Goal: Task Accomplishment & Management: Manage account settings

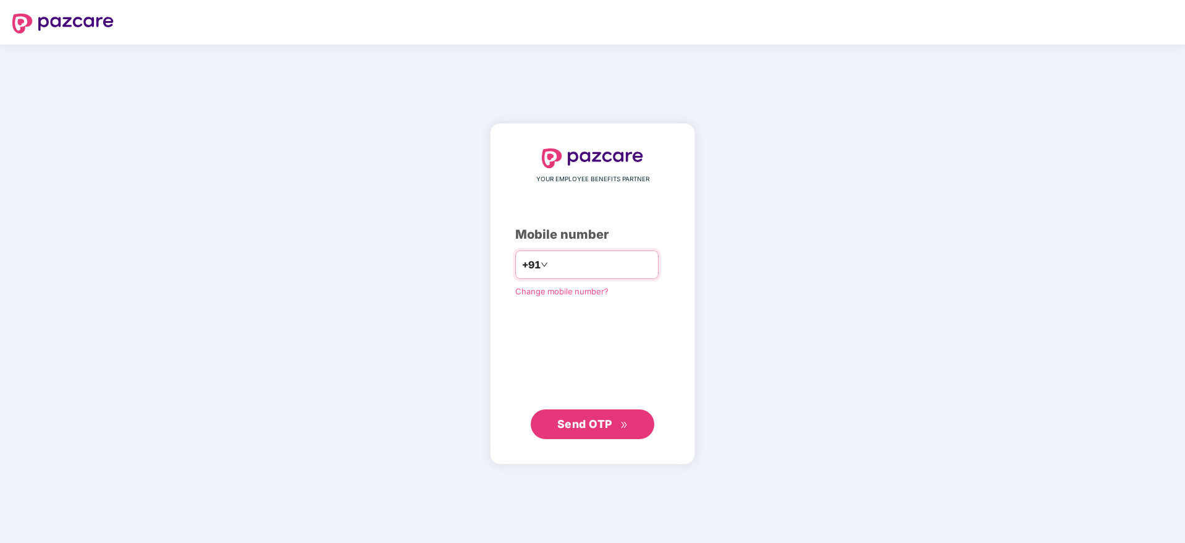
click at [551, 261] on input "number" at bounding box center [601, 265] width 101 height 20
type input "**********"
click at [575, 434] on button "Send OTP" at bounding box center [593, 423] width 124 height 30
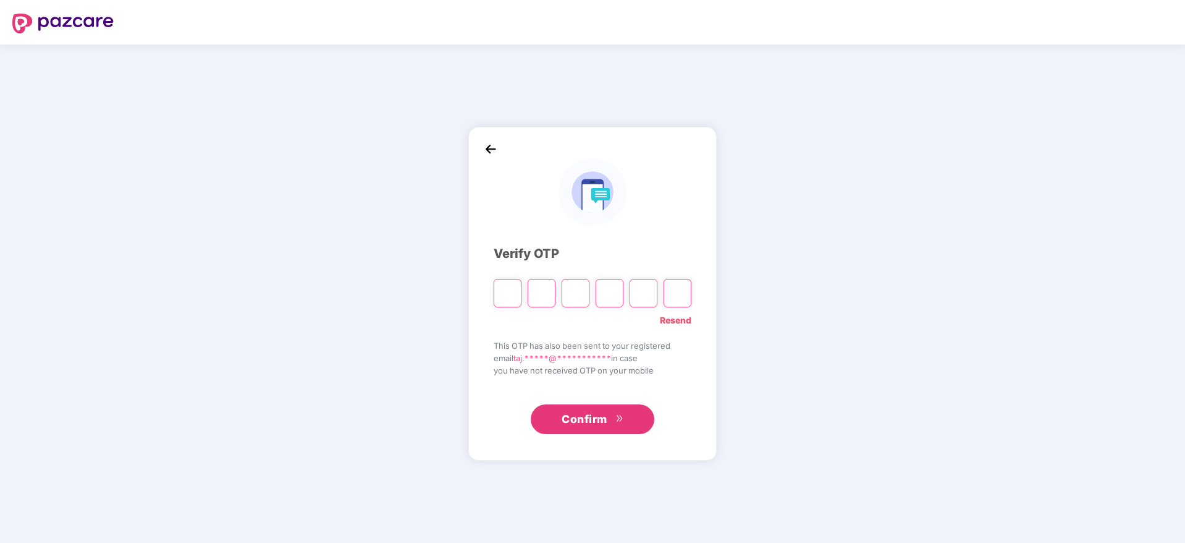
type input "*"
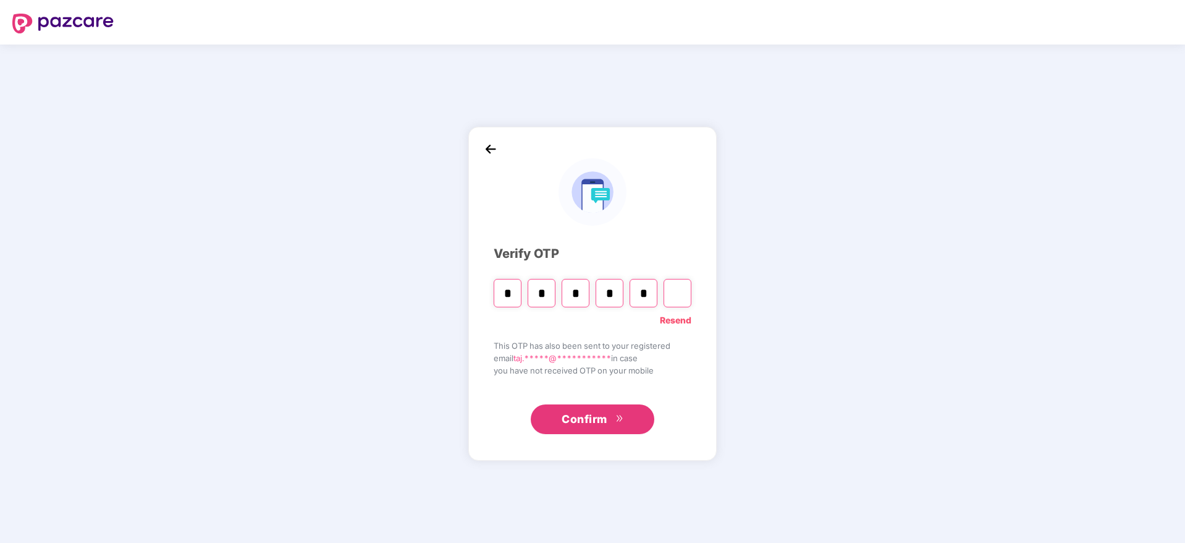
type input "*"
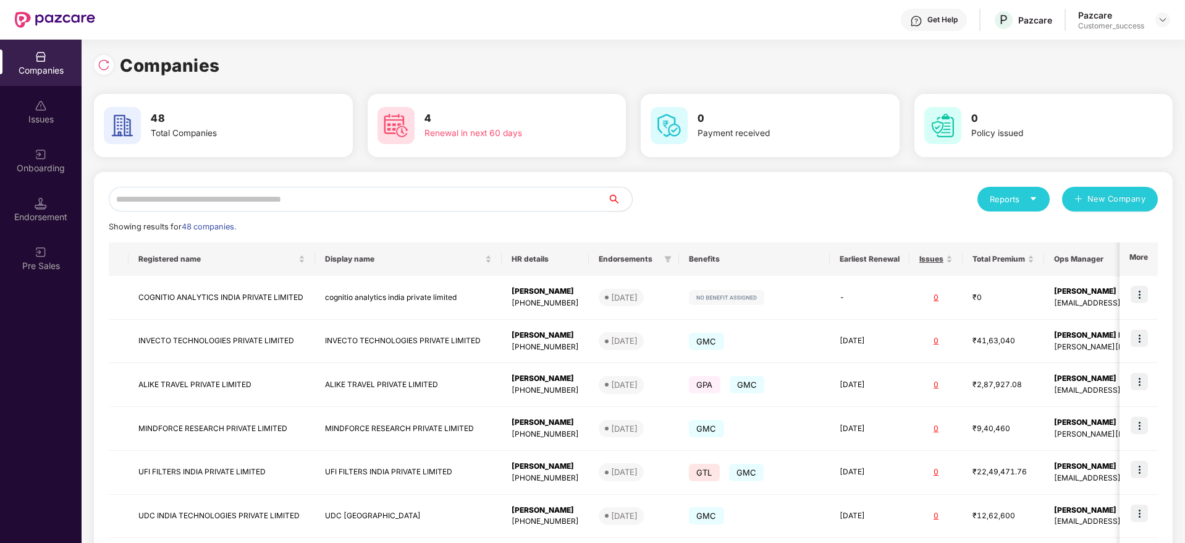
click at [284, 195] on input "text" at bounding box center [358, 199] width 499 height 25
type input "*"
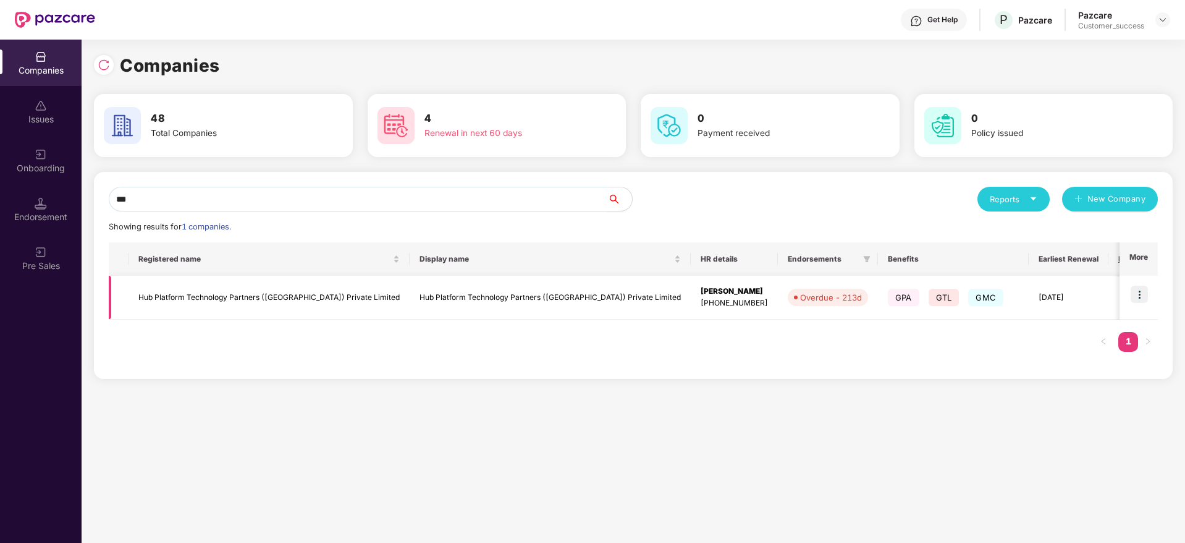
type input "***"
click at [1136, 294] on img at bounding box center [1139, 293] width 17 height 17
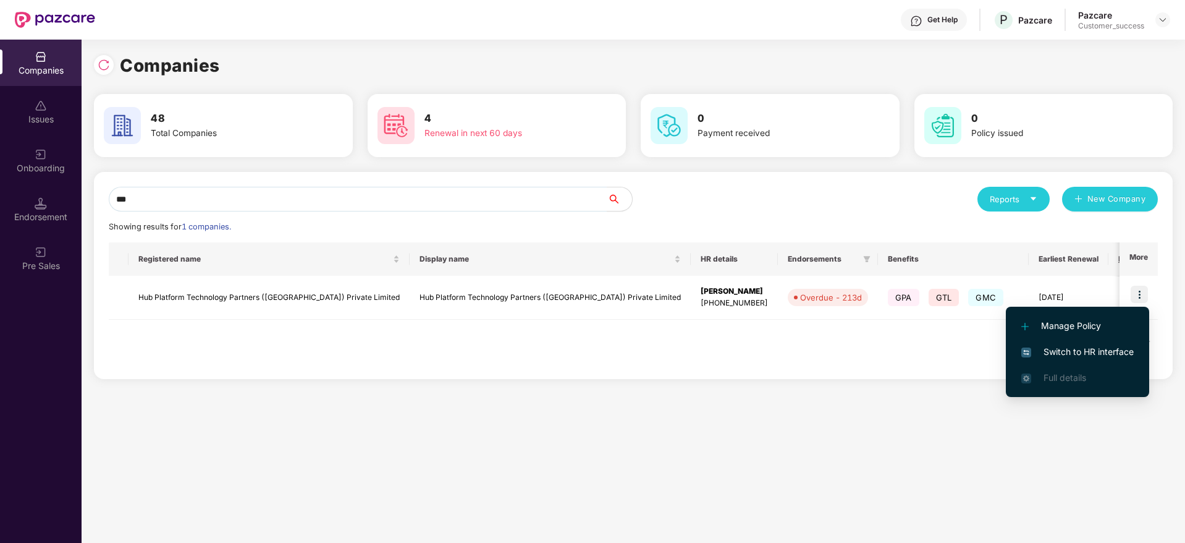
click at [1075, 351] on span "Switch to HR interface" at bounding box center [1077, 352] width 112 height 14
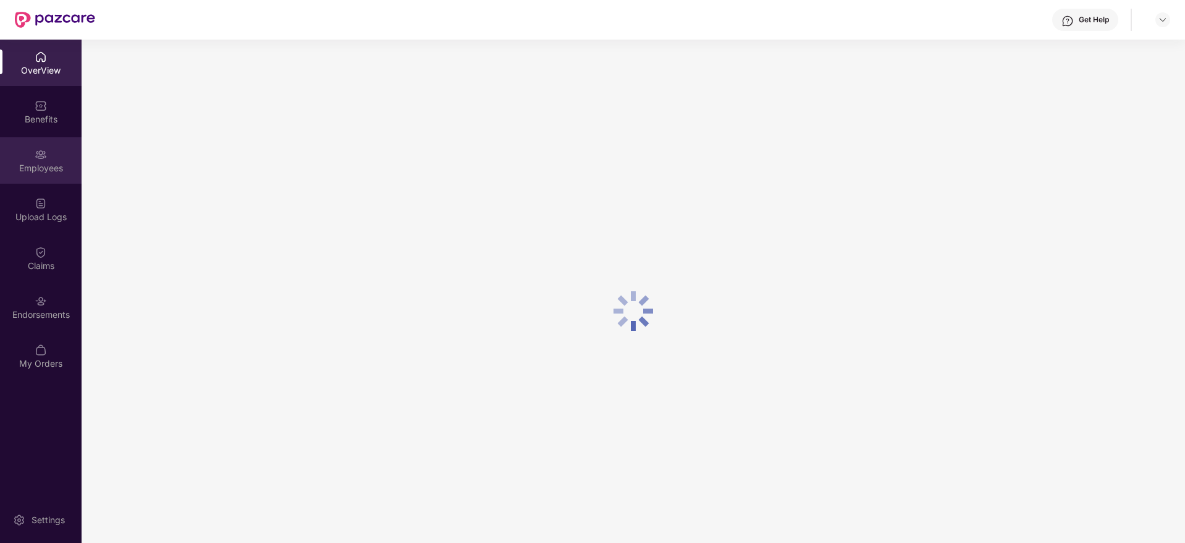
click at [55, 171] on div "Employees" at bounding box center [41, 168] width 82 height 12
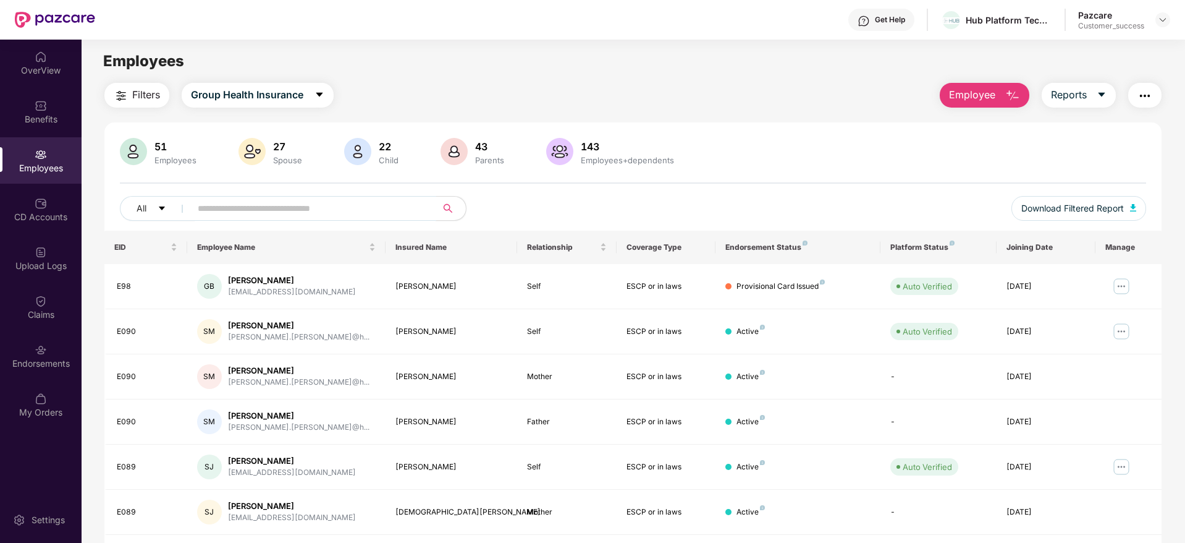
click at [247, 211] on input "text" at bounding box center [309, 208] width 222 height 19
paste input "**********"
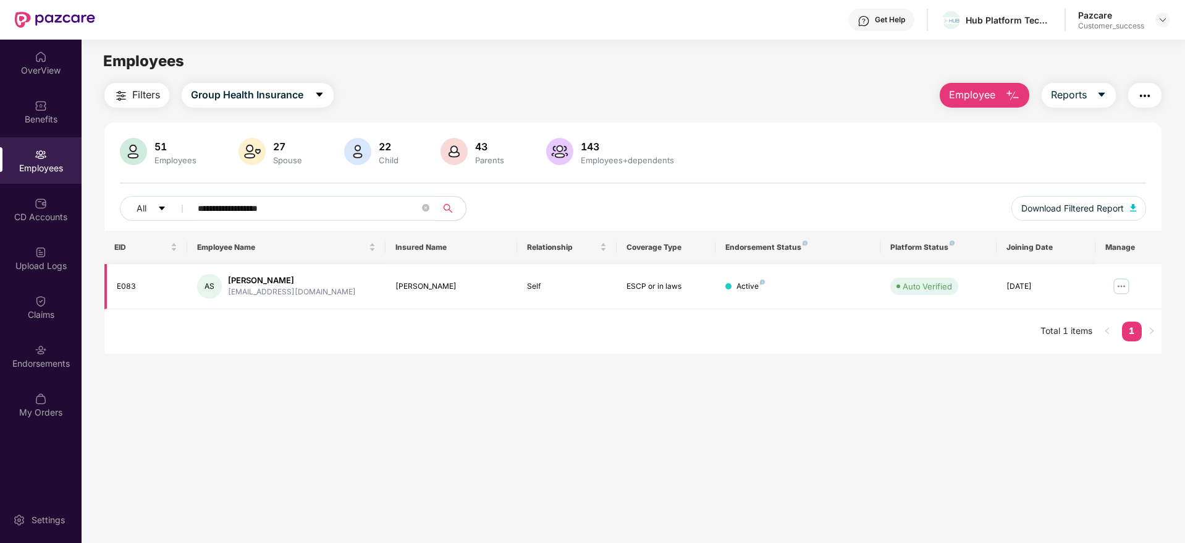
type input "**********"
click at [1119, 289] on img at bounding box center [1122, 286] width 20 height 20
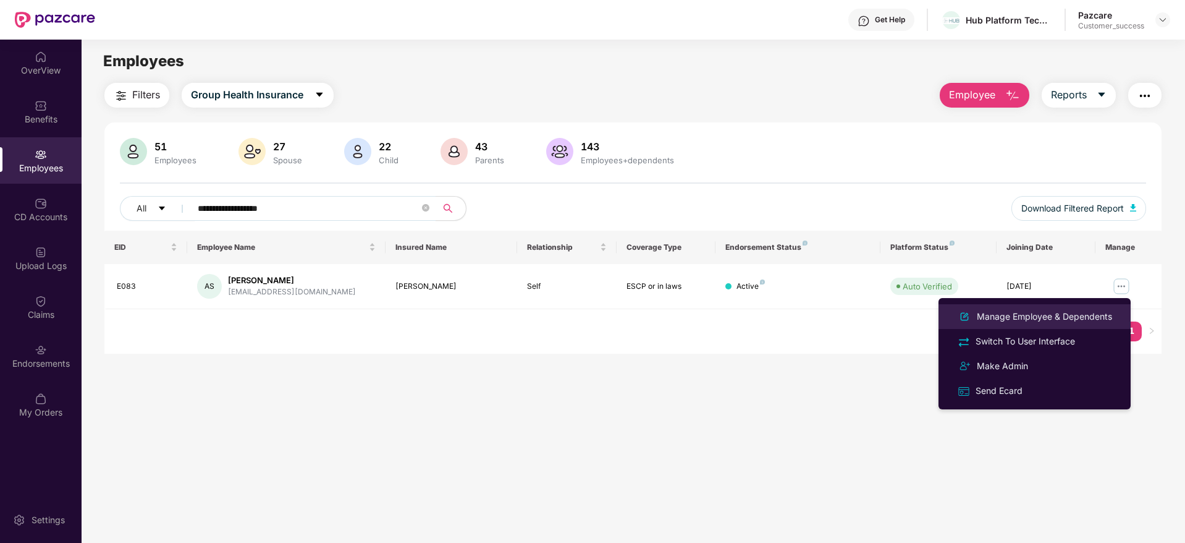
click at [1055, 319] on div "Manage Employee & Dependents" at bounding box center [1045, 317] width 140 height 14
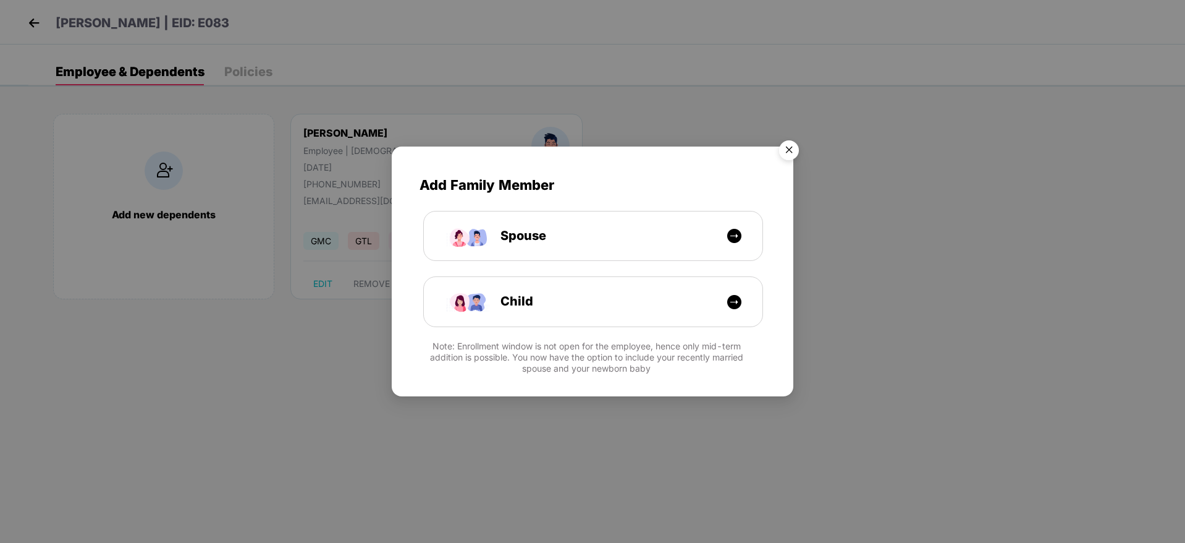
click at [789, 146] on img "Close" at bounding box center [789, 152] width 35 height 35
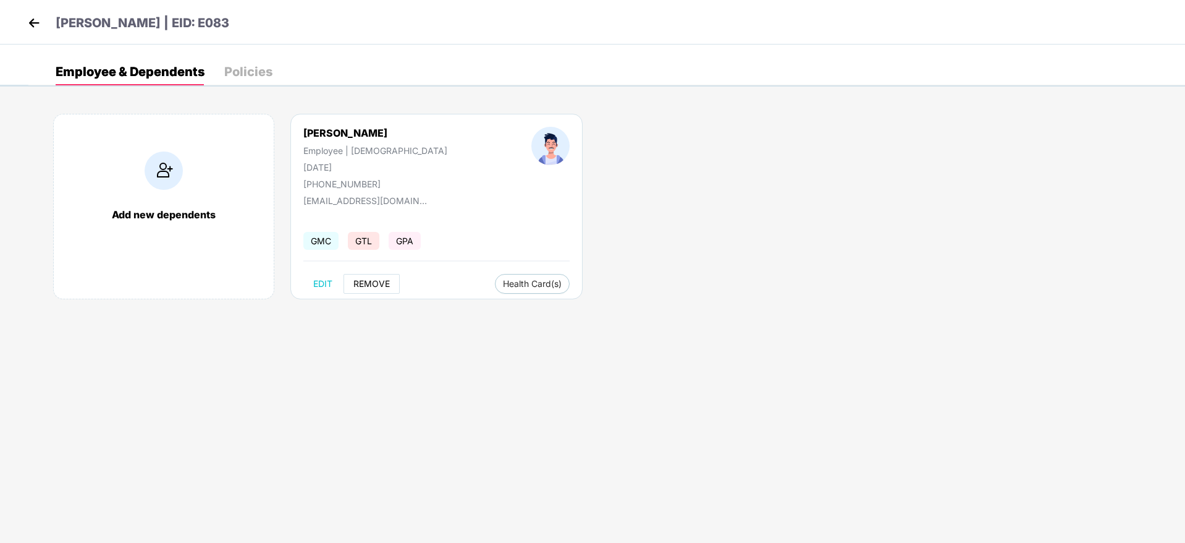
click at [352, 293] on button "REMOVE" at bounding box center [372, 284] width 56 height 20
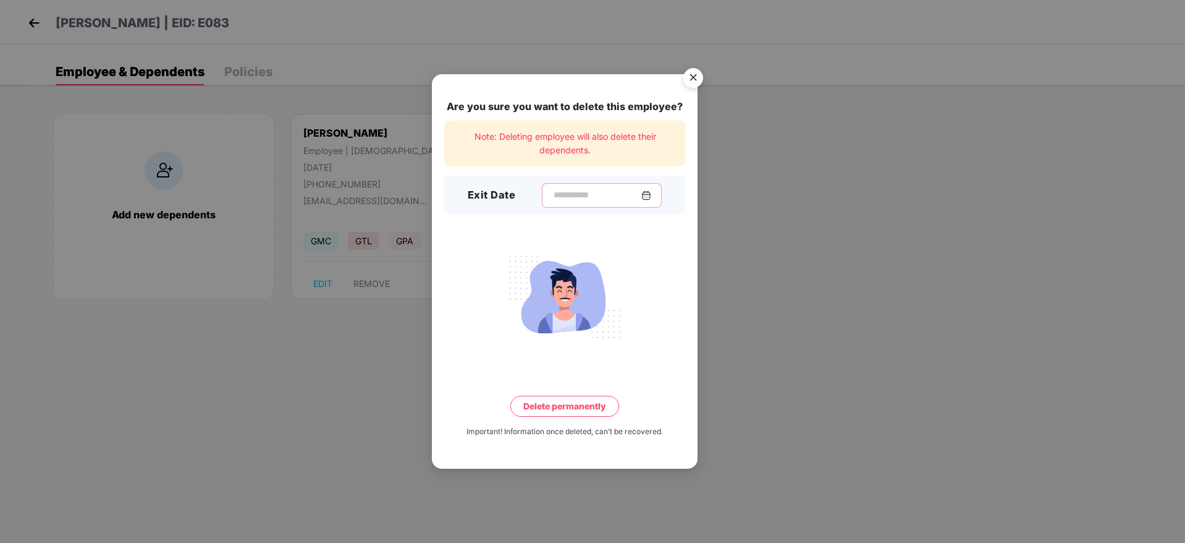
click at [563, 198] on input at bounding box center [596, 194] width 89 height 13
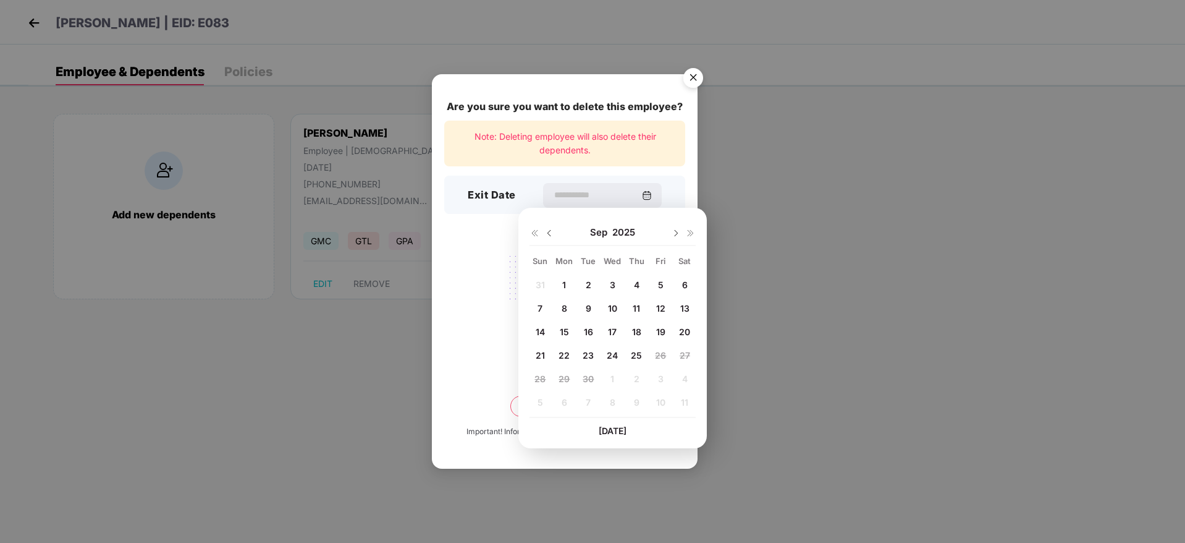
click at [548, 231] on img at bounding box center [549, 233] width 10 height 10
click at [664, 373] on span "29" at bounding box center [660, 378] width 11 height 11
type input "**********"
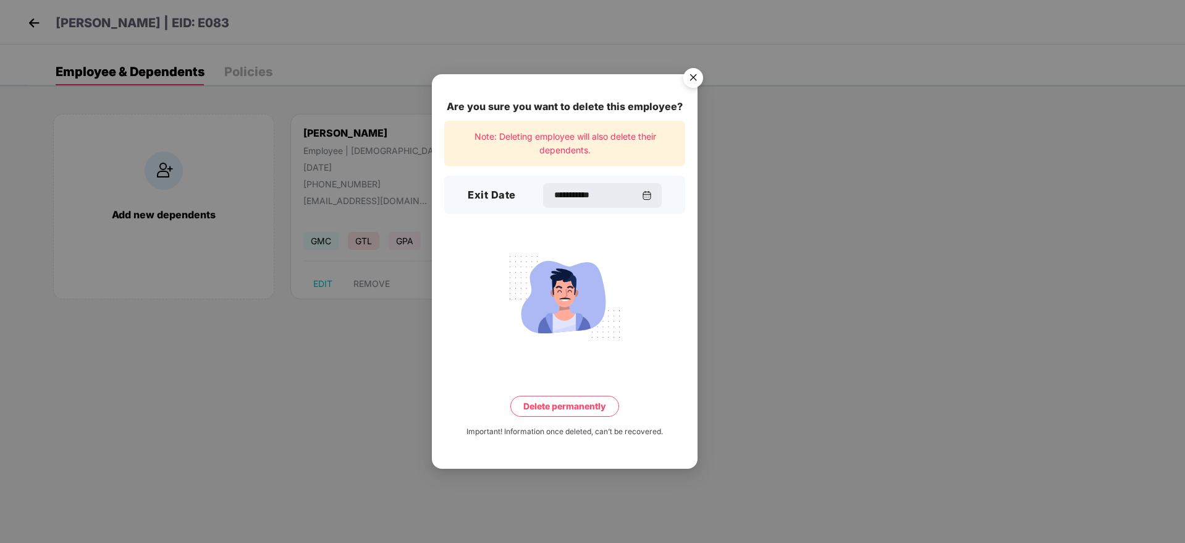
click at [578, 404] on button "Delete permanently" at bounding box center [564, 405] width 109 height 21
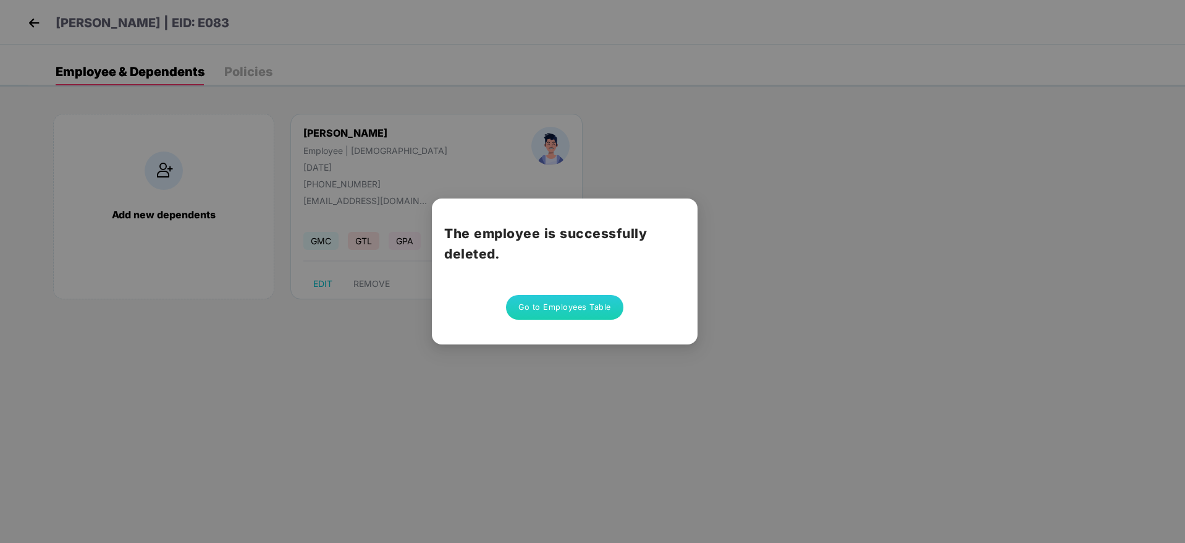
click at [589, 314] on button "Go to Employees Table" at bounding box center [564, 307] width 117 height 25
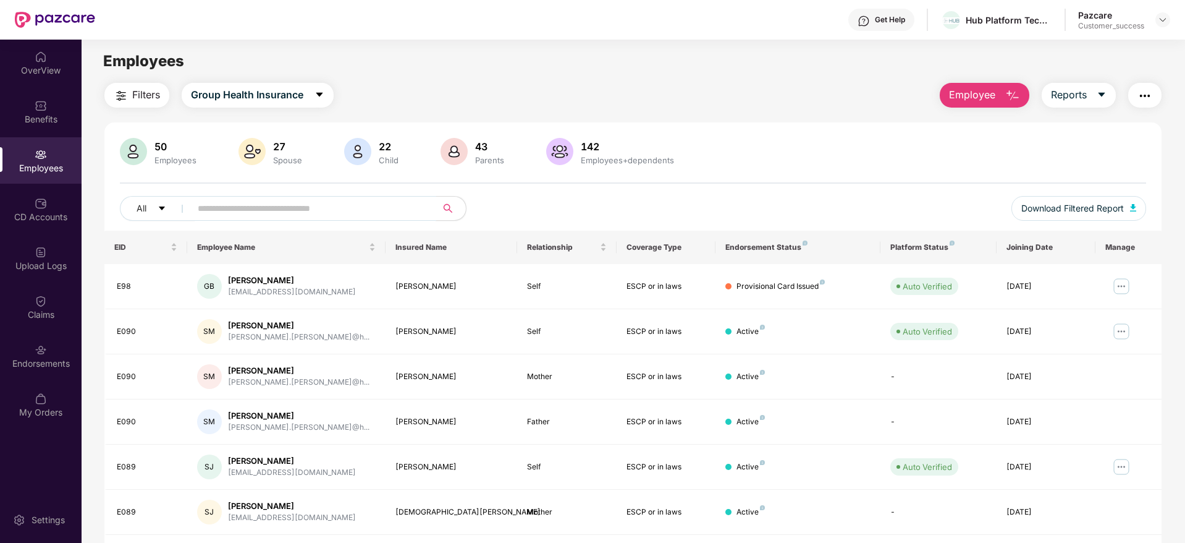
click at [210, 207] on input "text" at bounding box center [309, 208] width 222 height 19
paste input "**********"
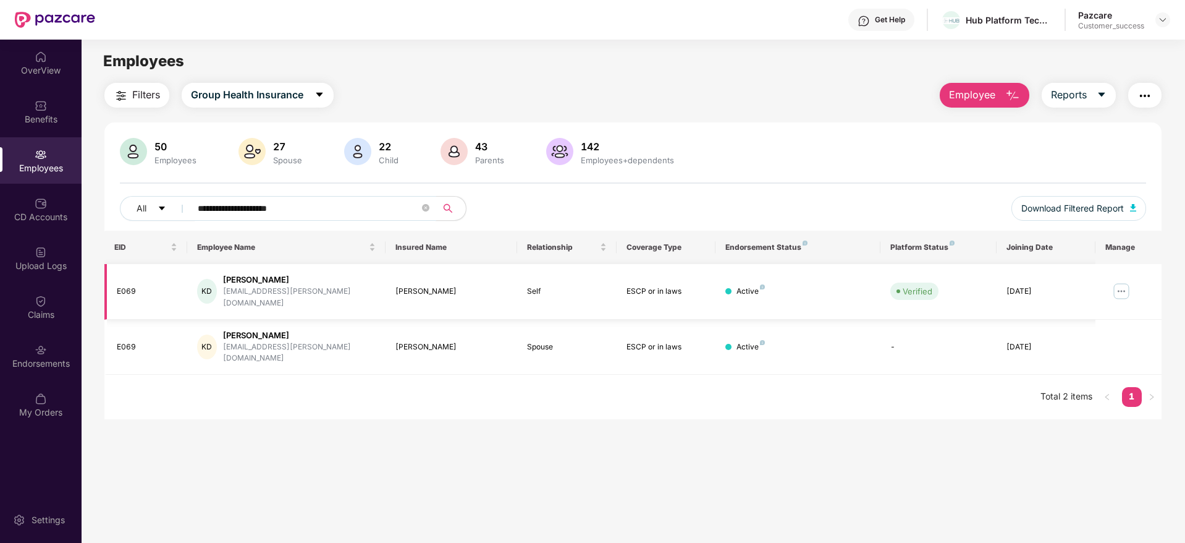
type input "**********"
click at [1121, 285] on img at bounding box center [1122, 291] width 20 height 20
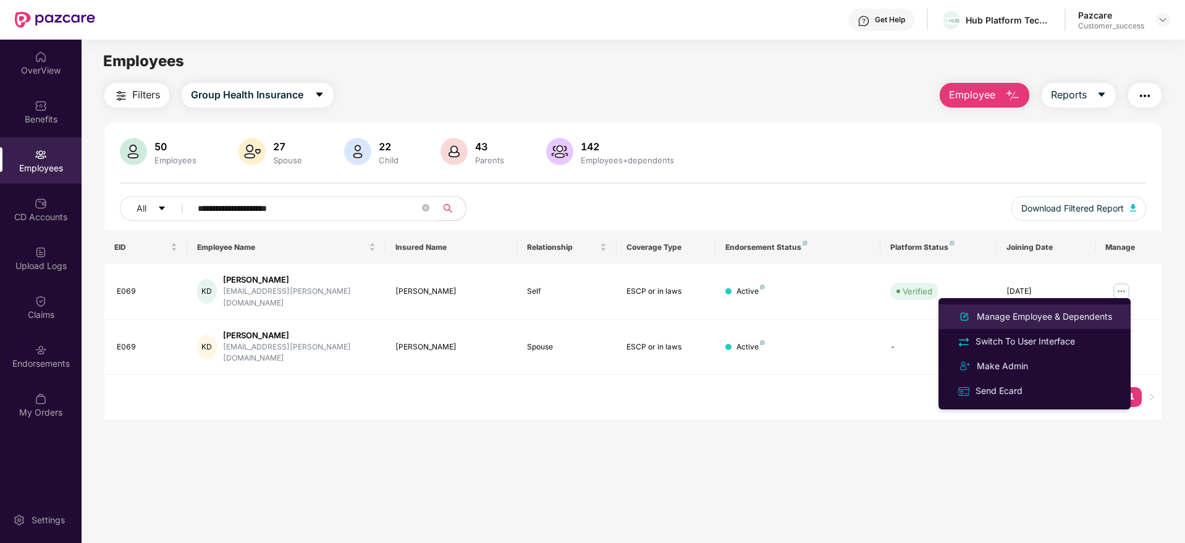
click at [1055, 312] on div "Manage Employee & Dependents" at bounding box center [1045, 317] width 140 height 14
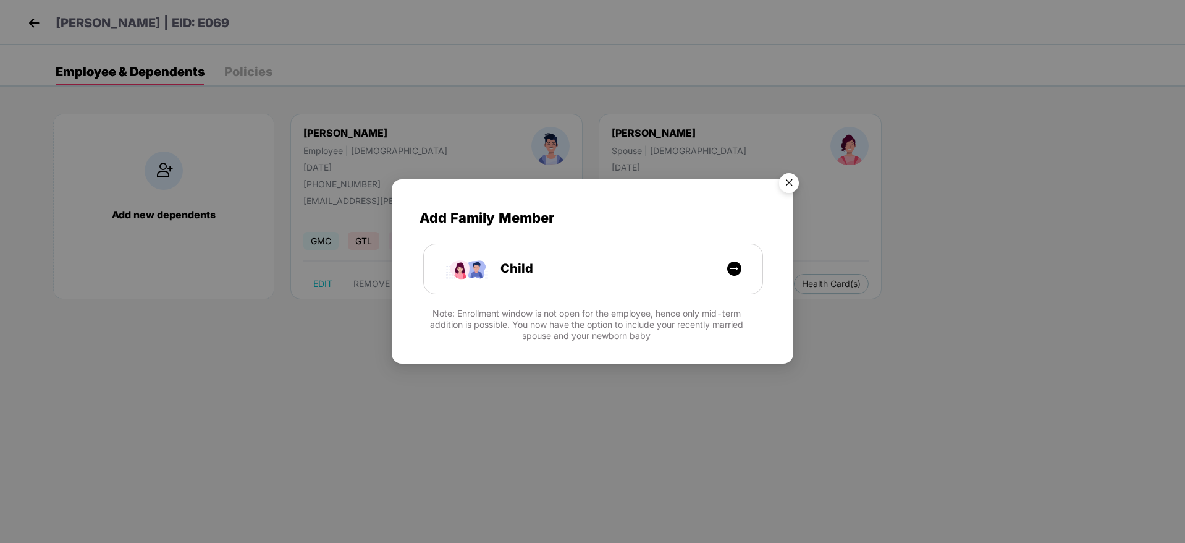
click at [789, 187] on img "Close" at bounding box center [789, 184] width 35 height 35
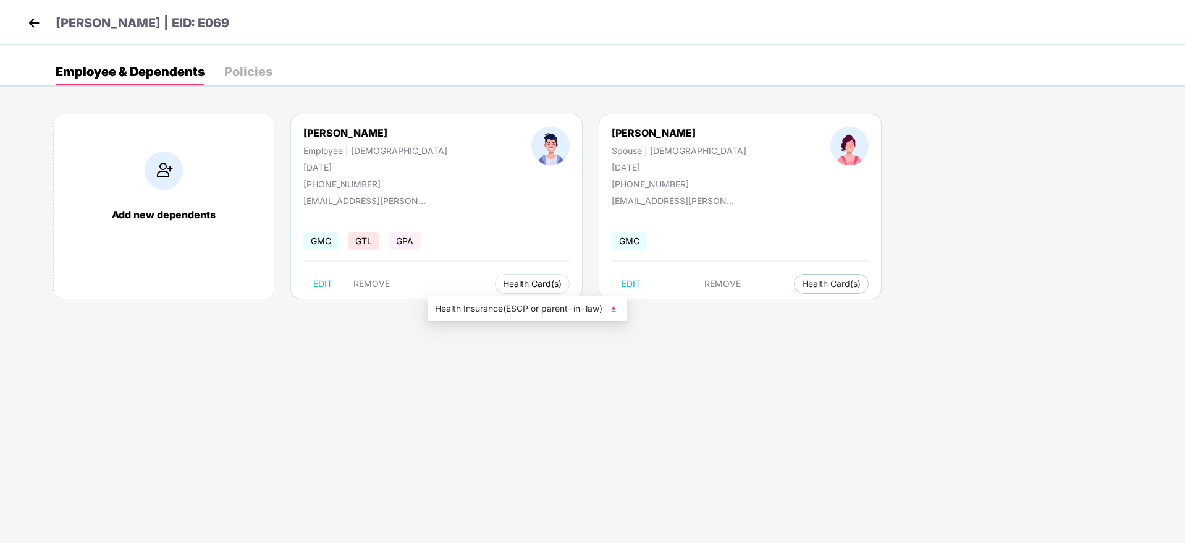
click at [503, 287] on span "Health Card(s)" at bounding box center [532, 284] width 59 height 6
click at [376, 279] on span "REMOVE" at bounding box center [371, 284] width 36 height 10
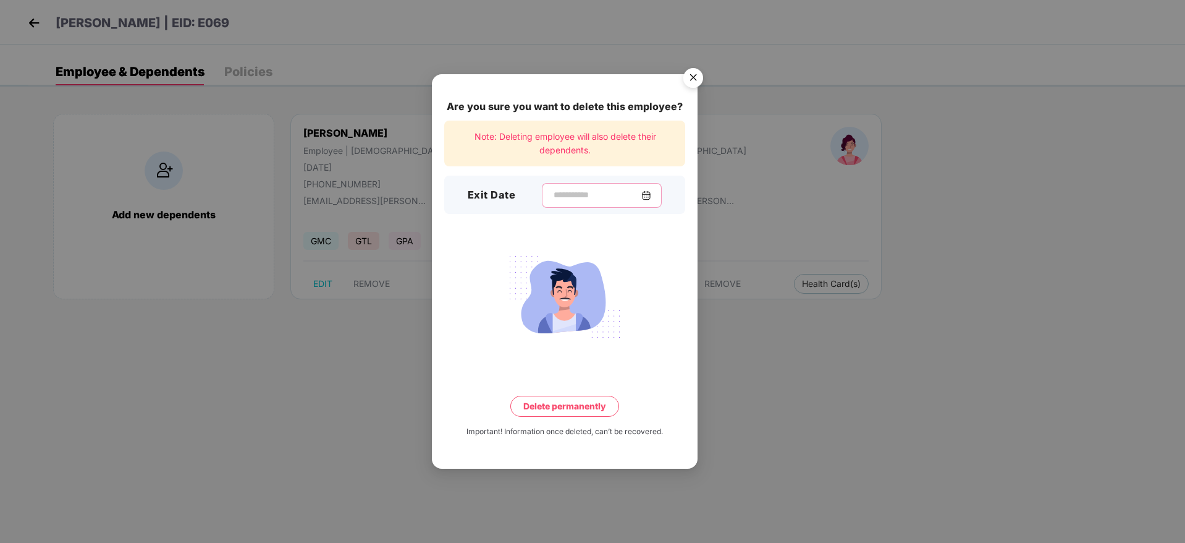
click at [552, 193] on input at bounding box center [596, 194] width 89 height 13
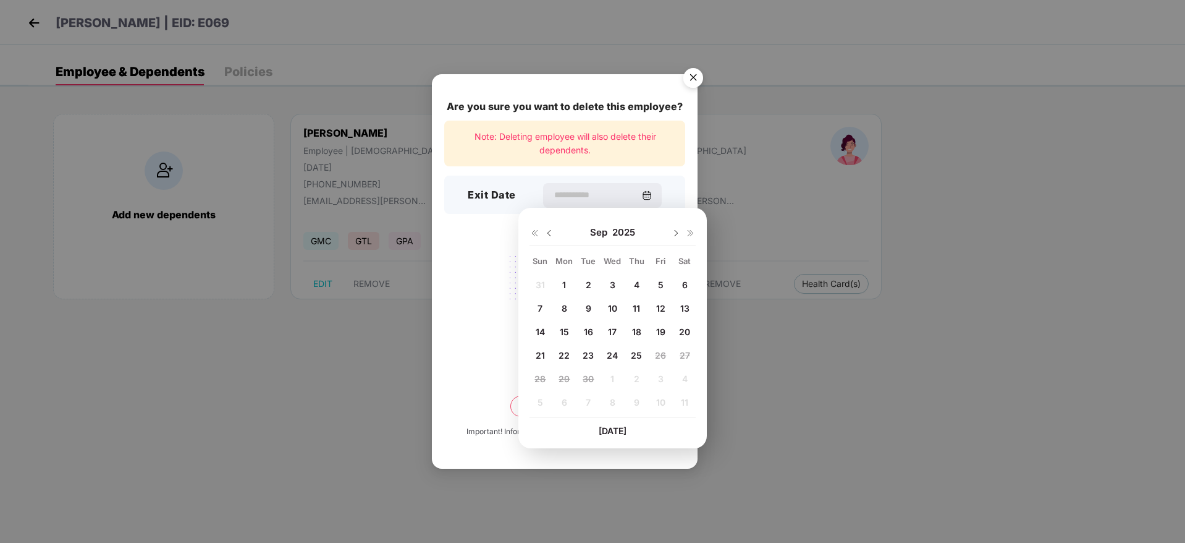
click at [664, 284] on div "5" at bounding box center [660, 285] width 19 height 19
type input "**********"
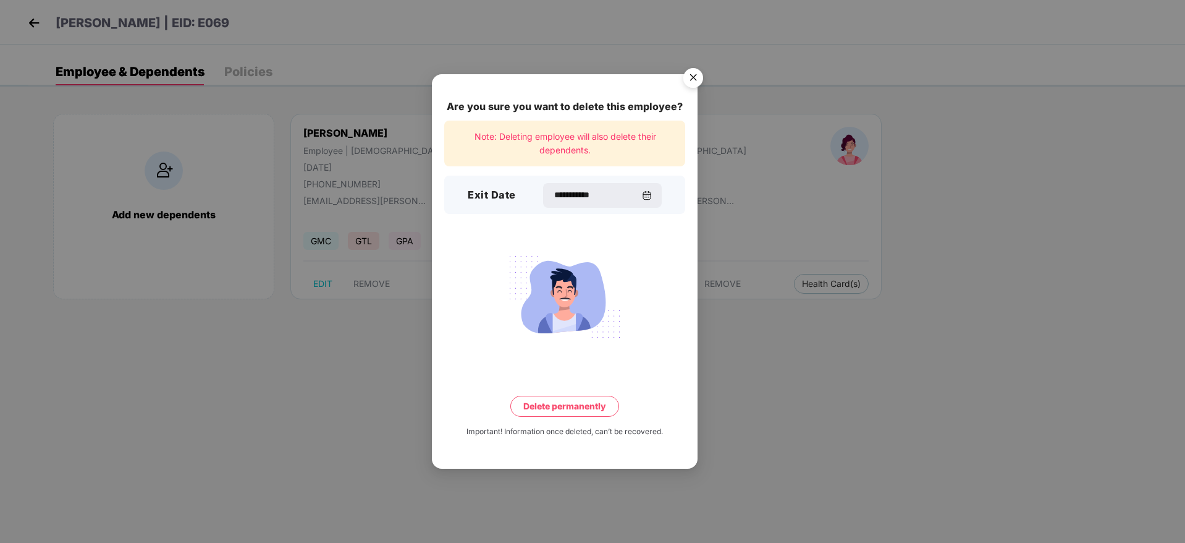
click at [556, 416] on button "Delete permanently" at bounding box center [564, 405] width 109 height 21
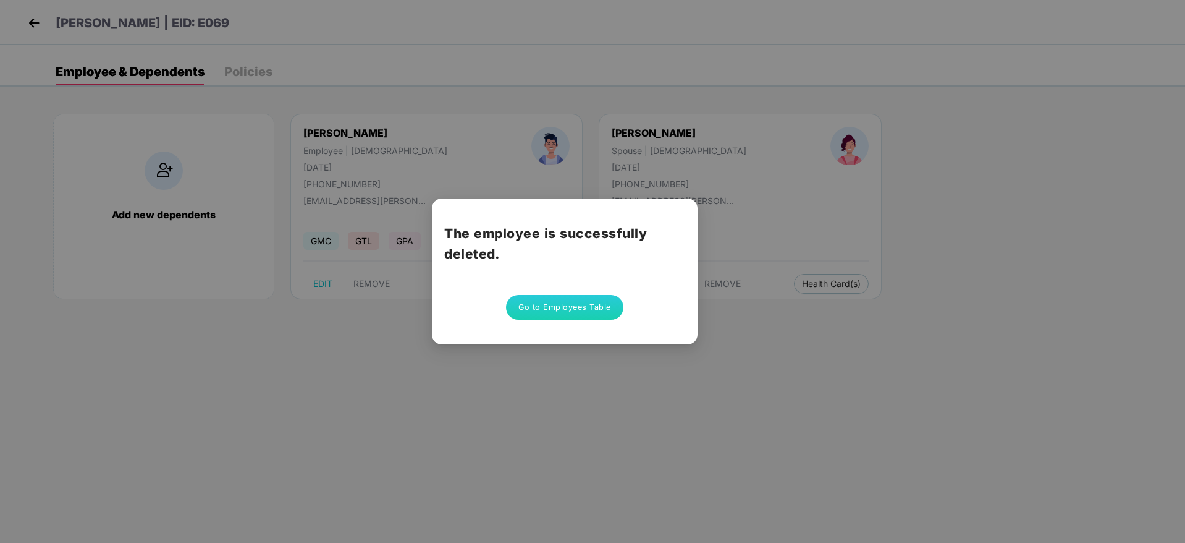
click at [545, 305] on button "Go to Employees Table" at bounding box center [564, 307] width 117 height 25
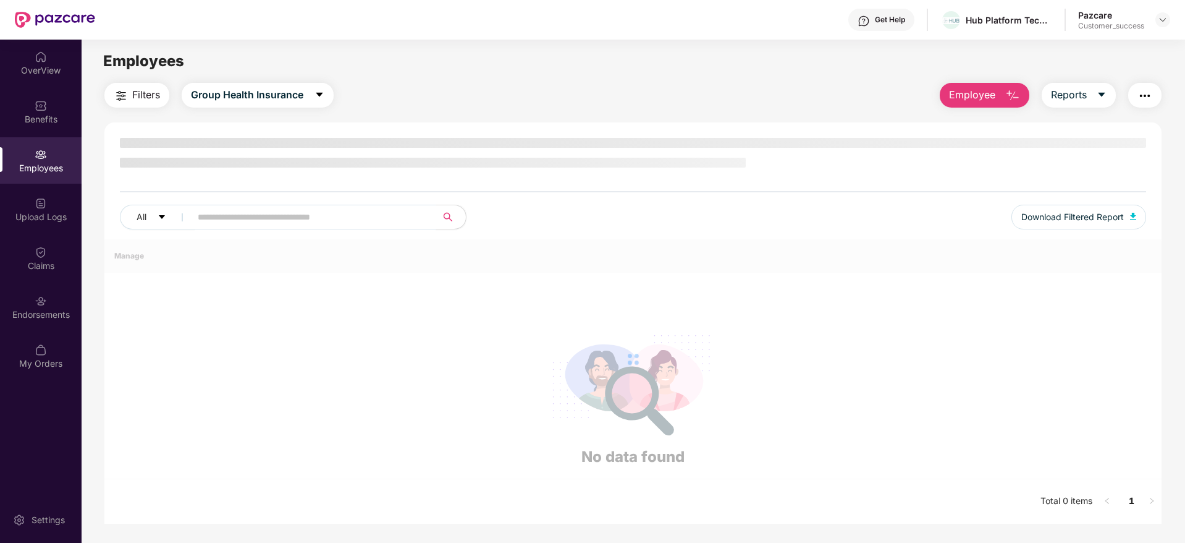
click at [227, 209] on input "text" at bounding box center [309, 217] width 222 height 19
paste input "**********"
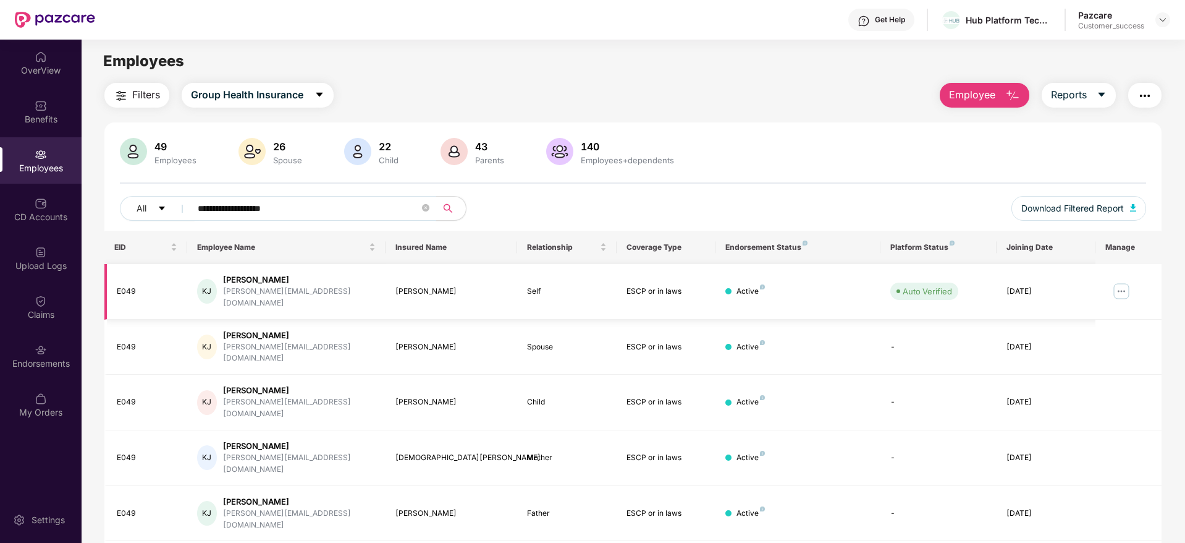
type input "**********"
click at [1122, 292] on img at bounding box center [1122, 291] width 20 height 20
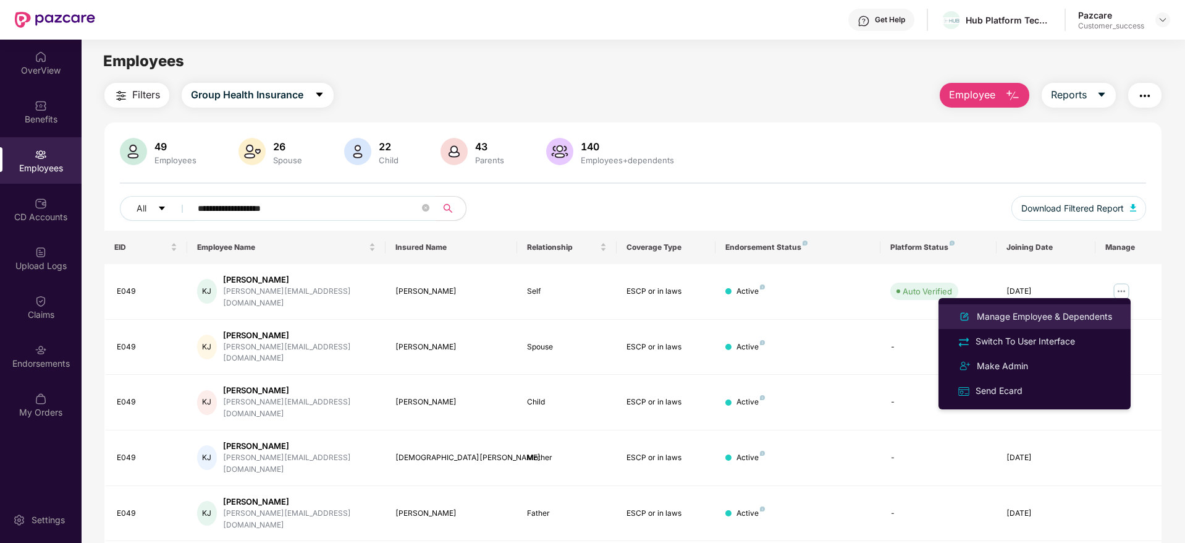
click at [1028, 315] on div "Manage Employee & Dependents" at bounding box center [1045, 317] width 140 height 14
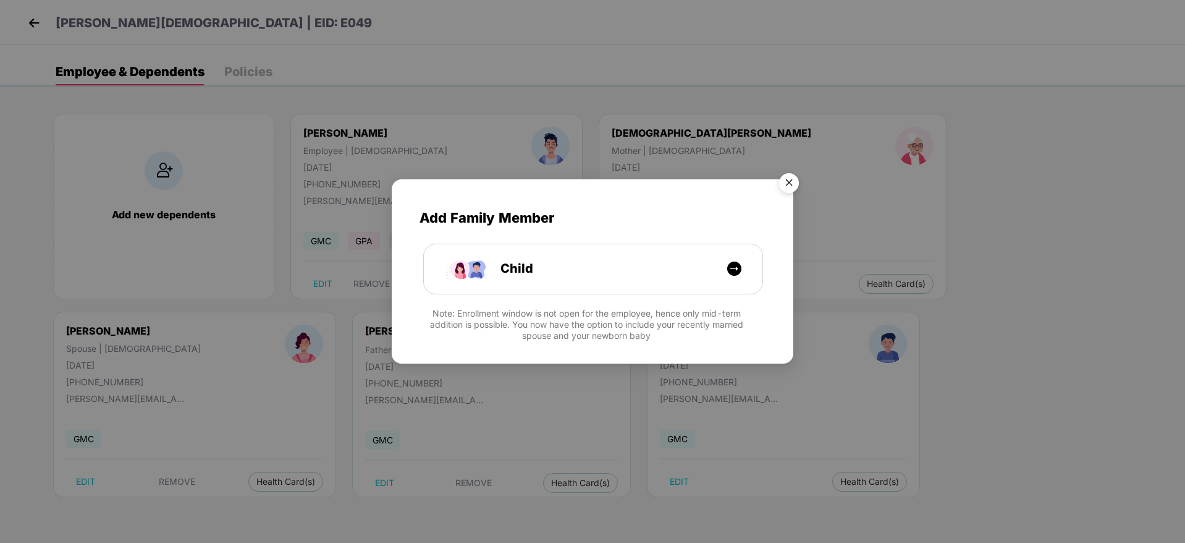
click at [788, 183] on img "Close" at bounding box center [789, 184] width 35 height 35
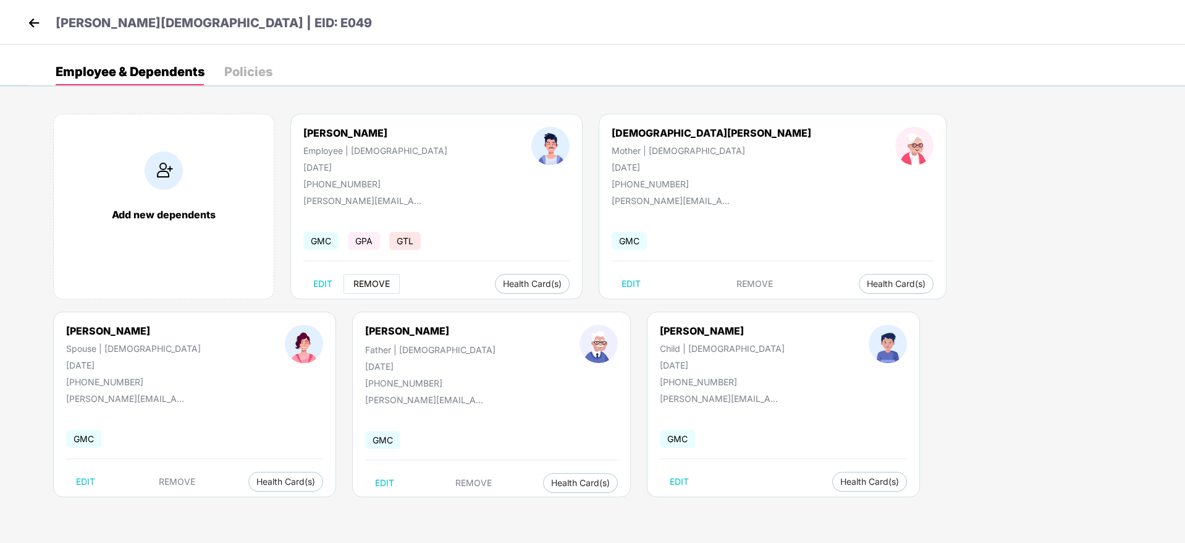
click at [381, 281] on span "REMOVE" at bounding box center [371, 284] width 36 height 10
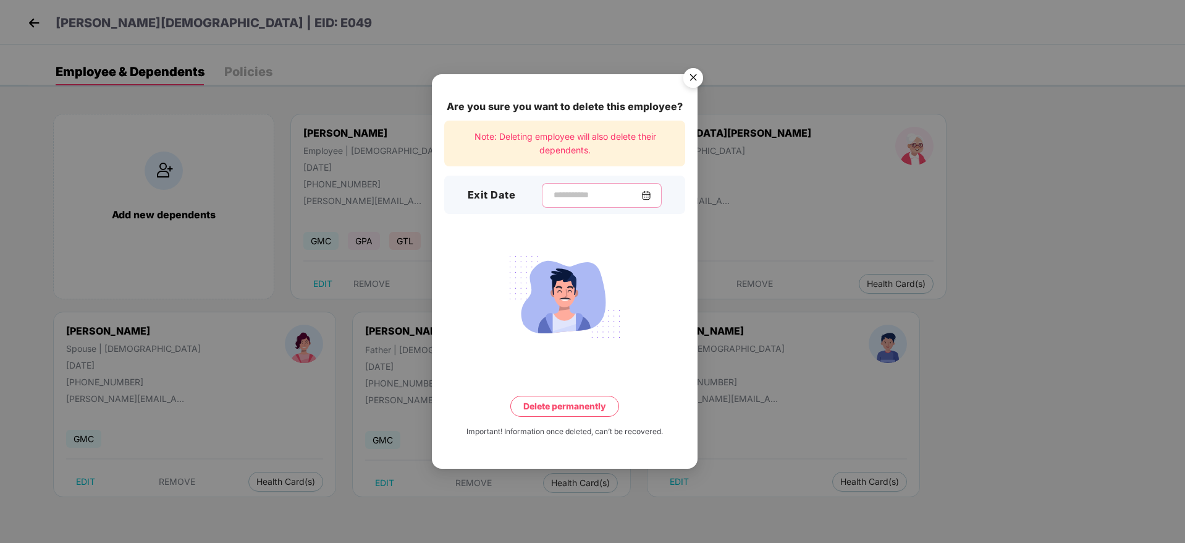
click at [571, 199] on input at bounding box center [596, 194] width 89 height 13
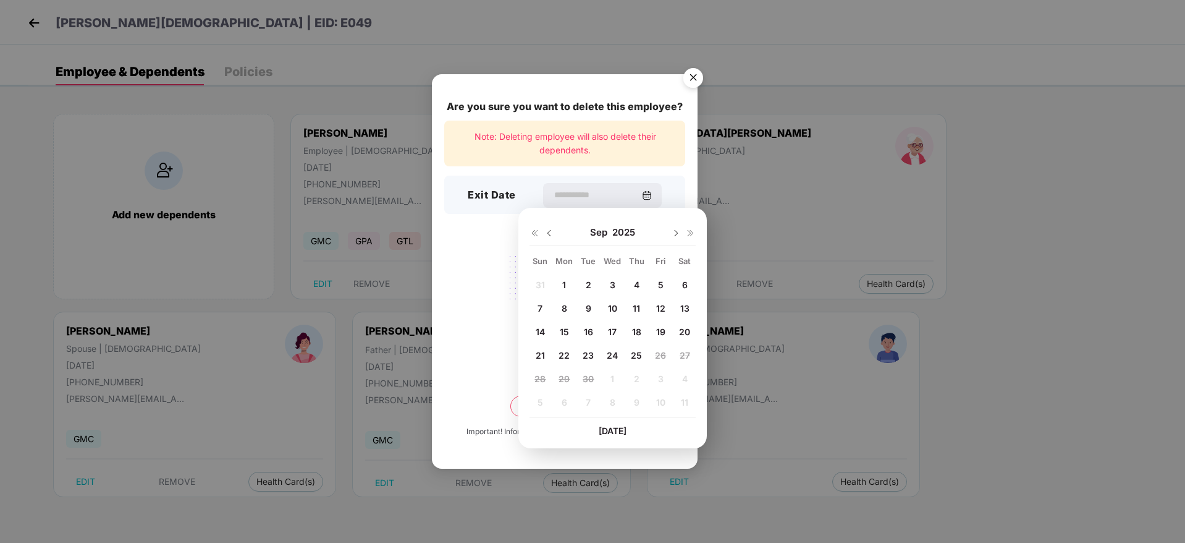
click at [594, 334] on div "16" at bounding box center [588, 332] width 19 height 19
type input "**********"
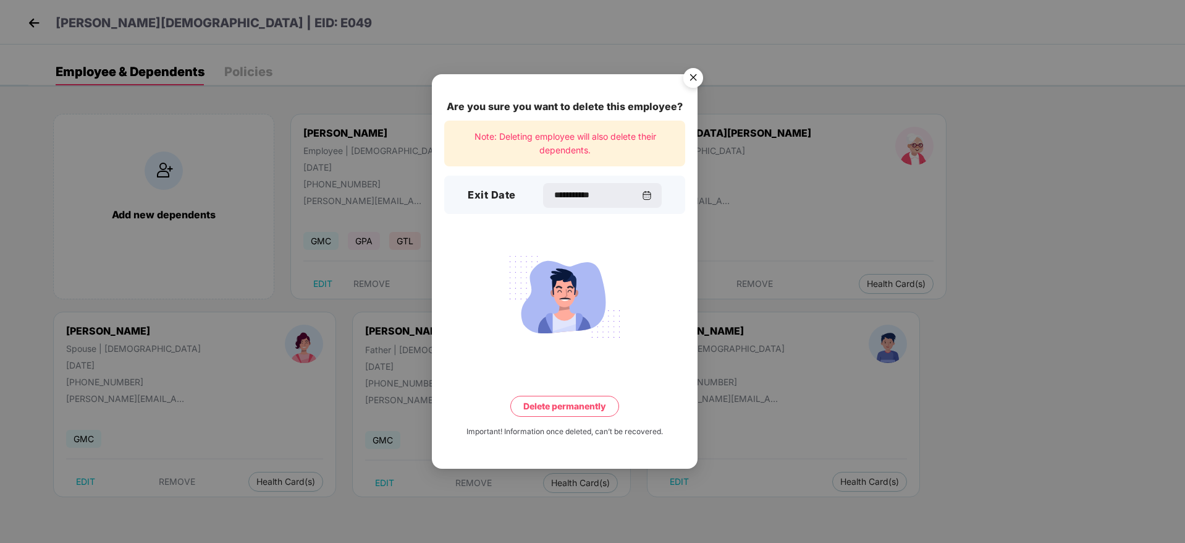
click at [578, 397] on button "Delete permanently" at bounding box center [564, 405] width 109 height 21
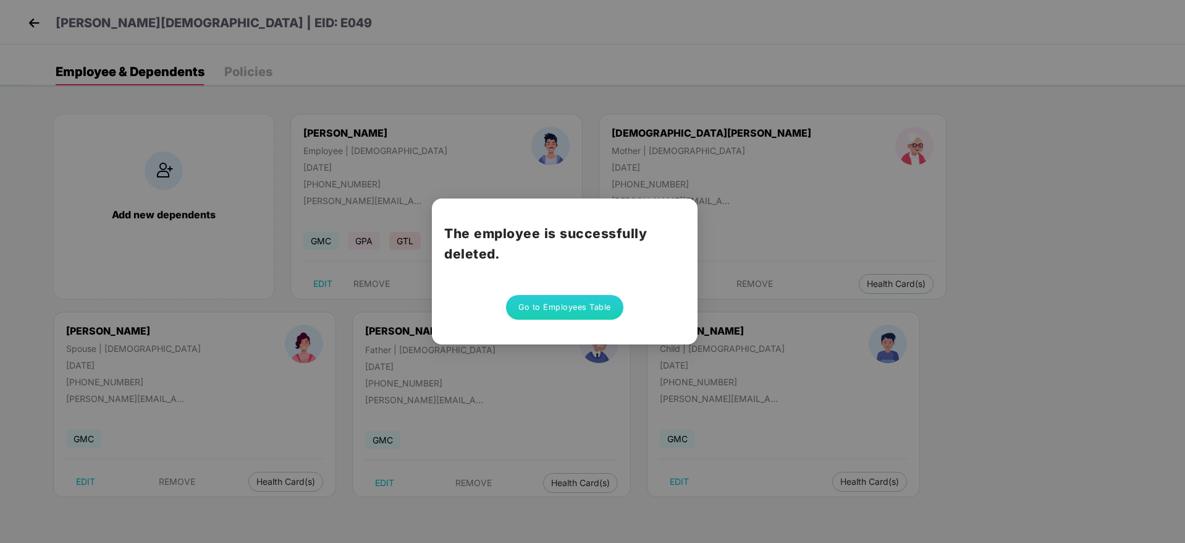
click at [582, 312] on button "Go to Employees Table" at bounding box center [564, 307] width 117 height 25
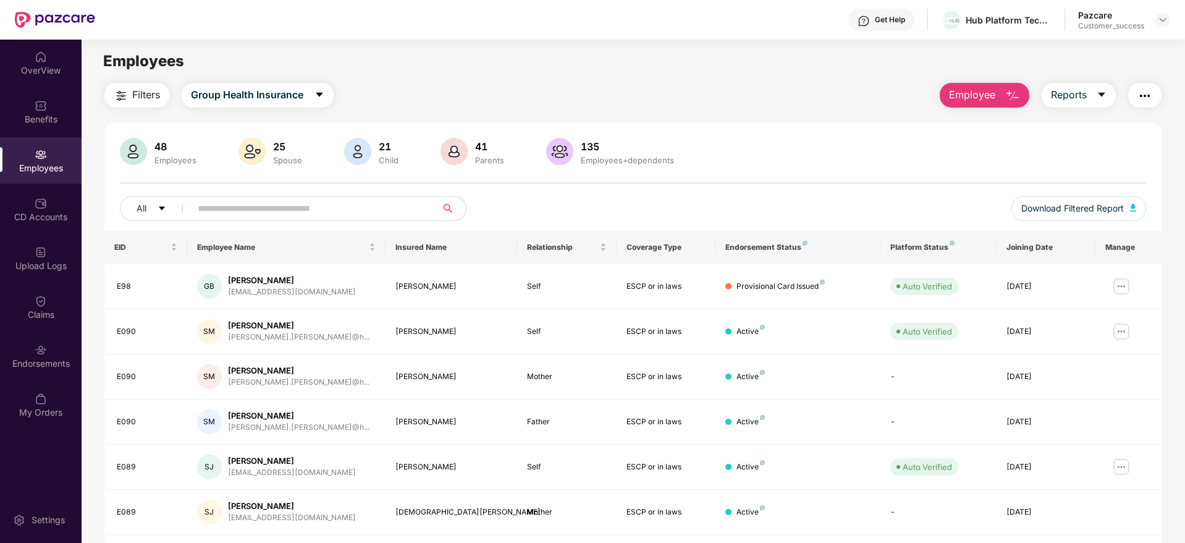
click at [294, 209] on input "text" at bounding box center [309, 208] width 222 height 19
paste input "**********"
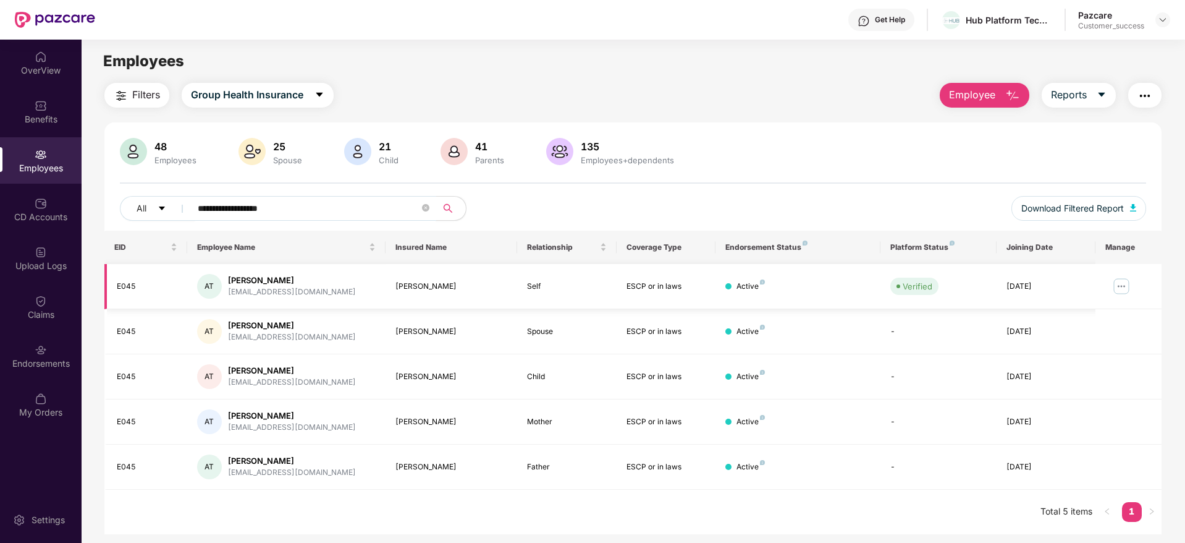
type input "**********"
click at [1119, 287] on img at bounding box center [1122, 286] width 20 height 20
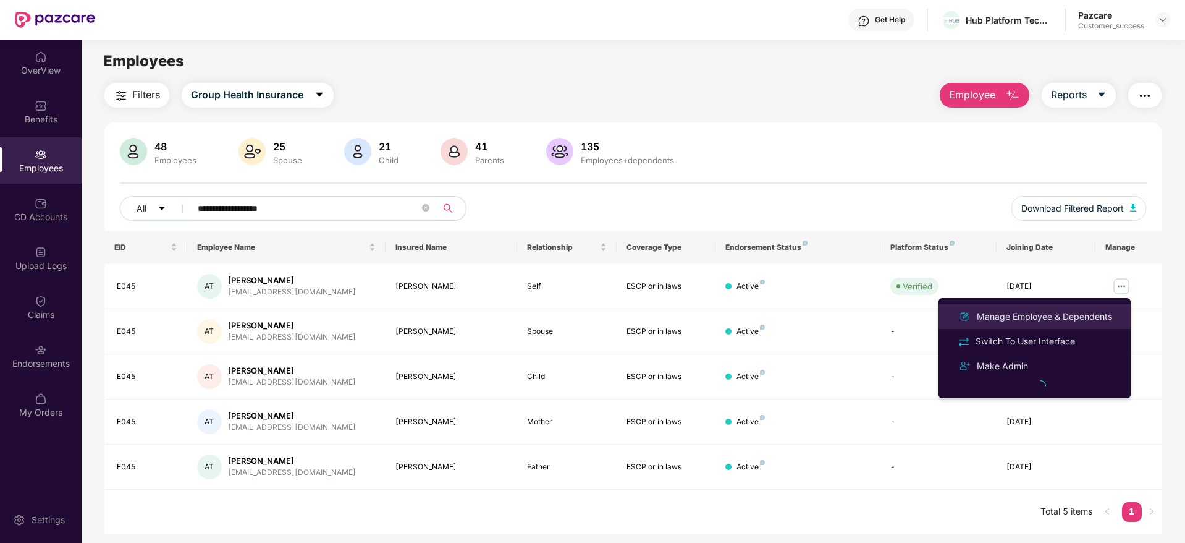
click at [1055, 318] on div "Manage Employee & Dependents" at bounding box center [1045, 317] width 140 height 14
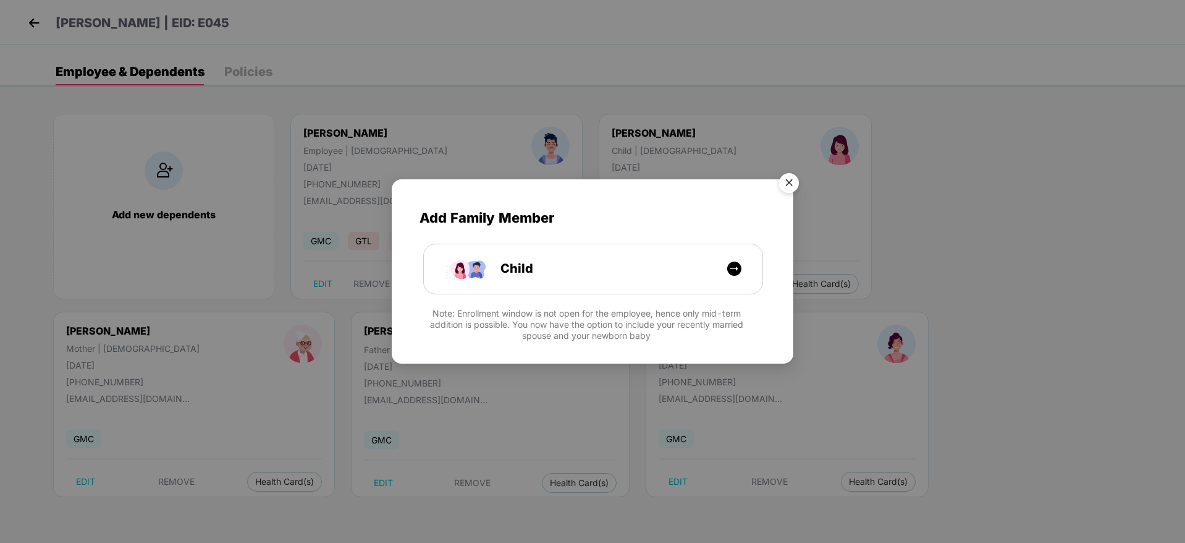
click at [780, 185] on img "Close" at bounding box center [789, 184] width 35 height 35
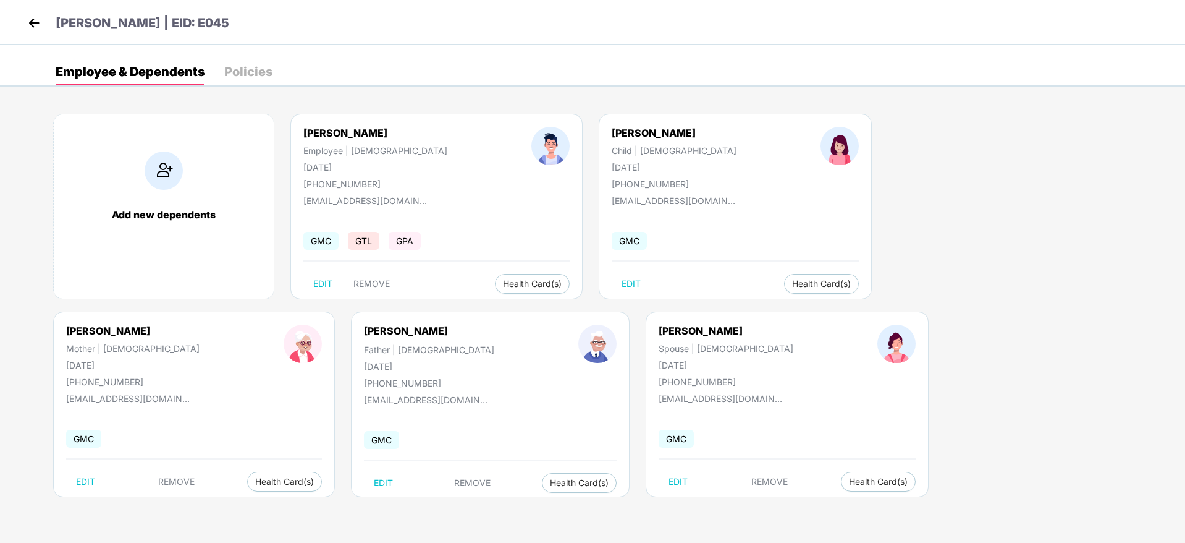
click at [31, 25] on img at bounding box center [34, 23] width 19 height 19
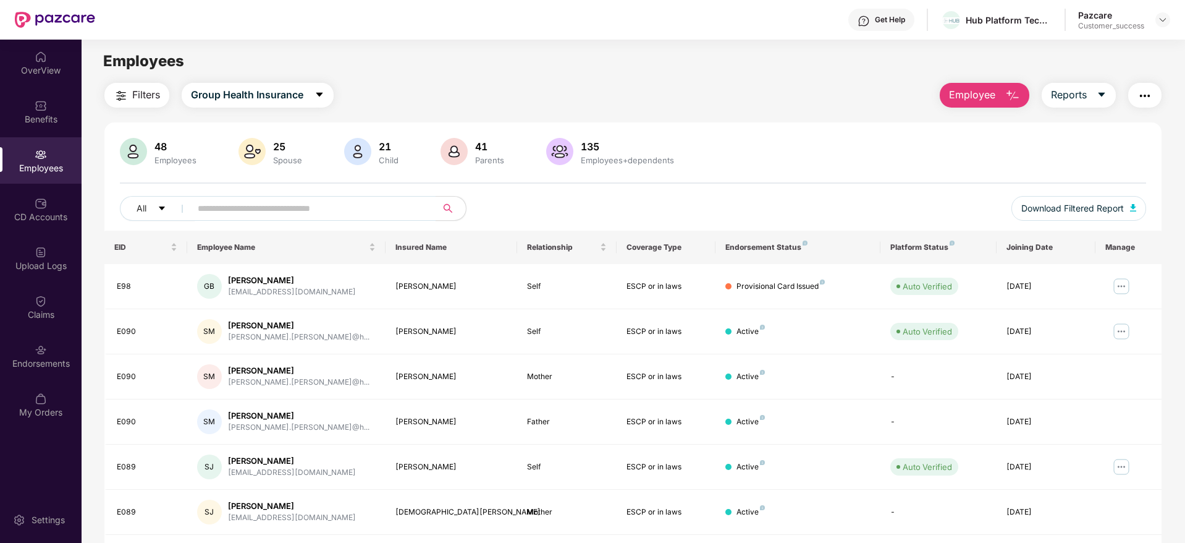
click at [966, 91] on span "Employee" at bounding box center [972, 94] width 46 height 15
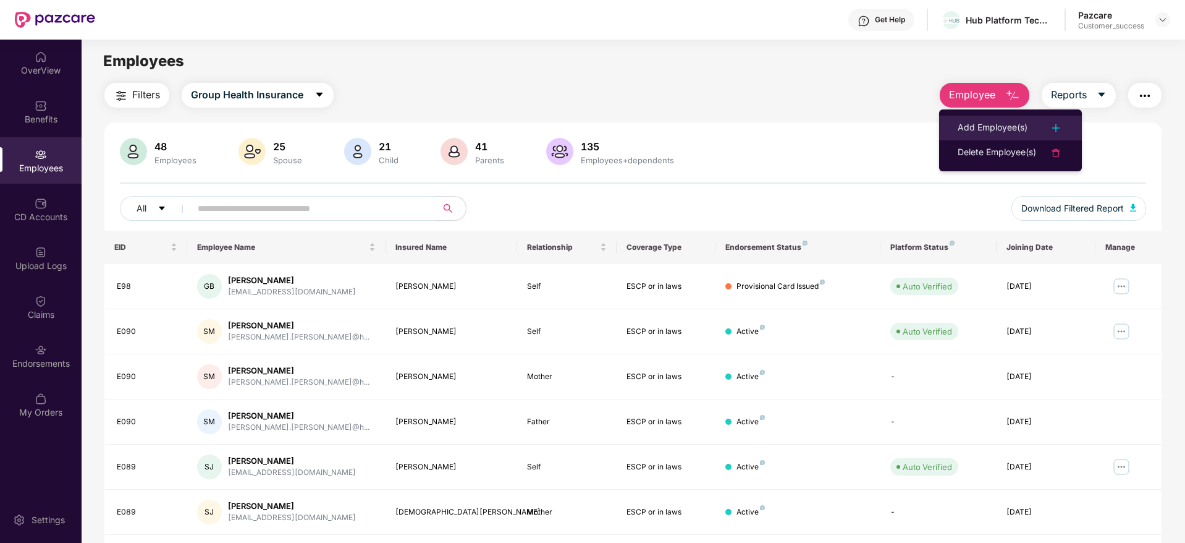
click at [963, 126] on div "Add Employee(s)" at bounding box center [993, 128] width 70 height 15
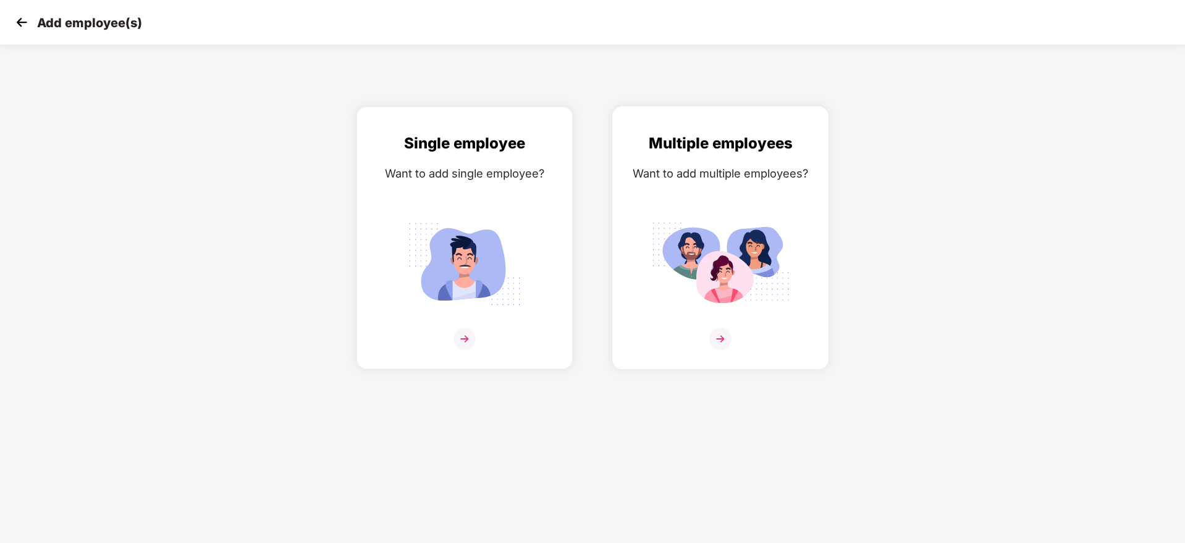
click at [720, 337] on img at bounding box center [720, 339] width 22 height 22
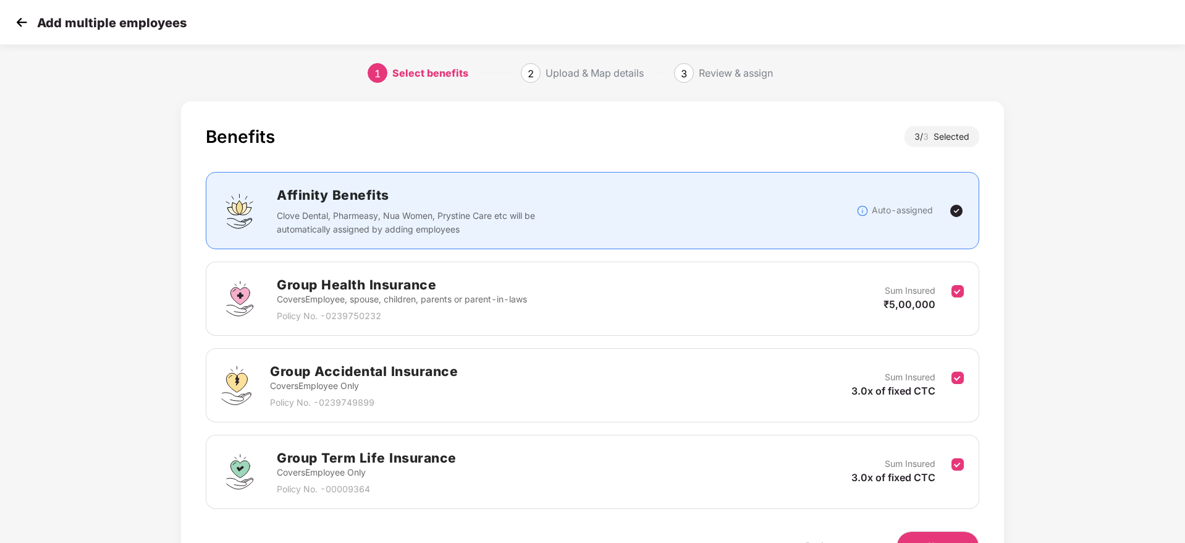
click at [1010, 277] on div "Benefits 3 / 3 Selected Affinity Benefits Clove Dental, Pharmeasy, Nua Women, P…" at bounding box center [593, 355] width 988 height 521
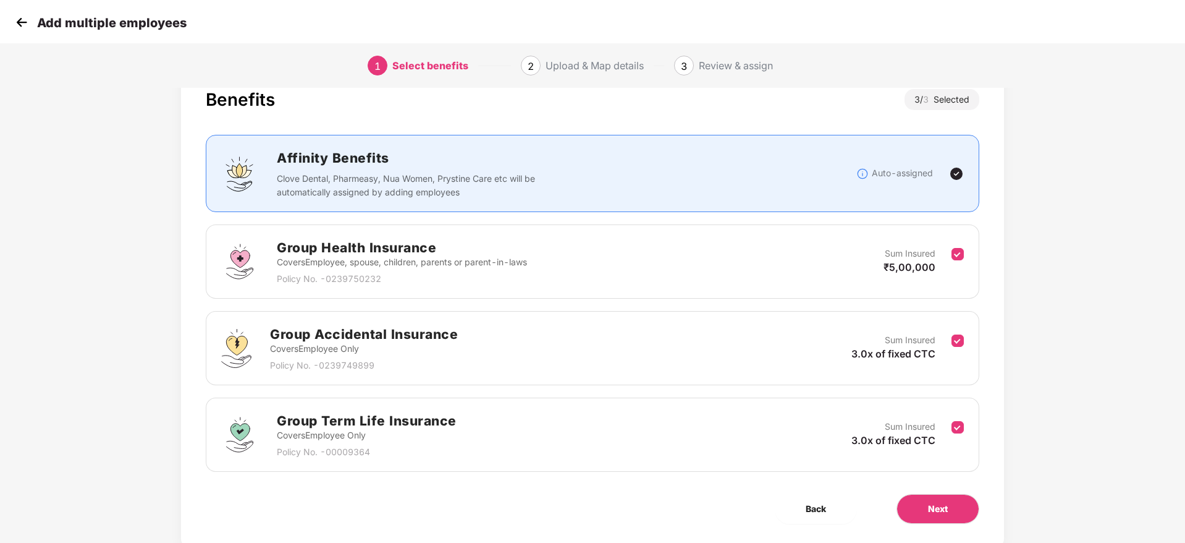
scroll to position [74, 0]
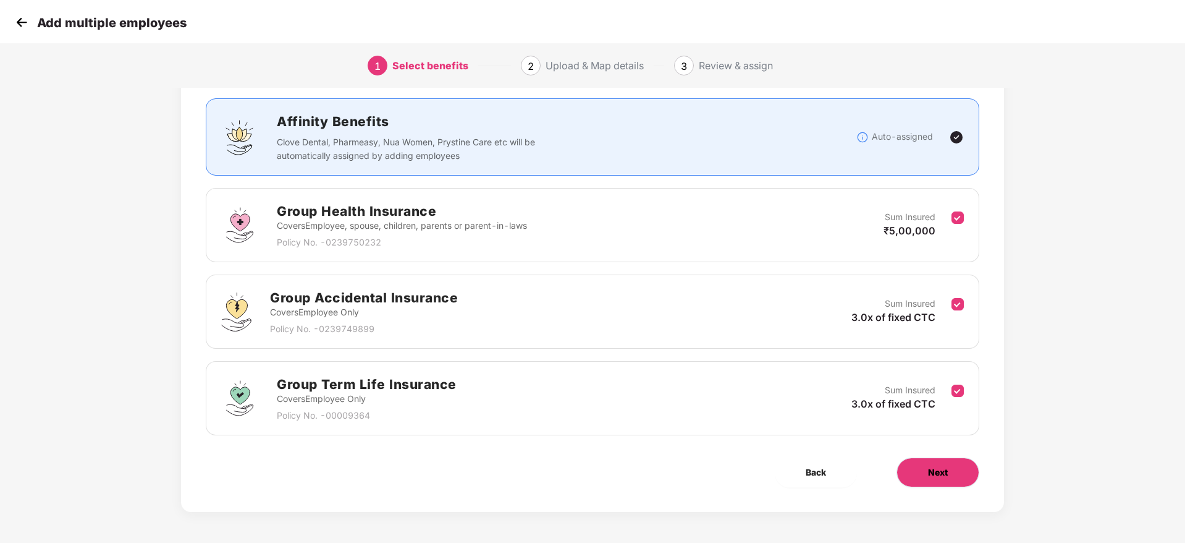
click at [921, 464] on button "Next" at bounding box center [938, 472] width 83 height 30
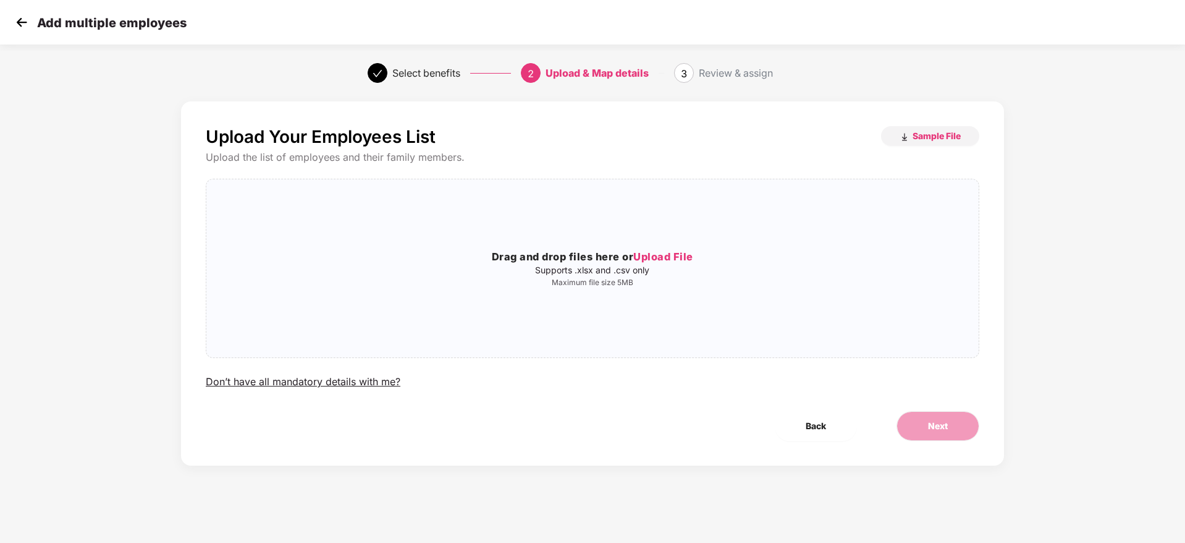
scroll to position [0, 0]
click at [1128, 82] on div "Select benefits 2 Upload & Map details 3 Review & assign" at bounding box center [592, 73] width 1185 height 44
click at [913, 130] on span "Sample File" at bounding box center [937, 136] width 48 height 12
click at [636, 260] on span "Upload File" at bounding box center [663, 256] width 60 height 12
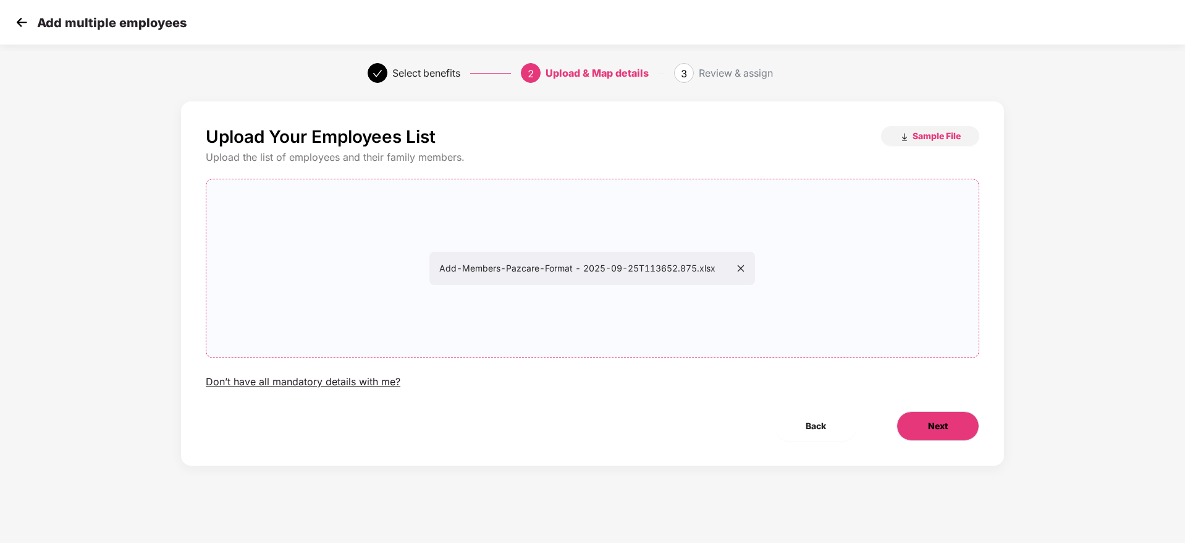
click at [932, 418] on button "Next" at bounding box center [938, 426] width 83 height 30
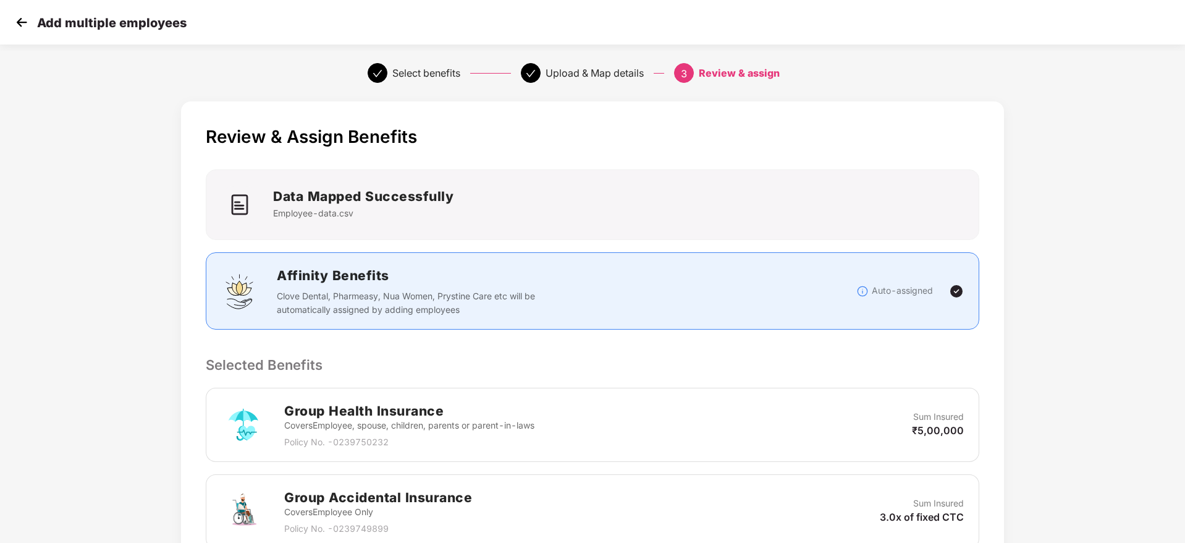
click at [950, 368] on p "Selected Benefits" at bounding box center [593, 364] width 774 height 21
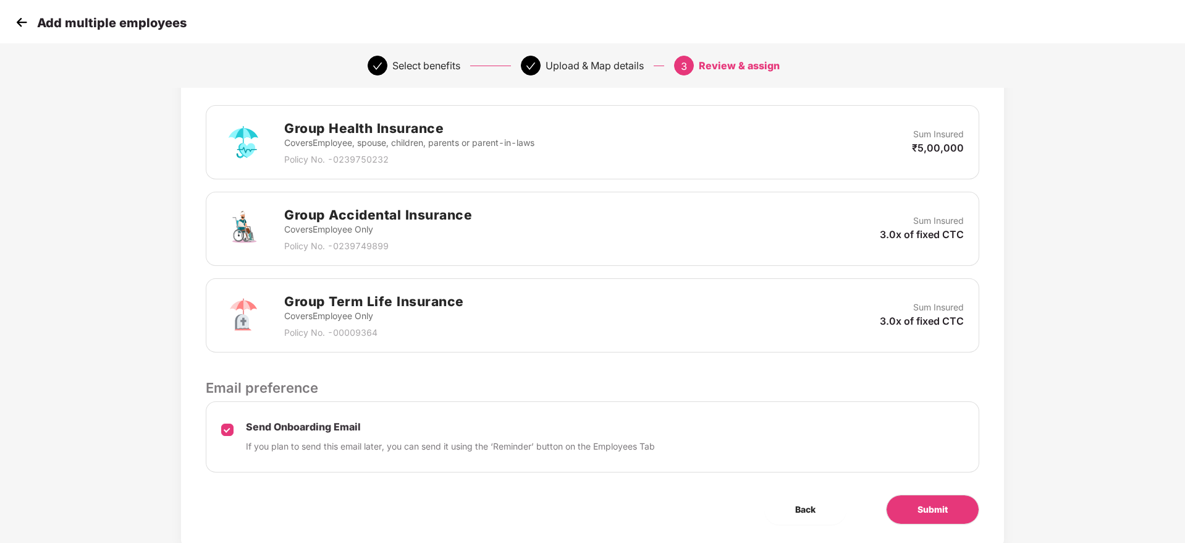
scroll to position [297, 0]
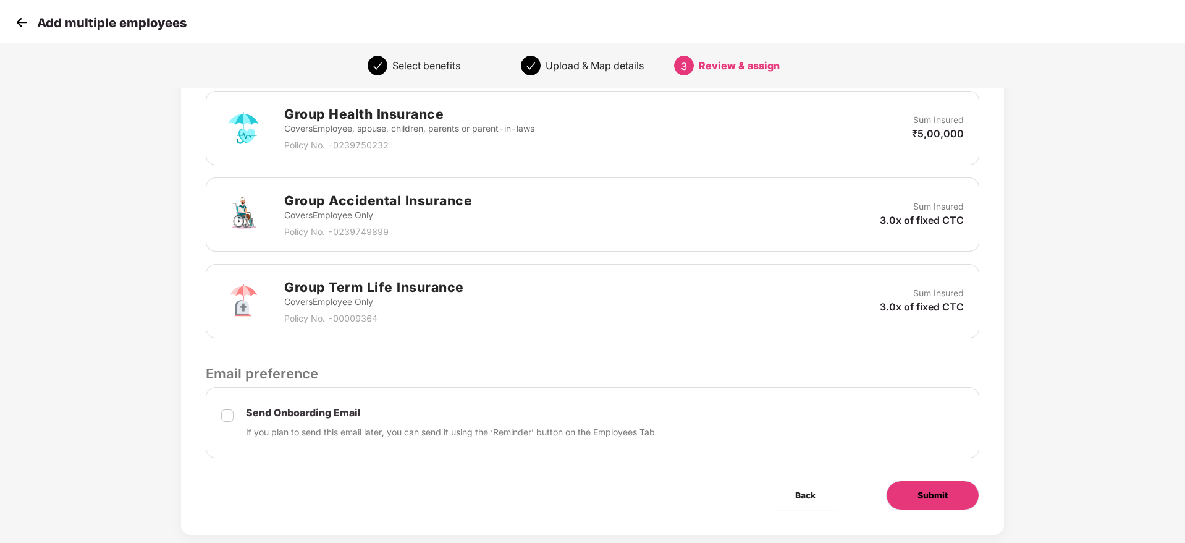
click at [923, 492] on span "Submit" at bounding box center [933, 495] width 30 height 14
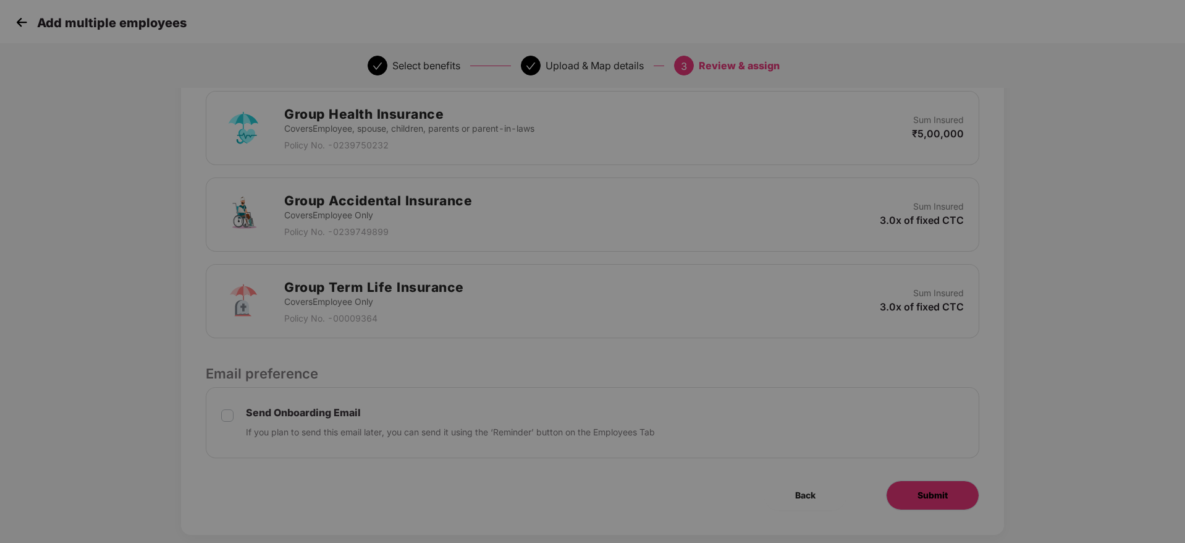
scroll to position [0, 0]
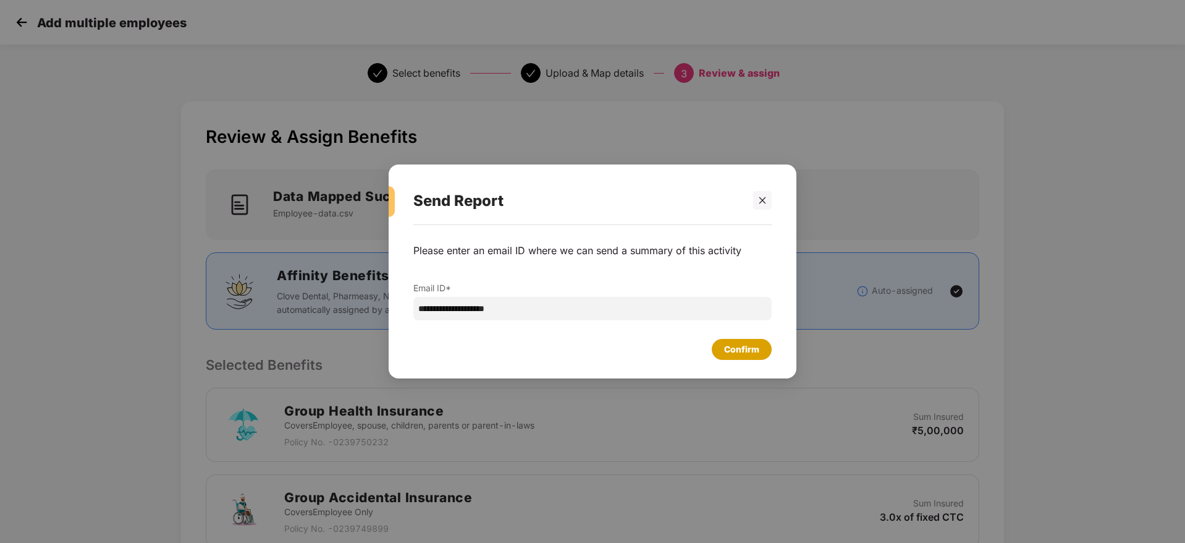
click at [721, 345] on div "Confirm" at bounding box center [742, 349] width 60 height 21
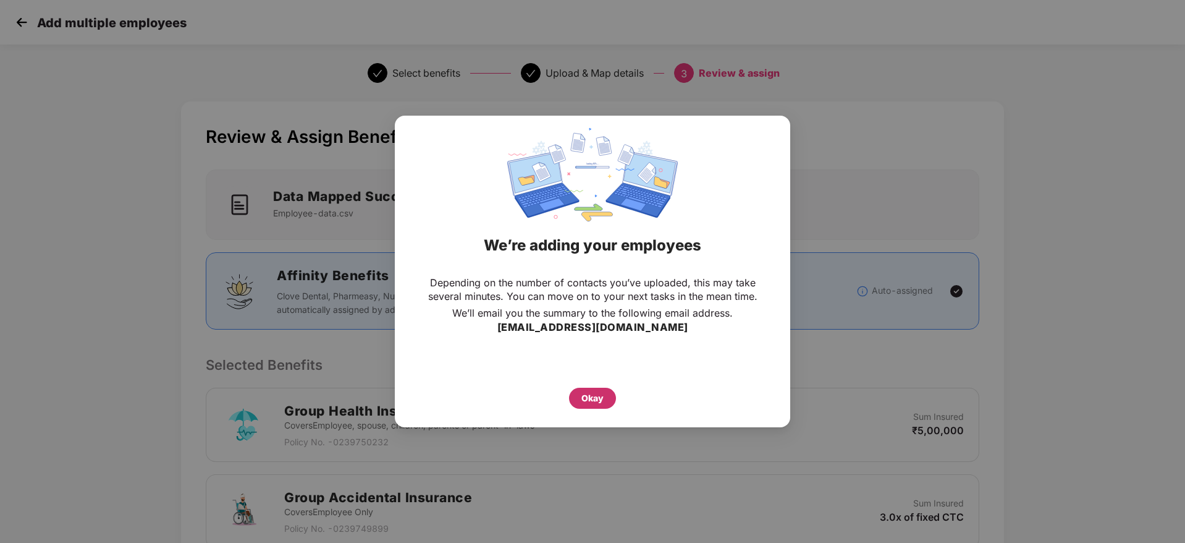
click at [602, 397] on div "Okay" at bounding box center [593, 398] width 22 height 14
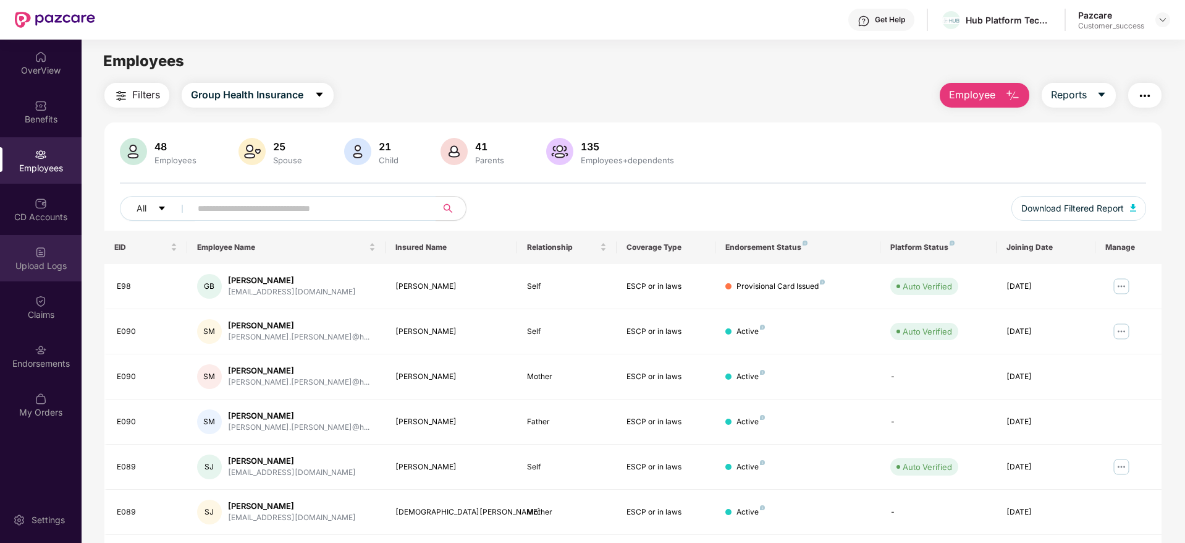
click at [36, 266] on div "Upload Logs" at bounding box center [41, 266] width 82 height 12
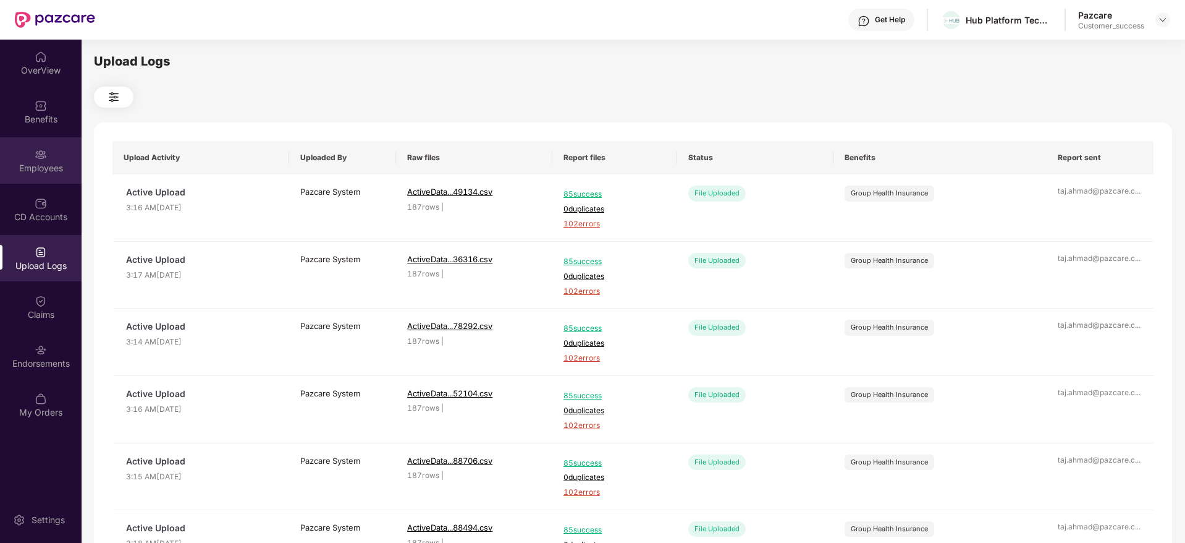
click at [28, 163] on div "Employees" at bounding box center [41, 168] width 82 height 12
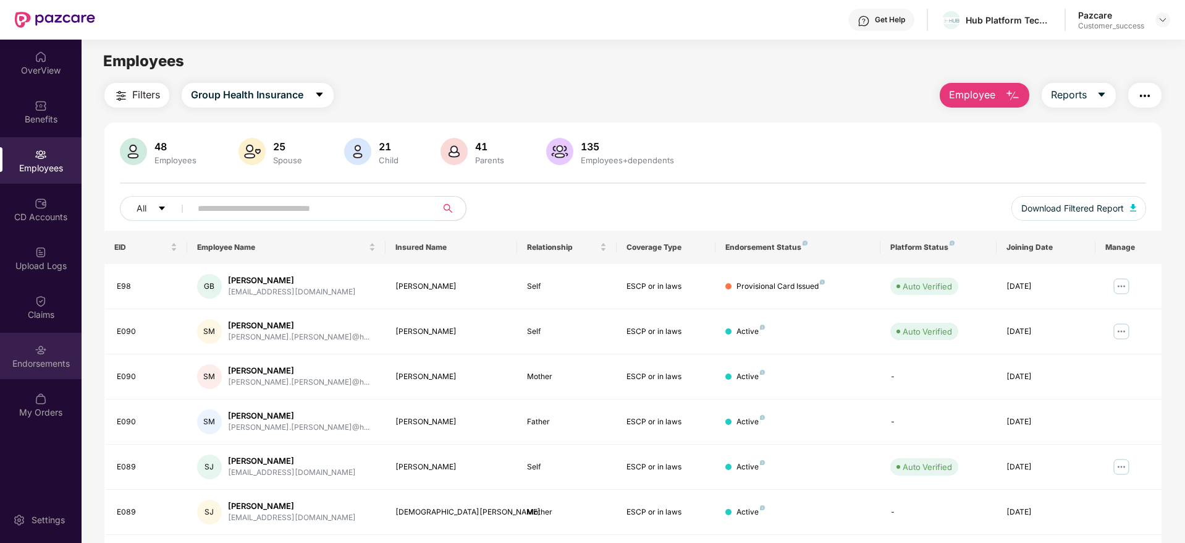
click at [43, 352] on img at bounding box center [41, 350] width 12 height 12
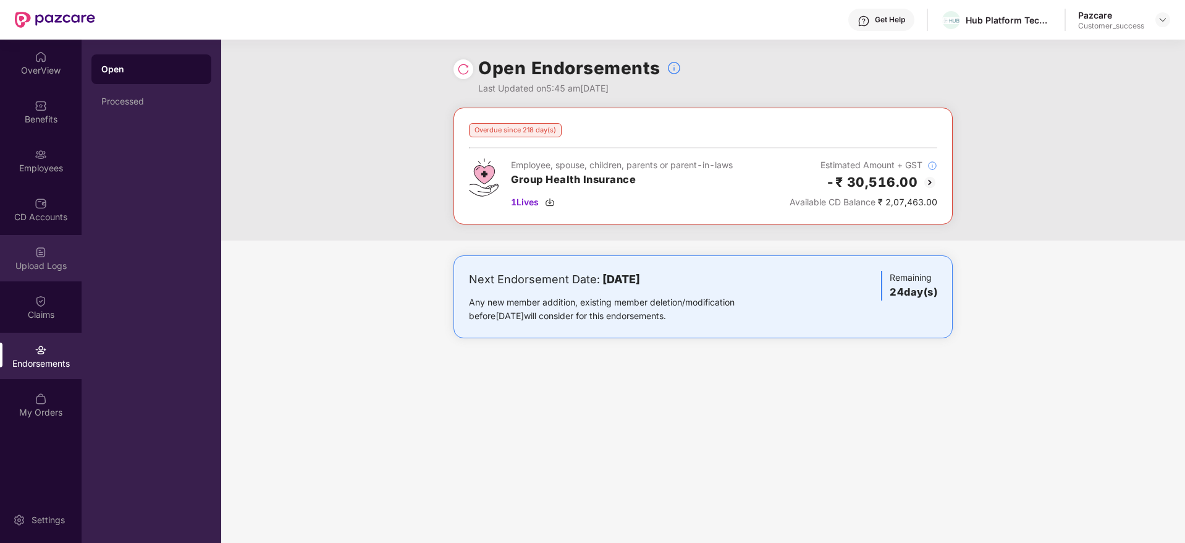
click at [40, 258] on div "Upload Logs" at bounding box center [41, 258] width 82 height 46
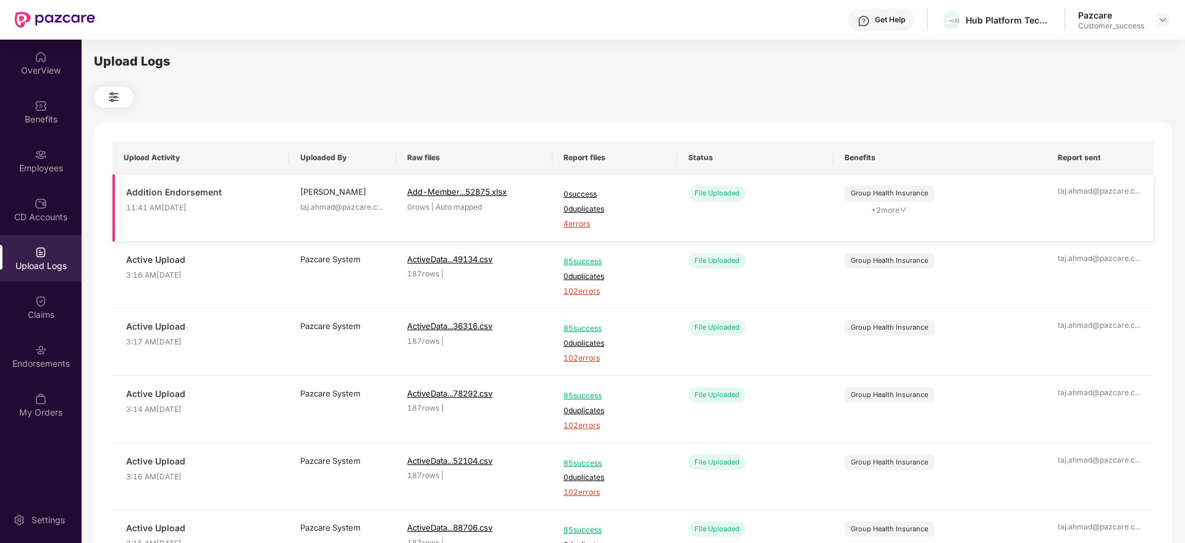
click at [571, 224] on span "4 errors" at bounding box center [615, 224] width 103 height 12
click at [33, 152] on div "Employees" at bounding box center [41, 160] width 82 height 46
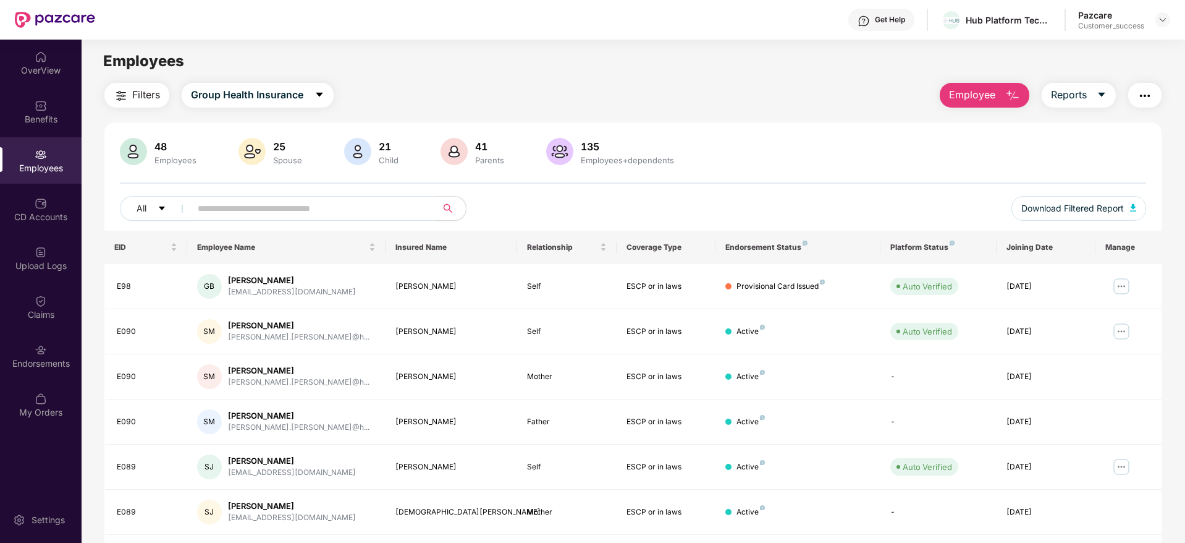
click at [288, 203] on input "text" at bounding box center [309, 208] width 222 height 19
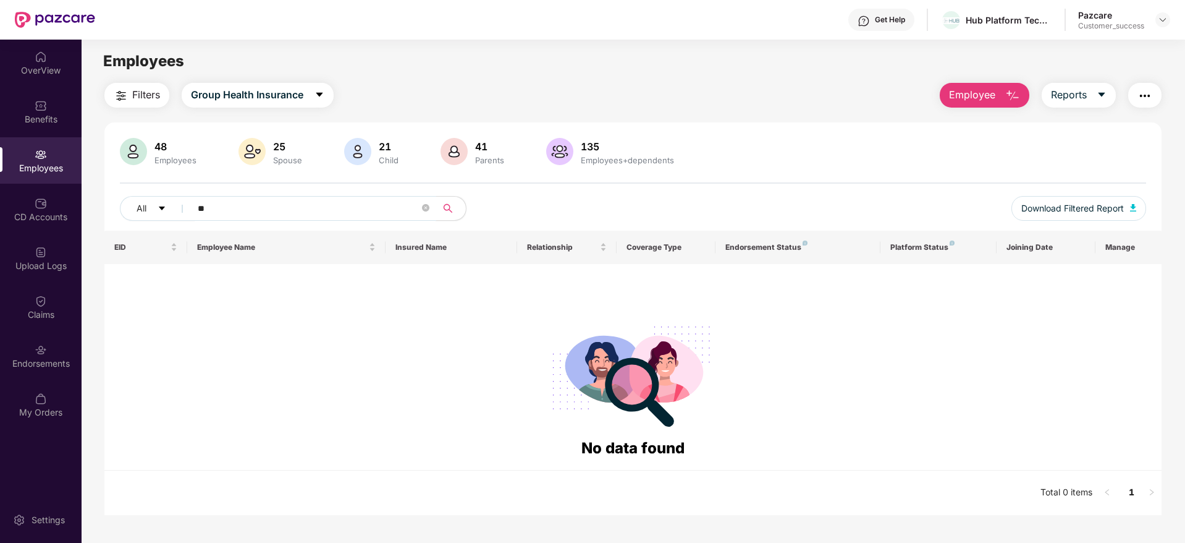
type input "*"
type input "****"
click at [973, 106] on button "Employee" at bounding box center [985, 95] width 90 height 25
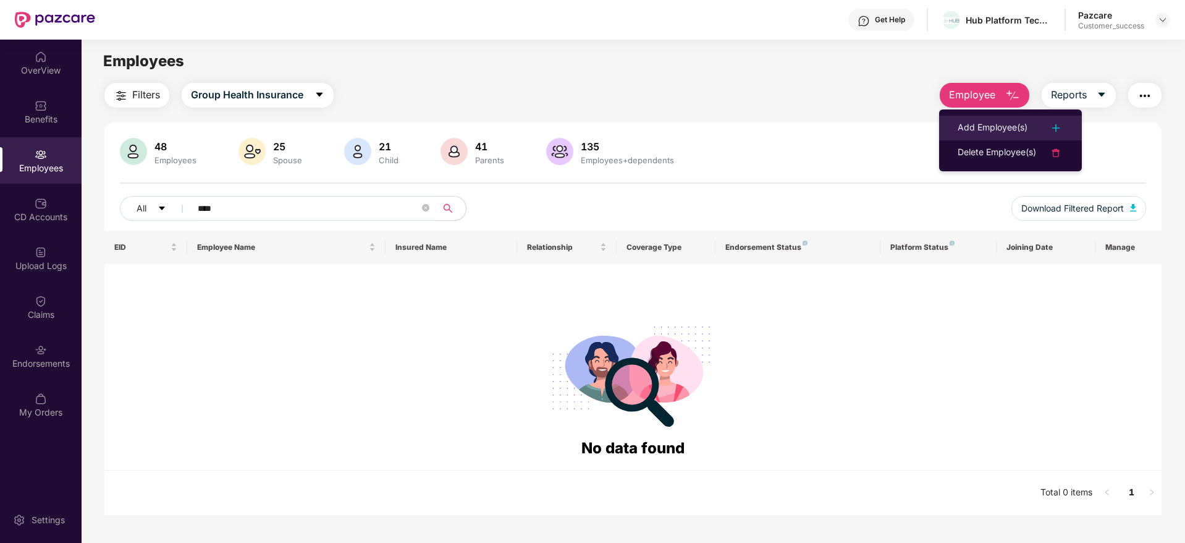
click at [972, 133] on div "Add Employee(s)" at bounding box center [993, 128] width 70 height 15
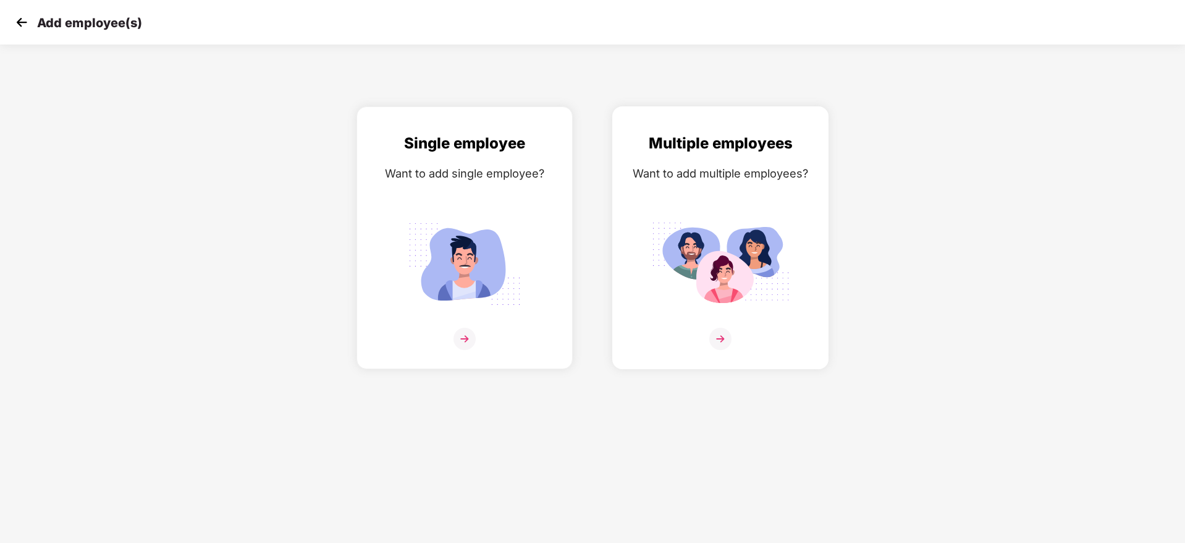
click at [714, 338] on img at bounding box center [720, 339] width 22 height 22
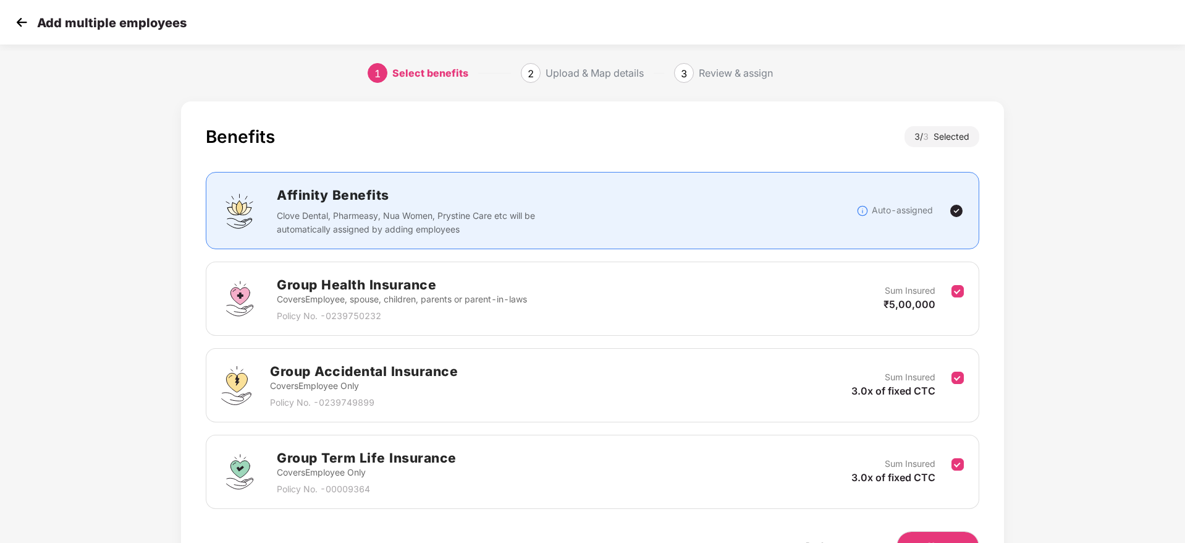
click at [1145, 308] on div "Benefits 3 / 3 Selected Affinity Benefits Clove Dental, Pharmeasy, Nua Women, P…" at bounding box center [592, 355] width 1185 height 521
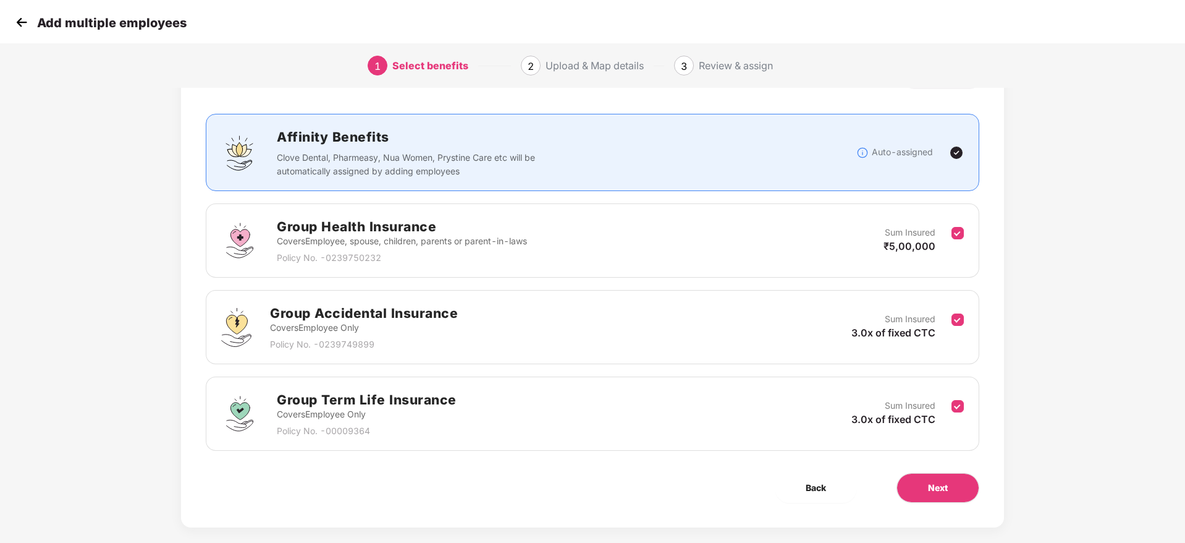
scroll to position [74, 0]
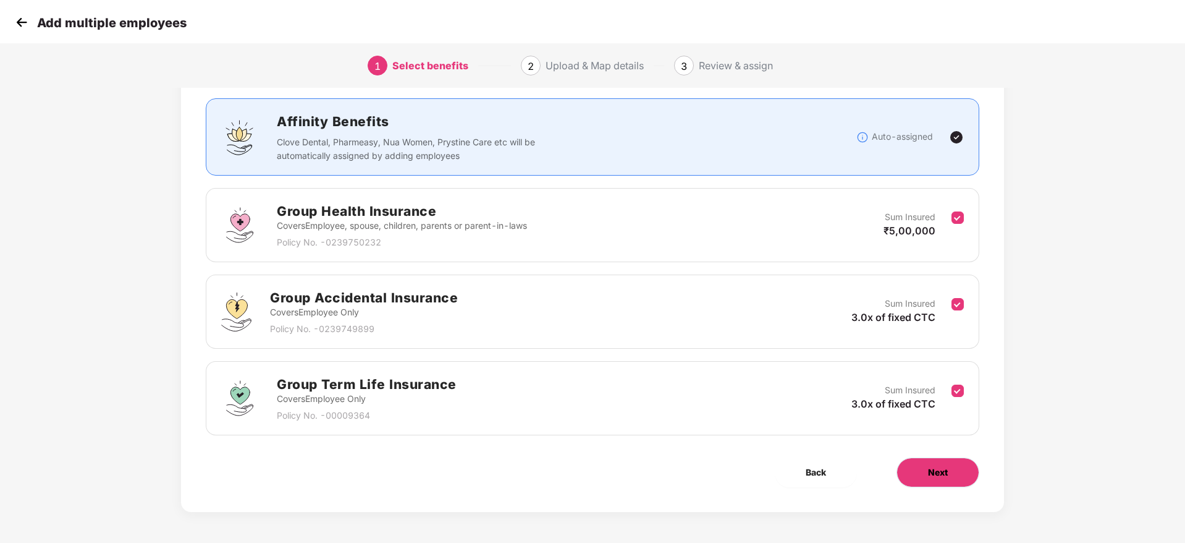
click at [948, 460] on button "Next" at bounding box center [938, 472] width 83 height 30
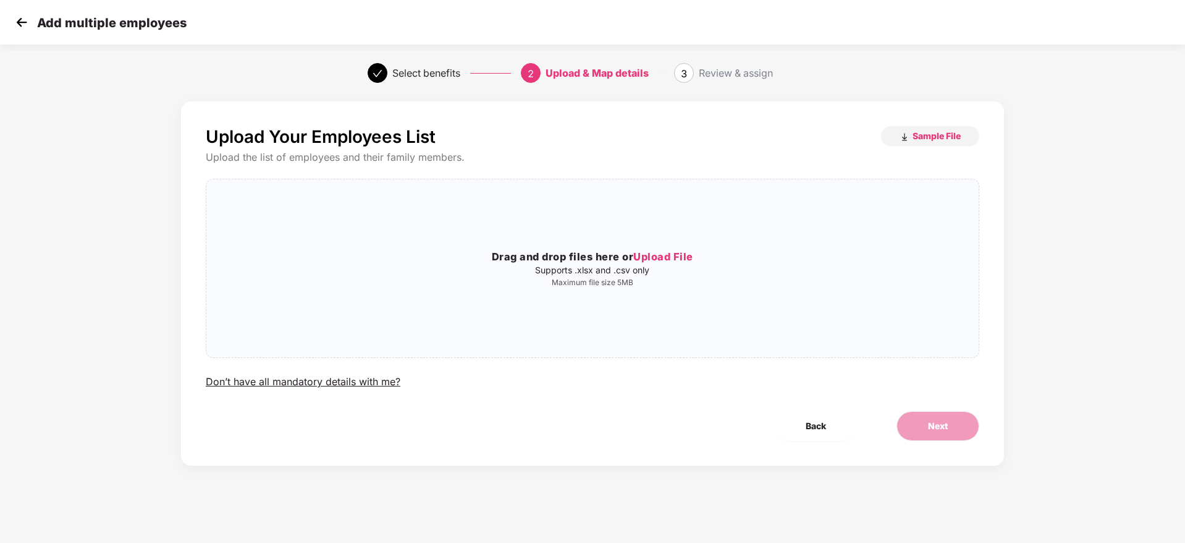
scroll to position [0, 0]
click at [674, 253] on span "Upload File" at bounding box center [663, 256] width 60 height 12
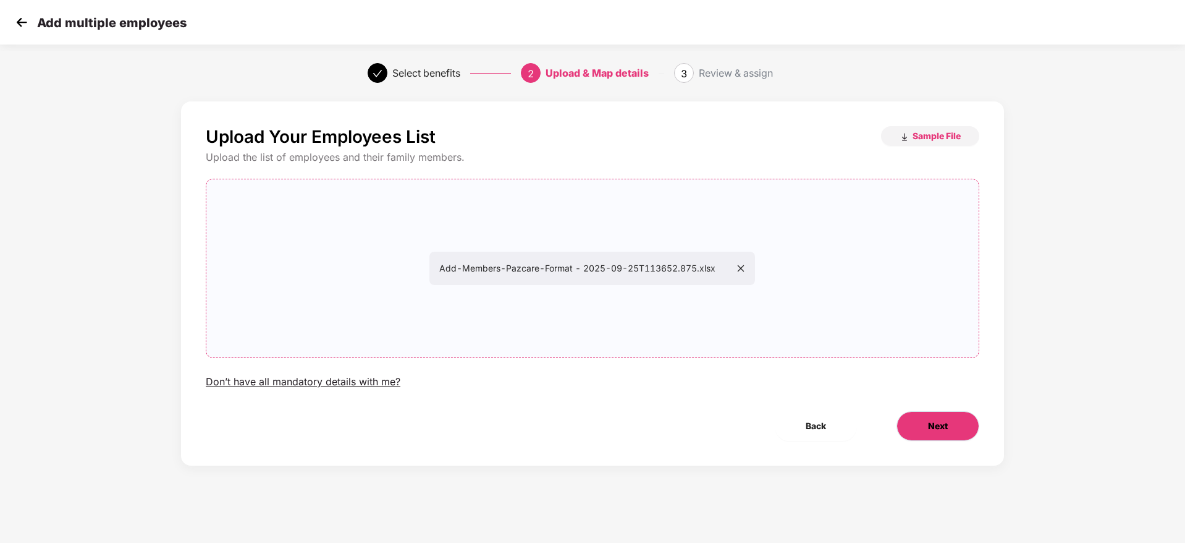
click at [923, 426] on button "Next" at bounding box center [938, 426] width 83 height 30
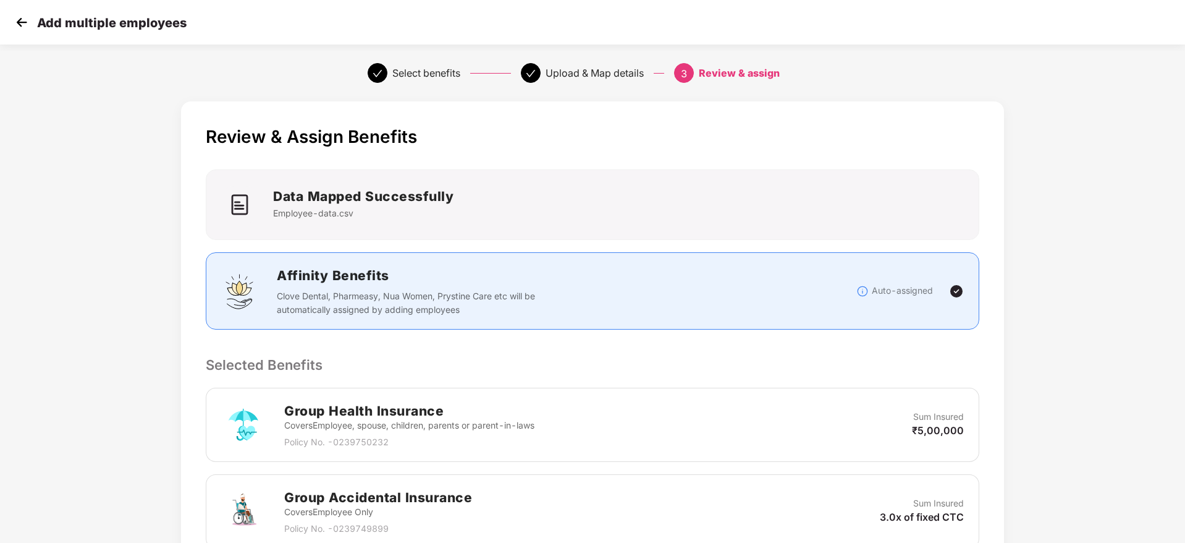
click at [859, 363] on p "Selected Benefits" at bounding box center [593, 364] width 774 height 21
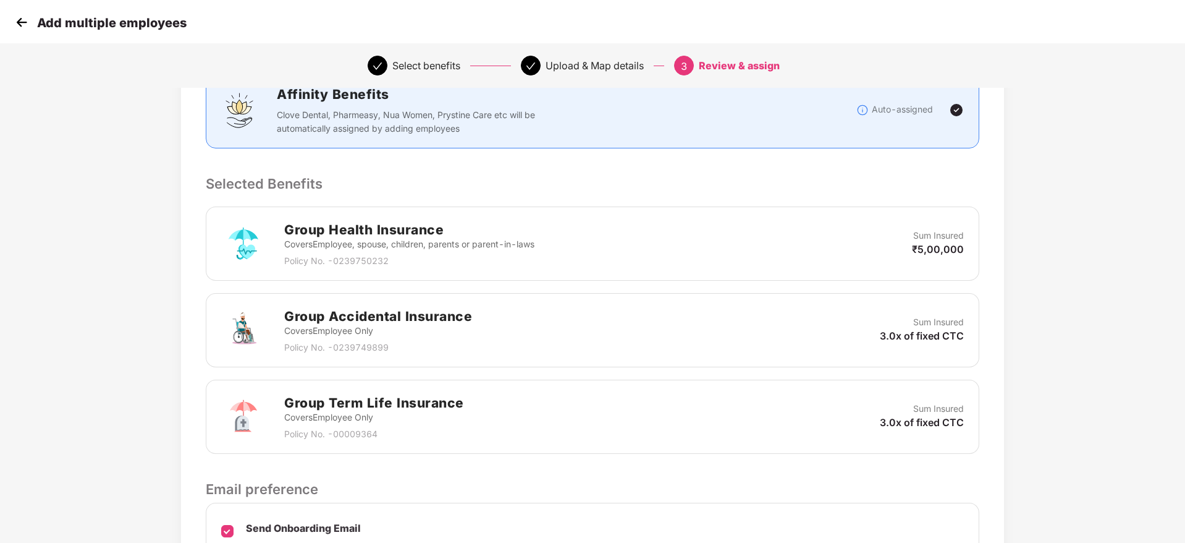
scroll to position [319, 0]
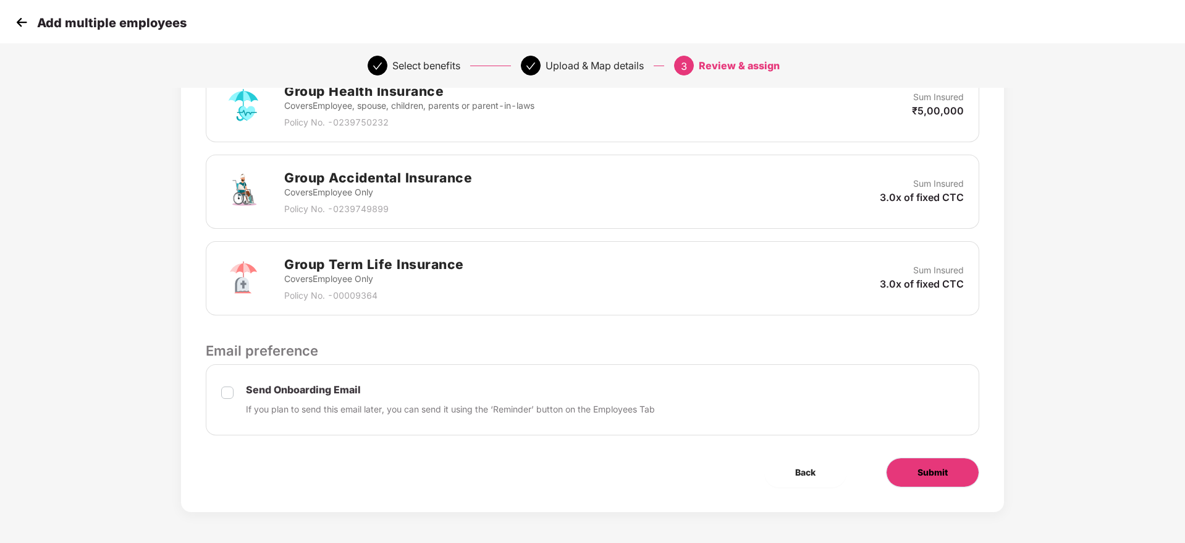
click at [922, 457] on button "Submit" at bounding box center [932, 472] width 93 height 30
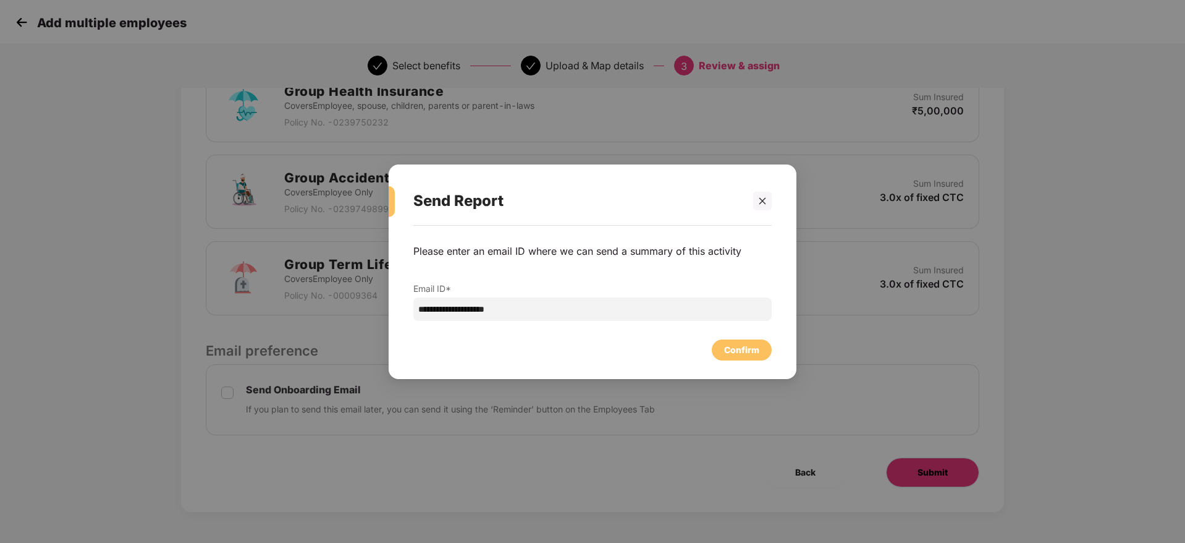
scroll to position [0, 0]
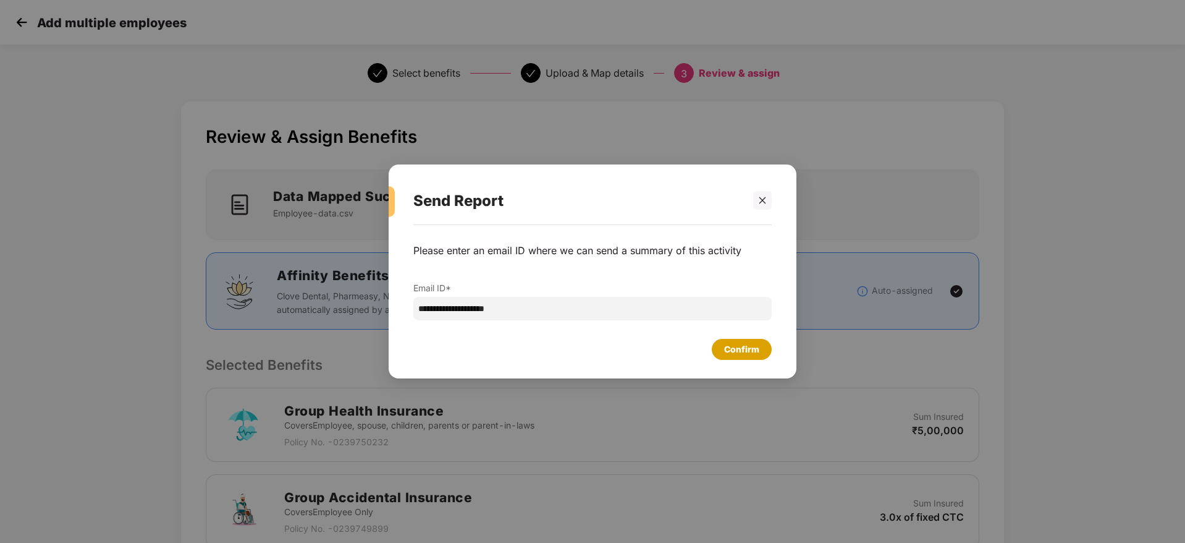
click at [747, 352] on div "Confirm" at bounding box center [741, 349] width 35 height 14
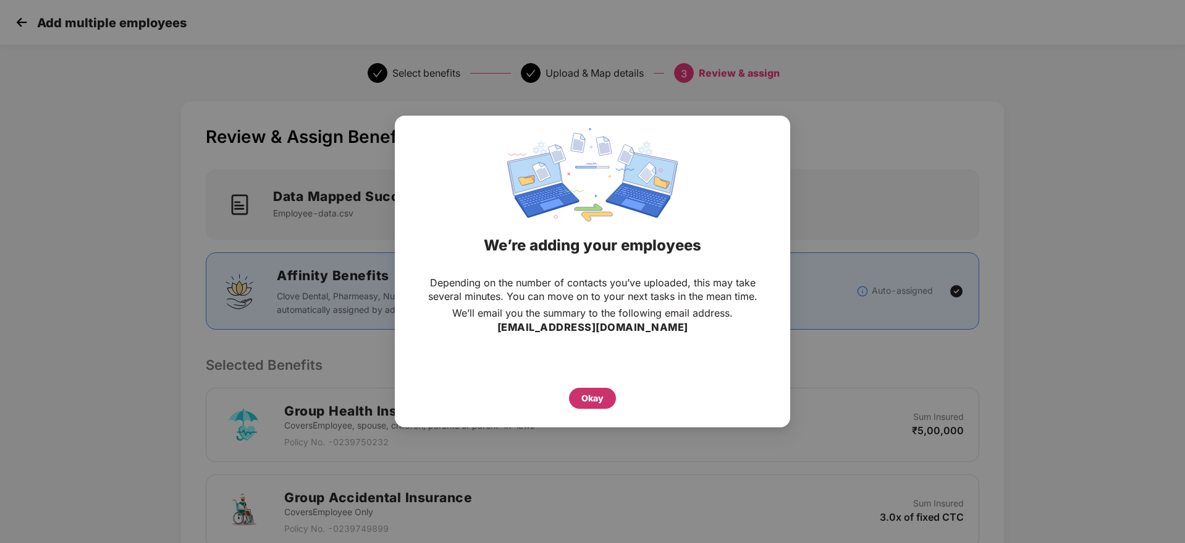
click at [586, 398] on div "Okay" at bounding box center [593, 398] width 22 height 14
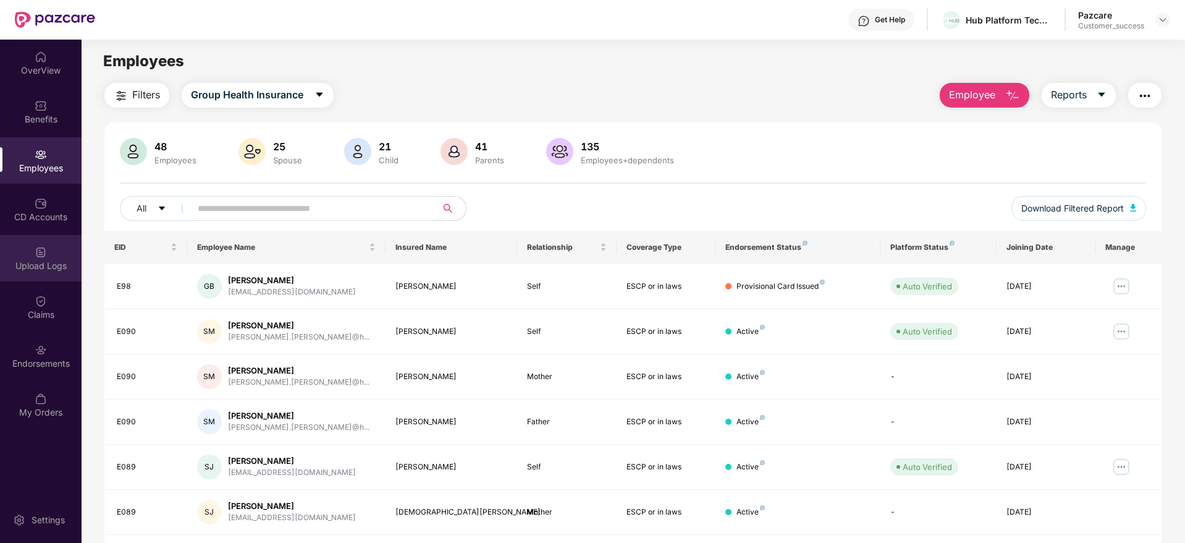
click at [44, 260] on div "Upload Logs" at bounding box center [41, 266] width 82 height 12
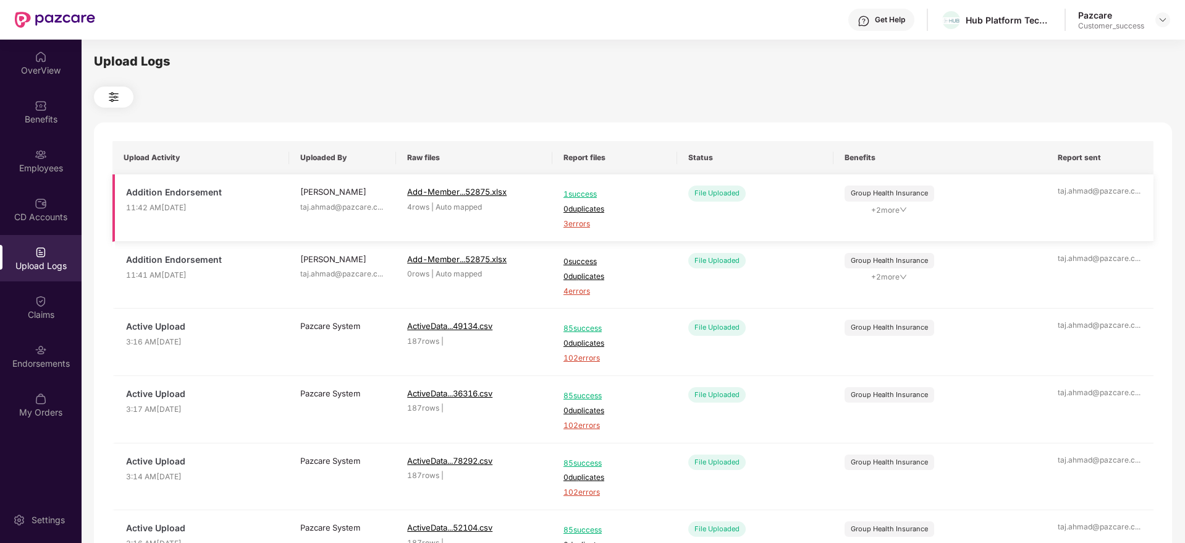
click at [582, 224] on span "3 errors" at bounding box center [615, 224] width 103 height 12
click at [40, 158] on img at bounding box center [41, 154] width 12 height 12
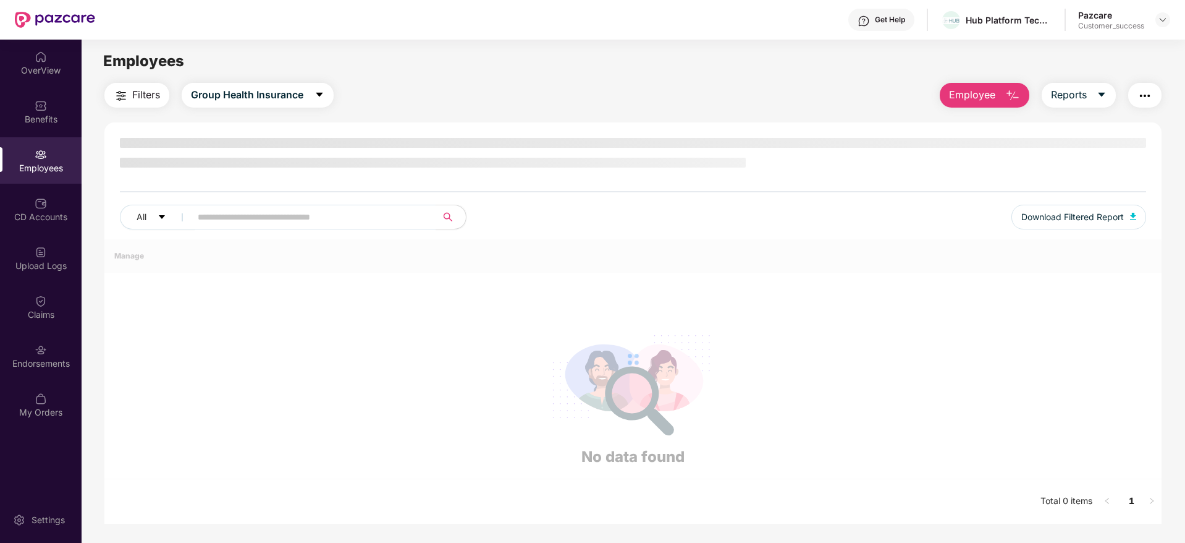
click at [40, 158] on img at bounding box center [41, 154] width 12 height 12
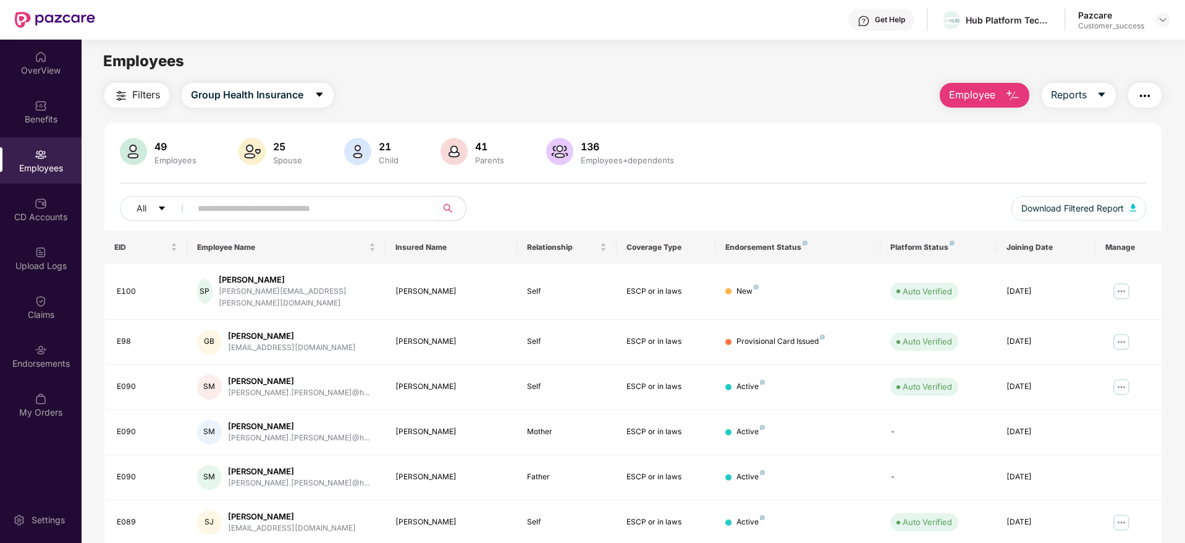
click at [1000, 95] on button "Employee" at bounding box center [985, 95] width 90 height 25
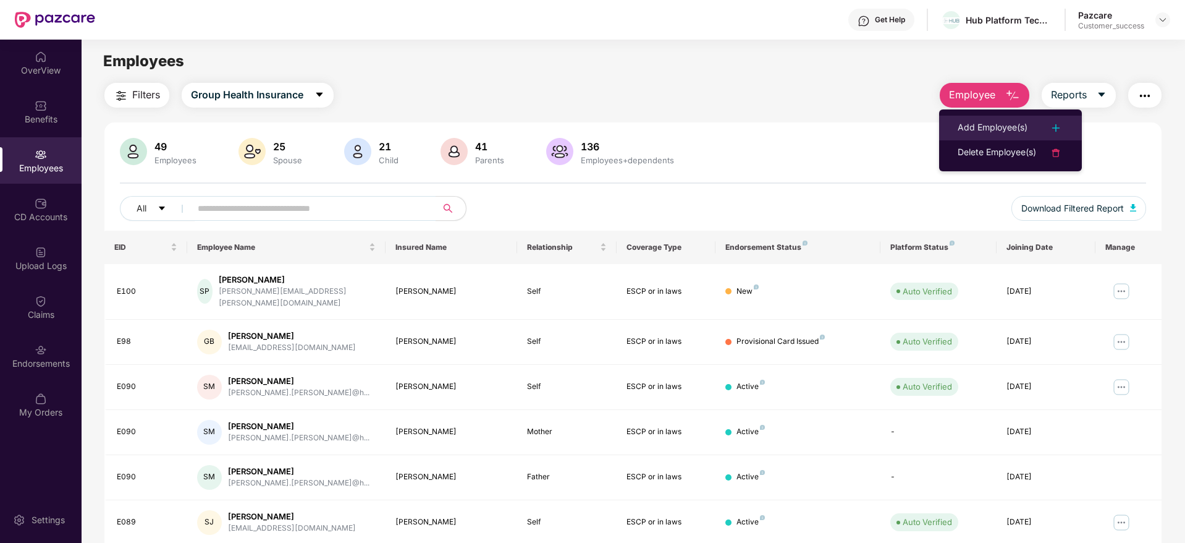
click at [1000, 127] on div "Add Employee(s)" at bounding box center [993, 128] width 70 height 15
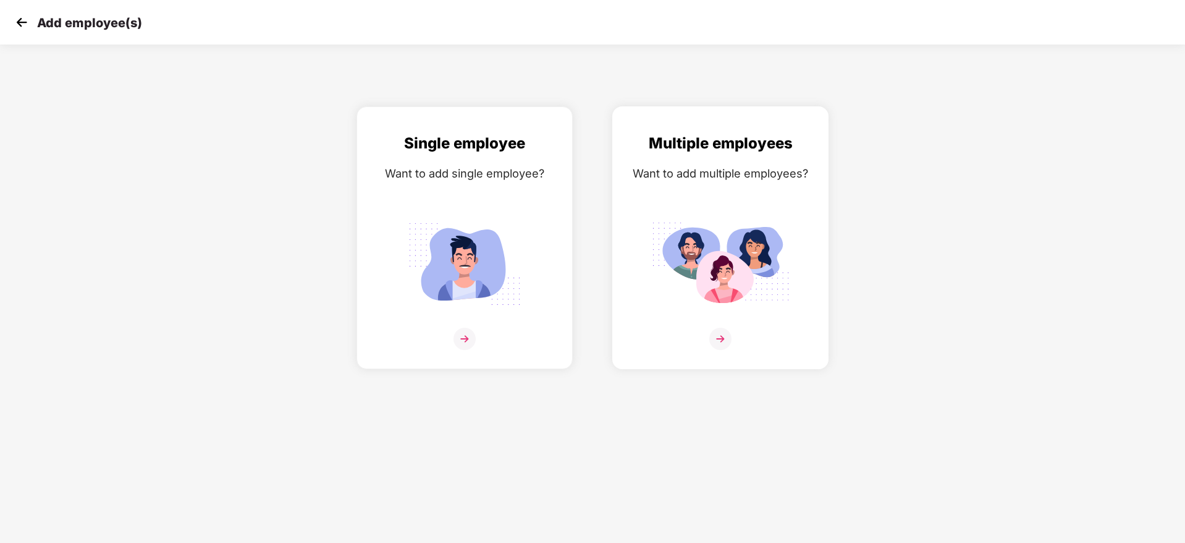
click at [720, 342] on img at bounding box center [720, 339] width 22 height 22
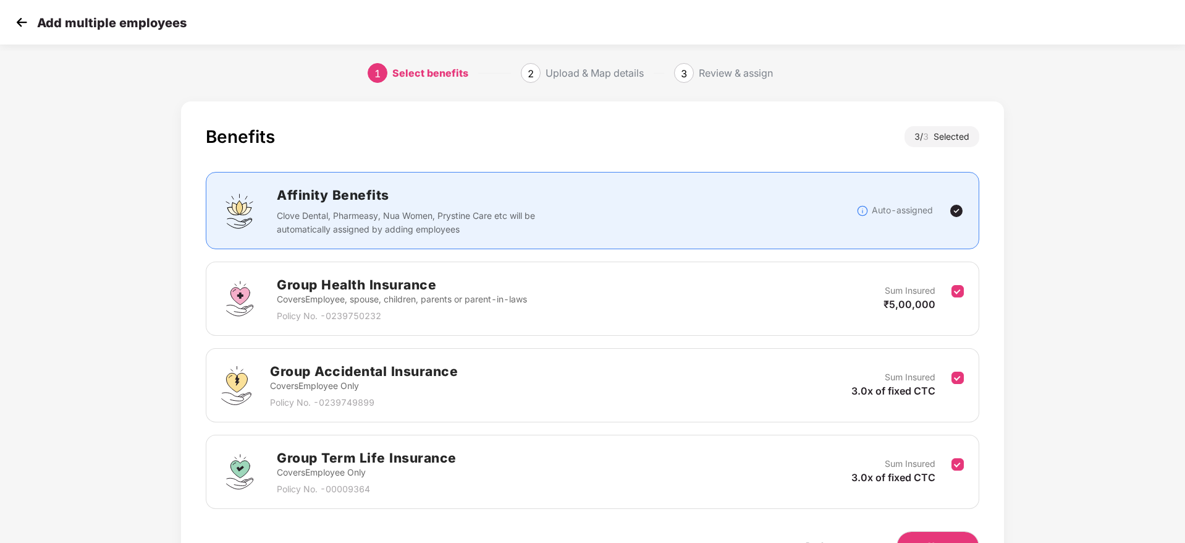
click at [1000, 301] on div "Benefits 3 / 3 Selected Affinity Benefits Clove Dental, Pharmeasy, Nua Women, P…" at bounding box center [592, 343] width 823 height 484
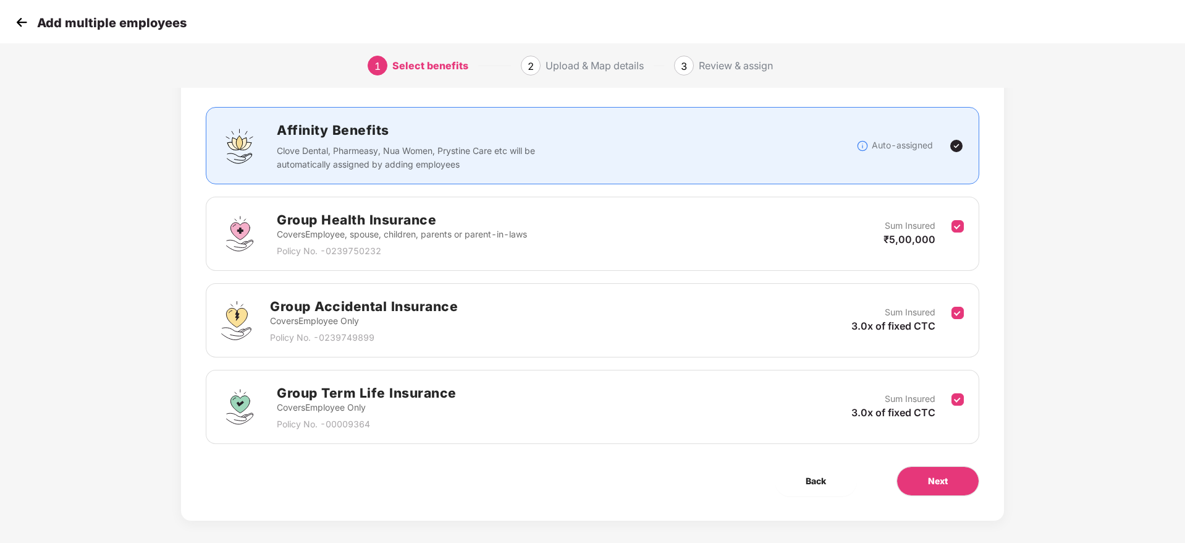
scroll to position [74, 0]
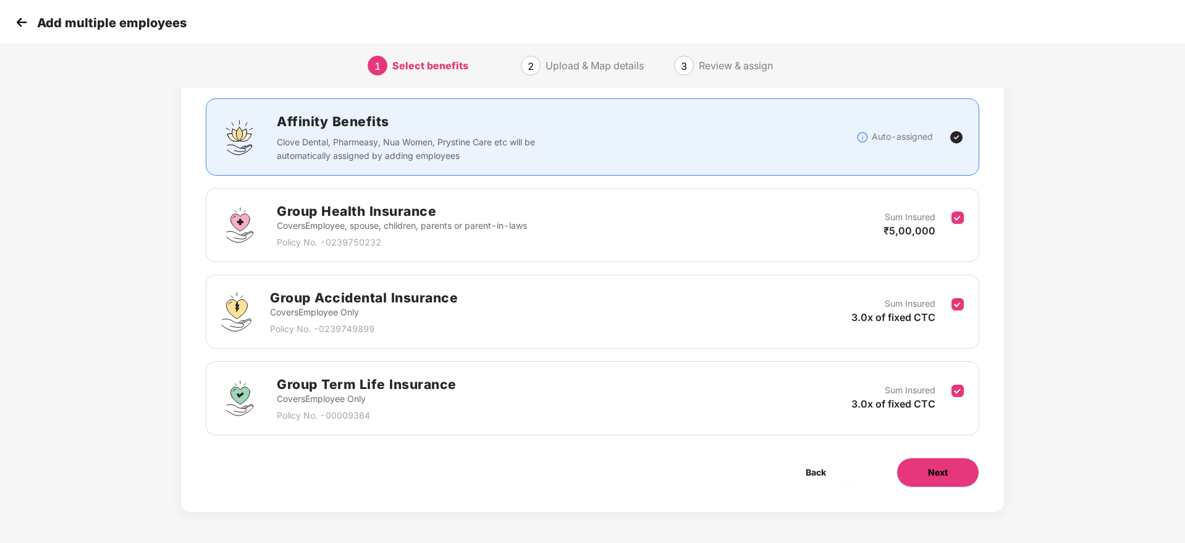
click at [954, 467] on button "Next" at bounding box center [938, 472] width 83 height 30
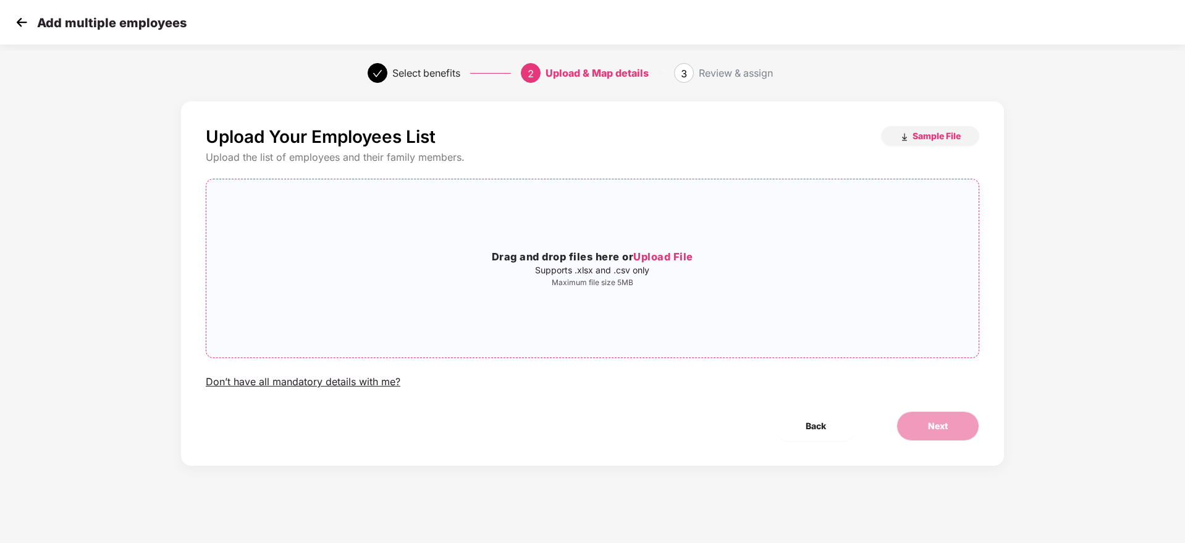
click at [674, 258] on span "Upload File" at bounding box center [663, 256] width 60 height 12
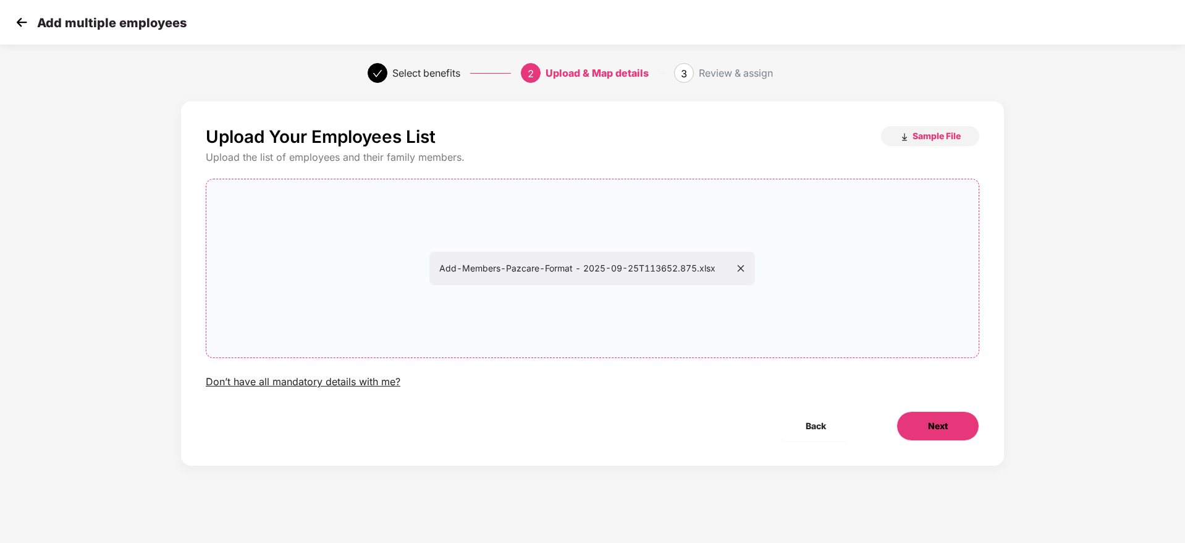
click at [929, 425] on span "Next" at bounding box center [938, 426] width 20 height 14
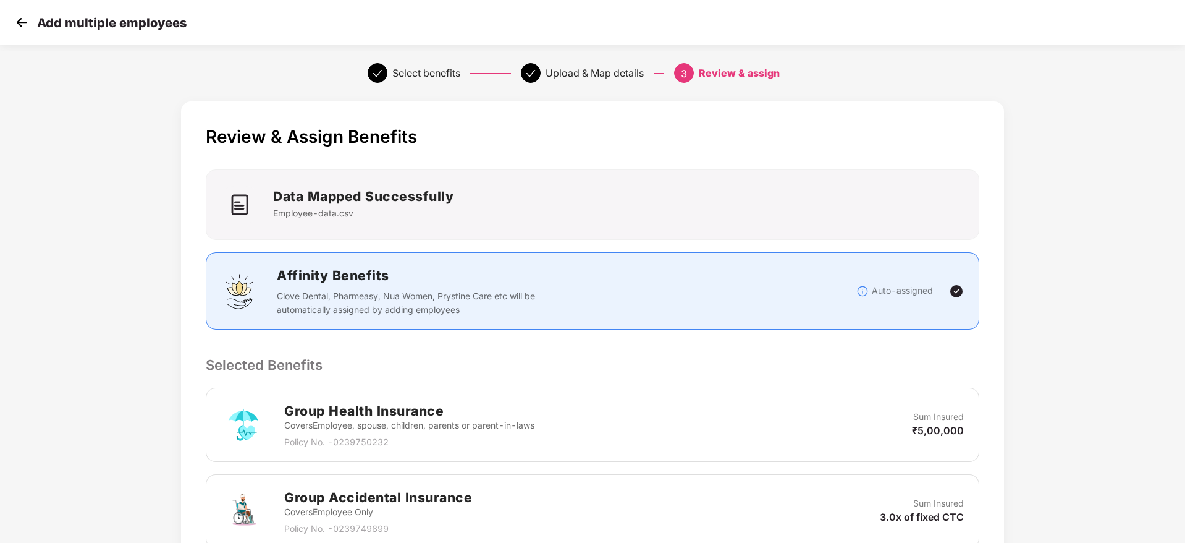
click at [853, 359] on p "Selected Benefits" at bounding box center [593, 364] width 774 height 21
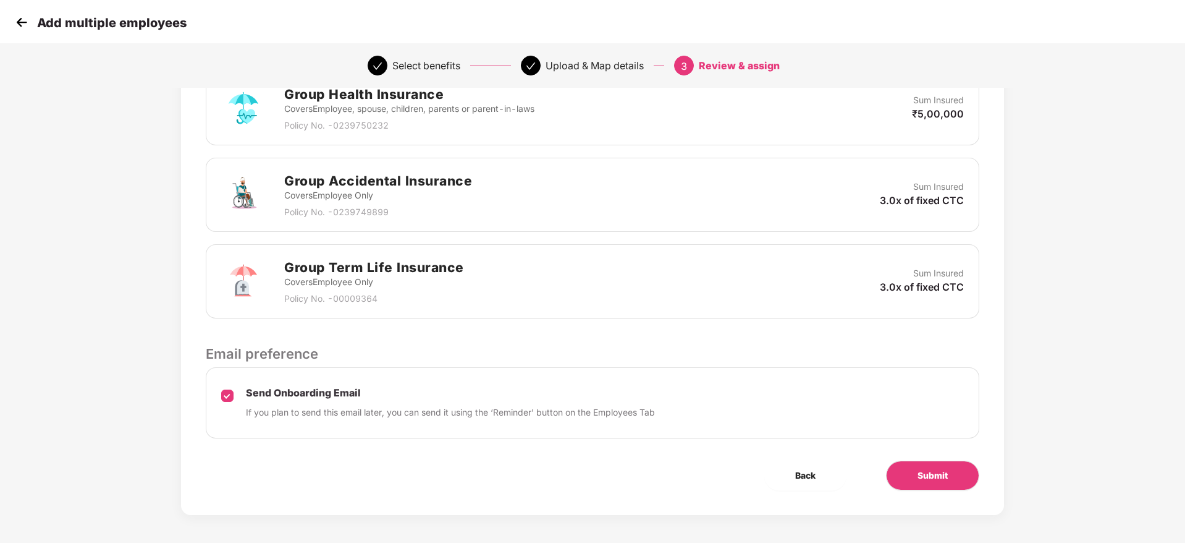
scroll to position [319, 0]
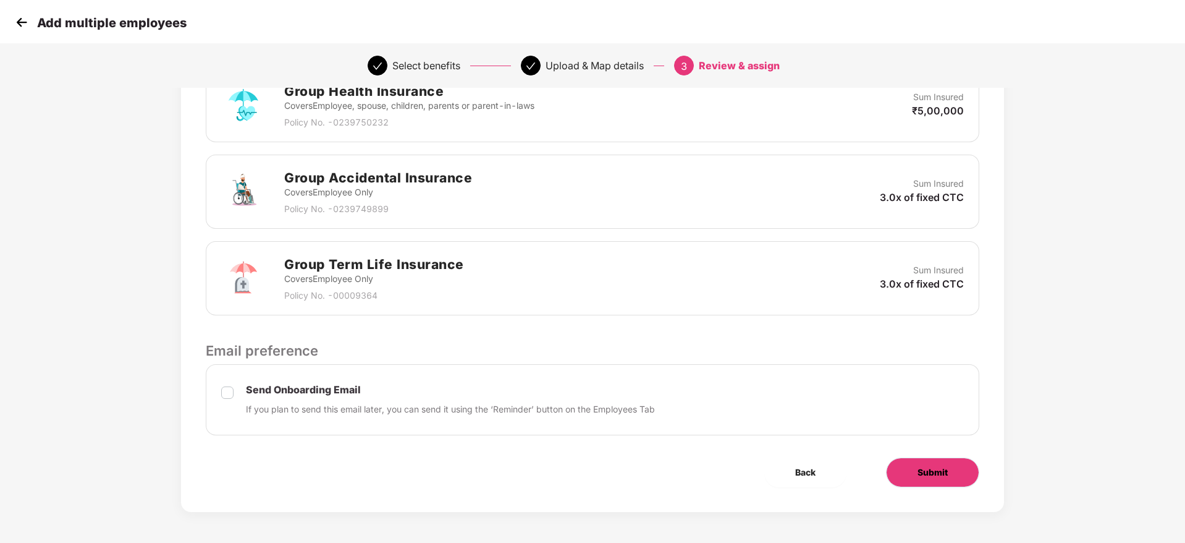
click at [913, 464] on button "Submit" at bounding box center [932, 472] width 93 height 30
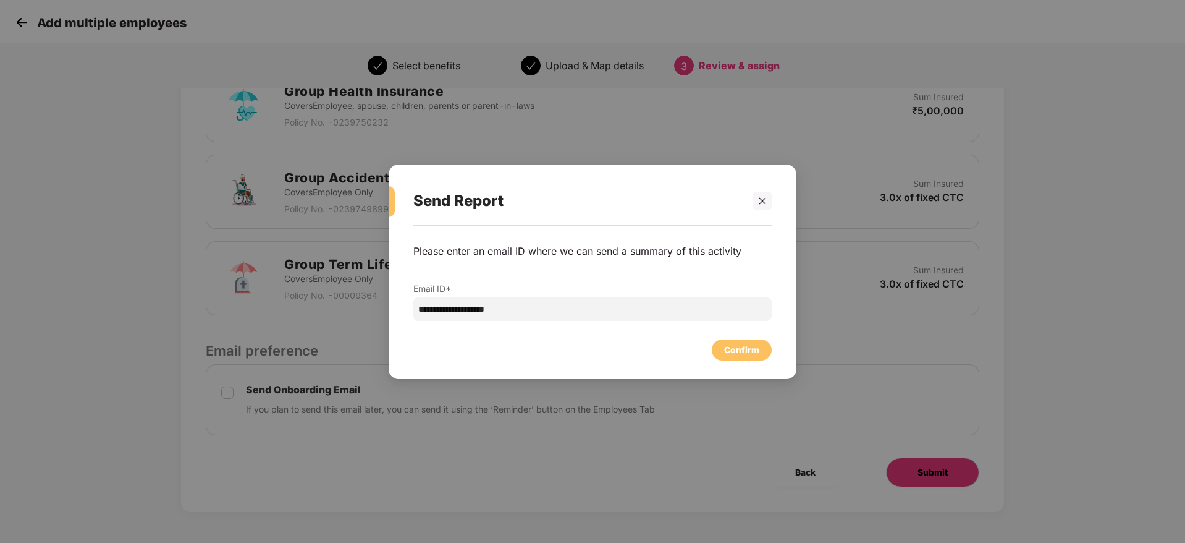
scroll to position [0, 0]
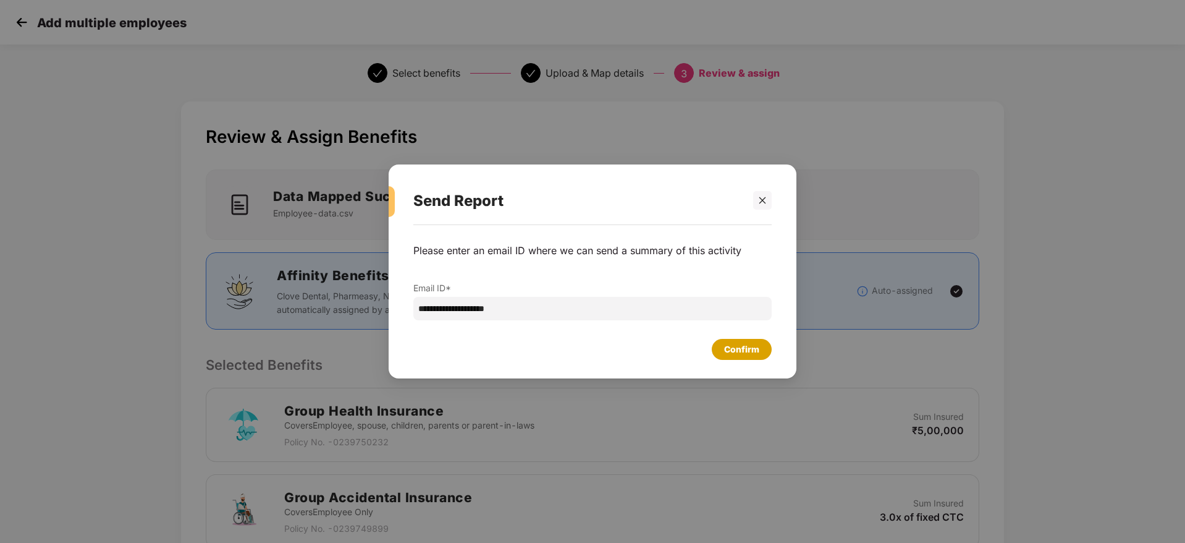
click at [747, 346] on div "Confirm" at bounding box center [741, 349] width 35 height 14
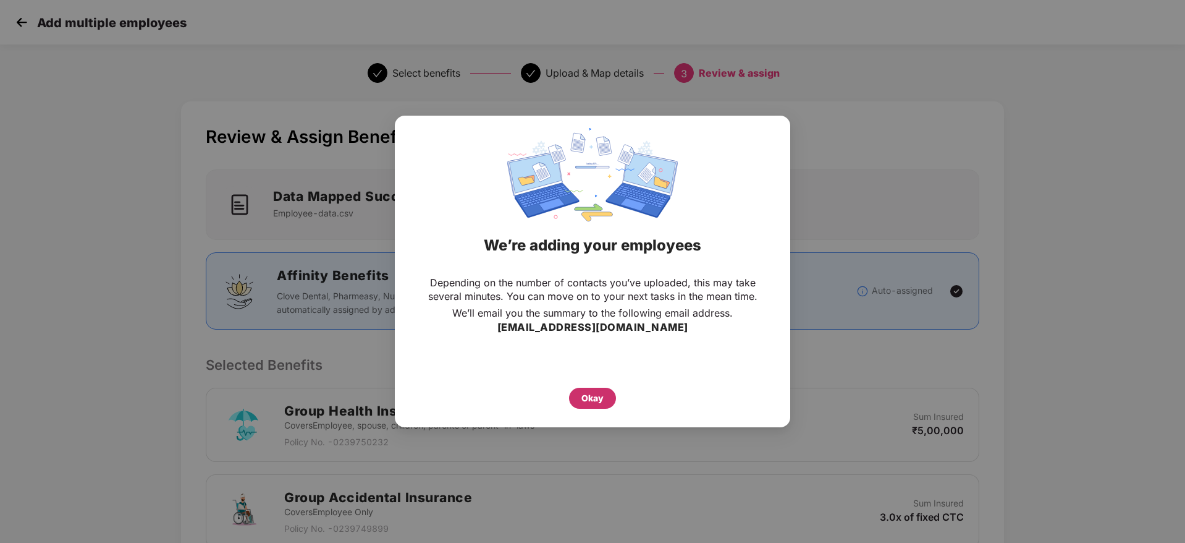
click at [596, 397] on div "Okay" at bounding box center [593, 398] width 22 height 14
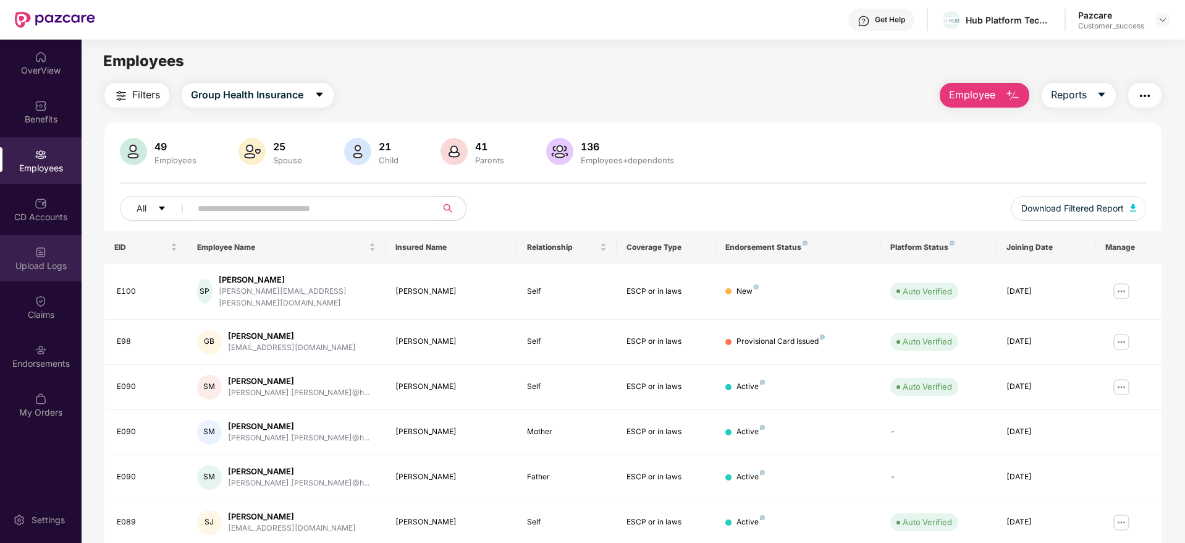
click at [41, 250] on img at bounding box center [41, 252] width 12 height 12
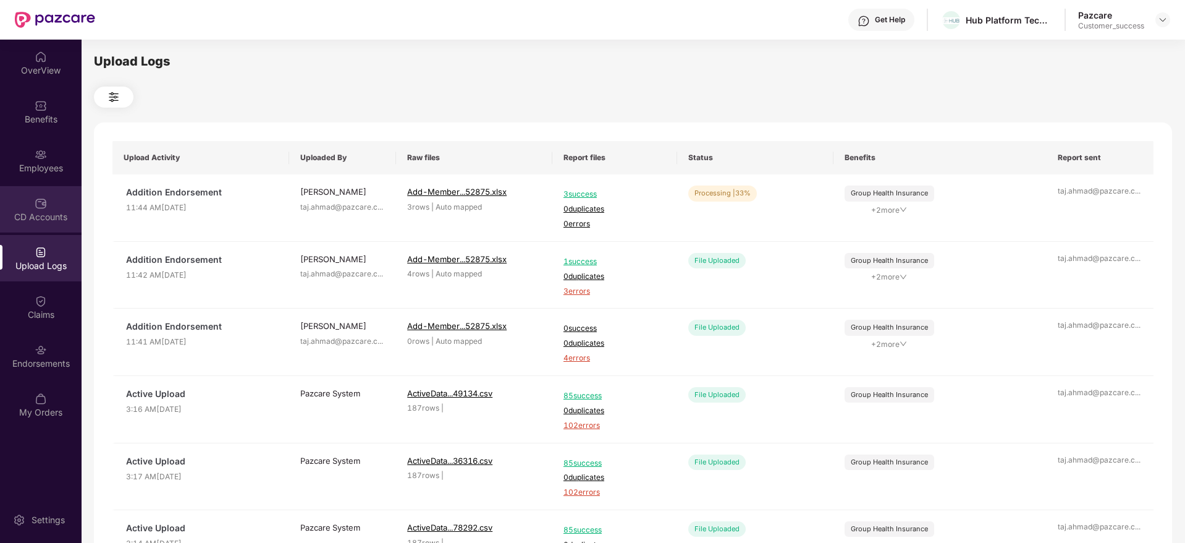
click at [32, 199] on div "CD Accounts" at bounding box center [41, 209] width 82 height 46
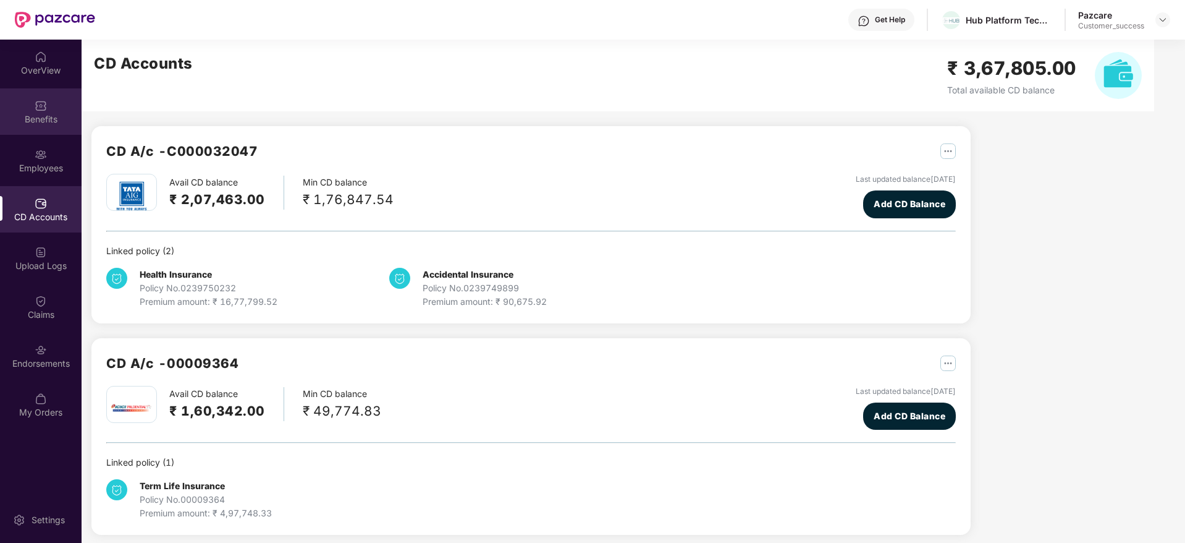
click at [48, 121] on div "Benefits" at bounding box center [41, 119] width 82 height 12
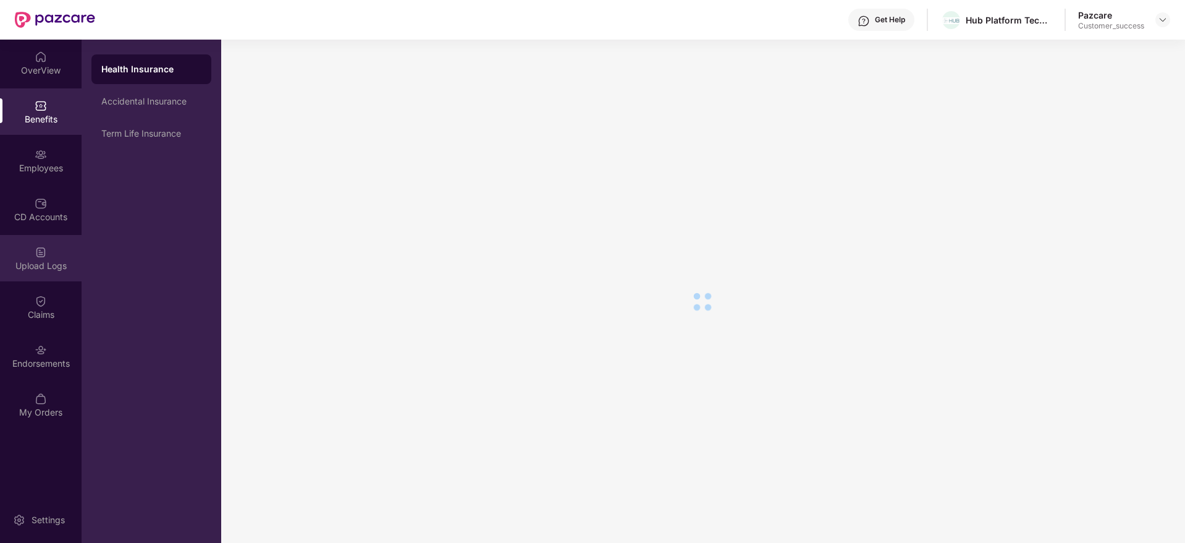
click at [41, 274] on div "Upload Logs" at bounding box center [41, 258] width 82 height 46
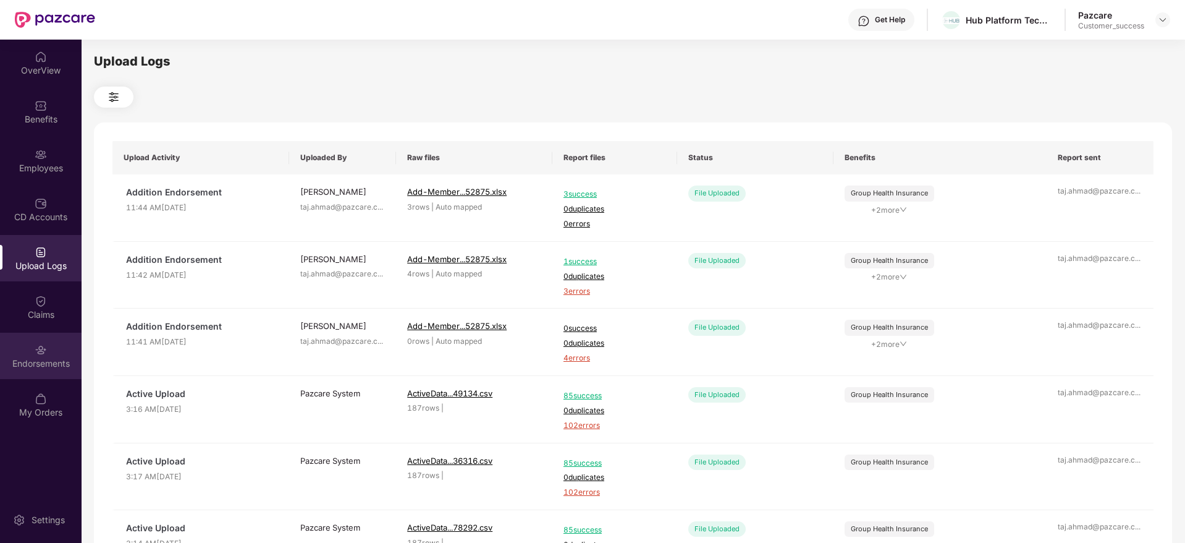
click at [48, 356] on div "Endorsements" at bounding box center [41, 355] width 82 height 46
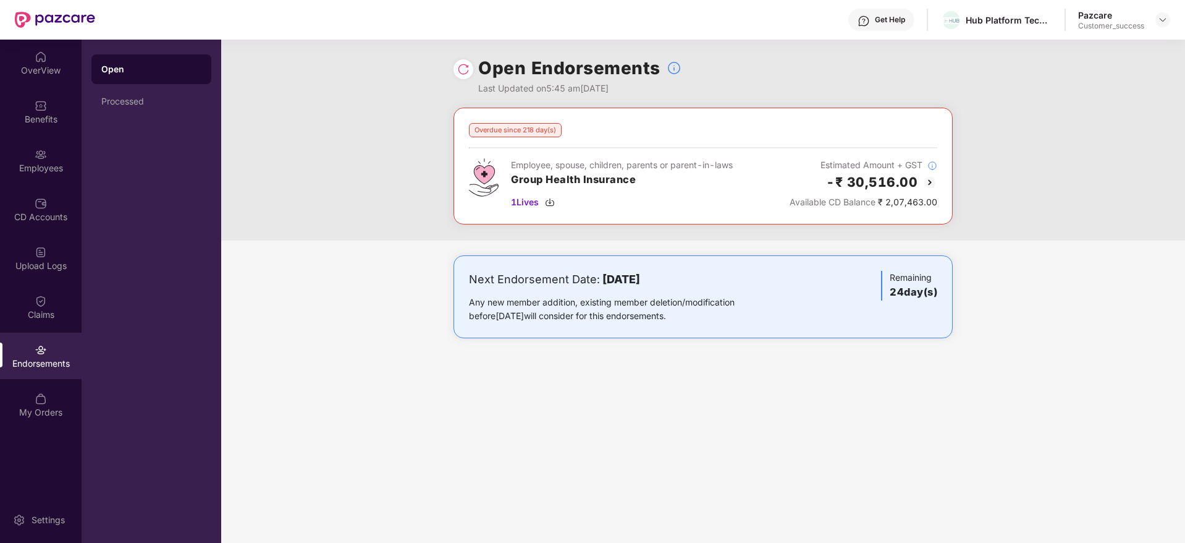
click at [459, 62] on div at bounding box center [464, 69] width 20 height 20
click at [463, 65] on img at bounding box center [463, 69] width 12 height 12
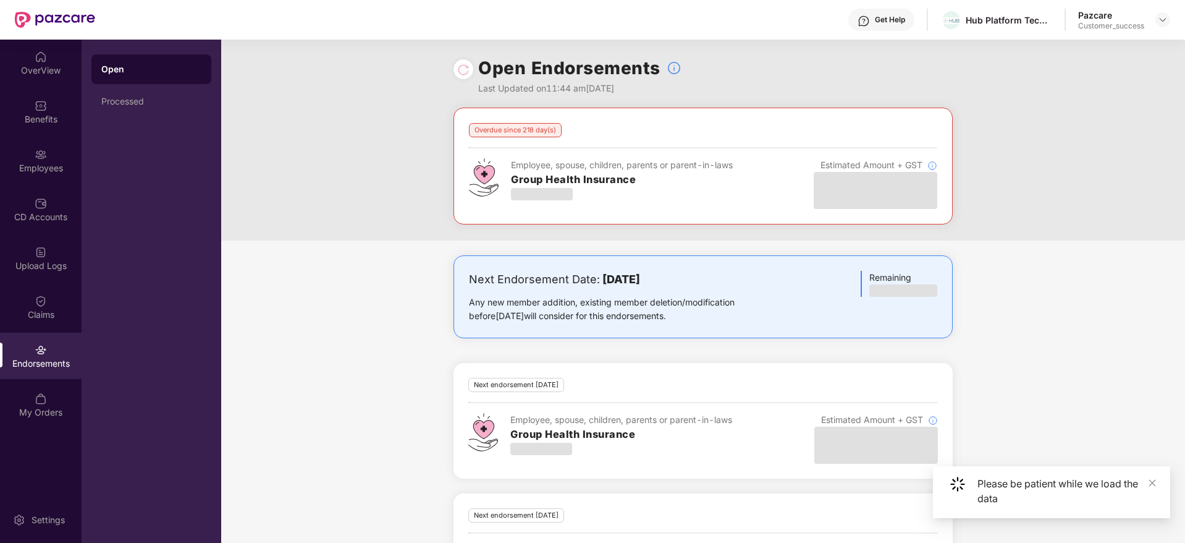
click at [1005, 198] on div "Overdue since 218 day(s) Employee, spouse, children, parents or parent-in-laws …" at bounding box center [703, 174] width 964 height 133
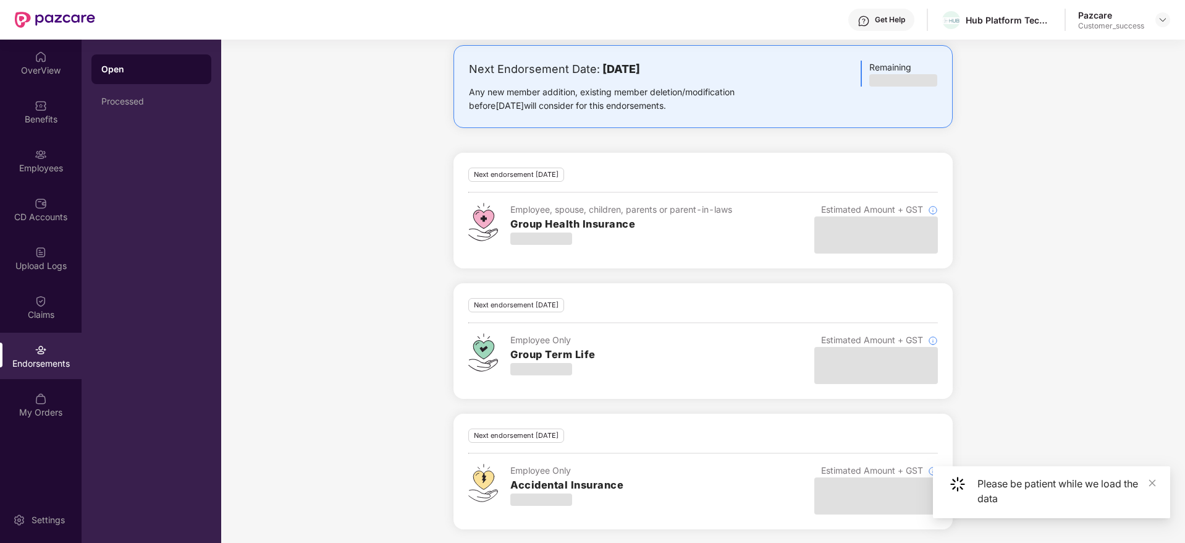
scroll to position [211, 0]
click at [1117, 196] on div "Next Endorsement Date: 19 October 2025 Any new member addition, existing member…" at bounding box center [703, 293] width 964 height 499
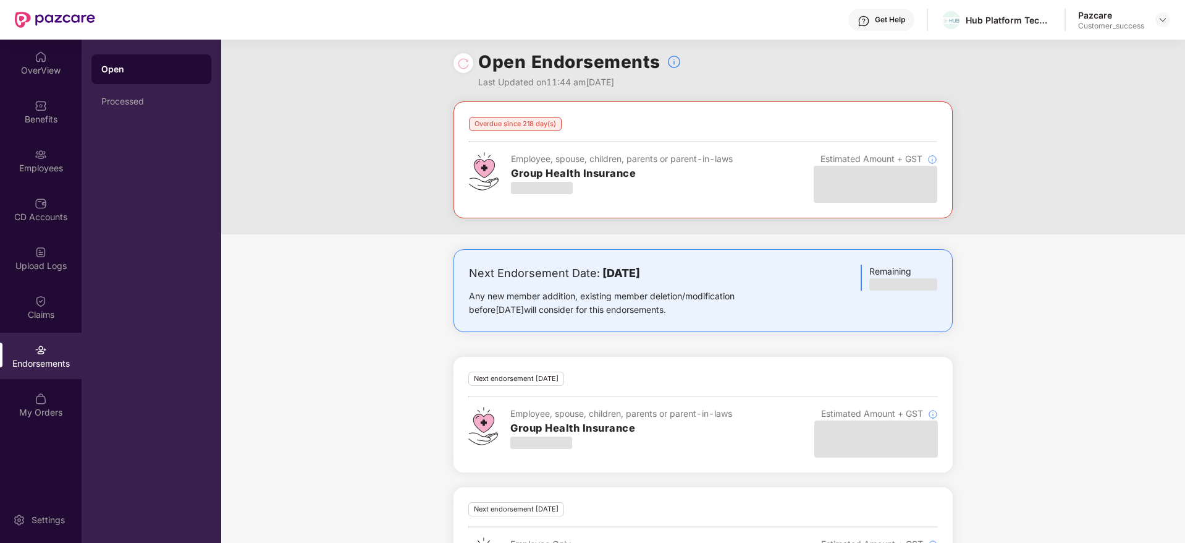
scroll to position [0, 0]
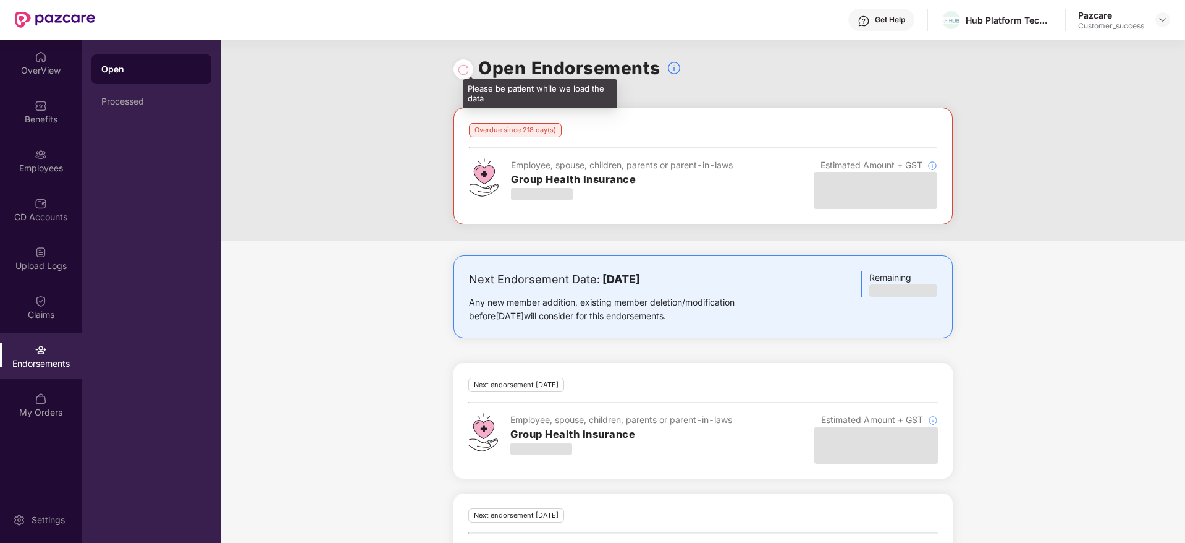
click at [465, 68] on div at bounding box center [463, 69] width 12 height 14
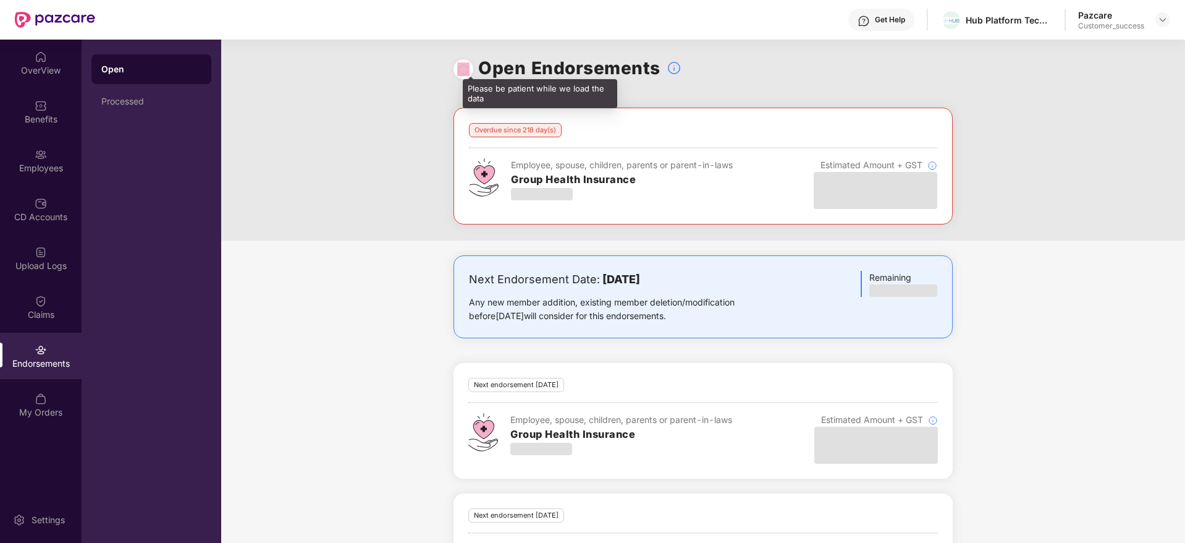
click at [465, 68] on div at bounding box center [463, 69] width 12 height 14
click at [1163, 26] on div at bounding box center [1163, 19] width 15 height 15
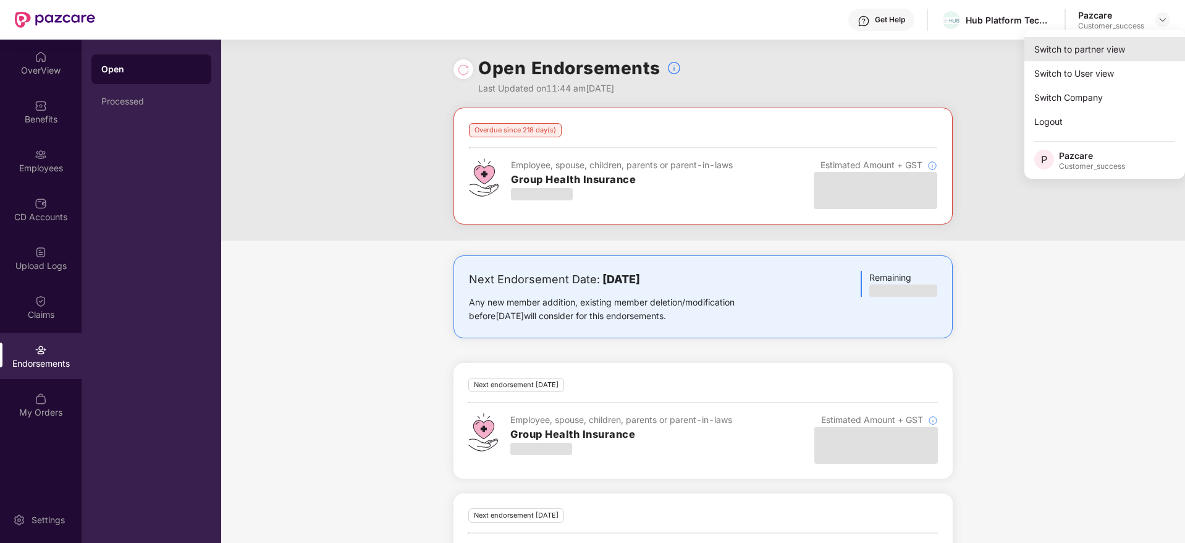
click at [1072, 57] on div "Switch to partner view" at bounding box center [1105, 49] width 161 height 24
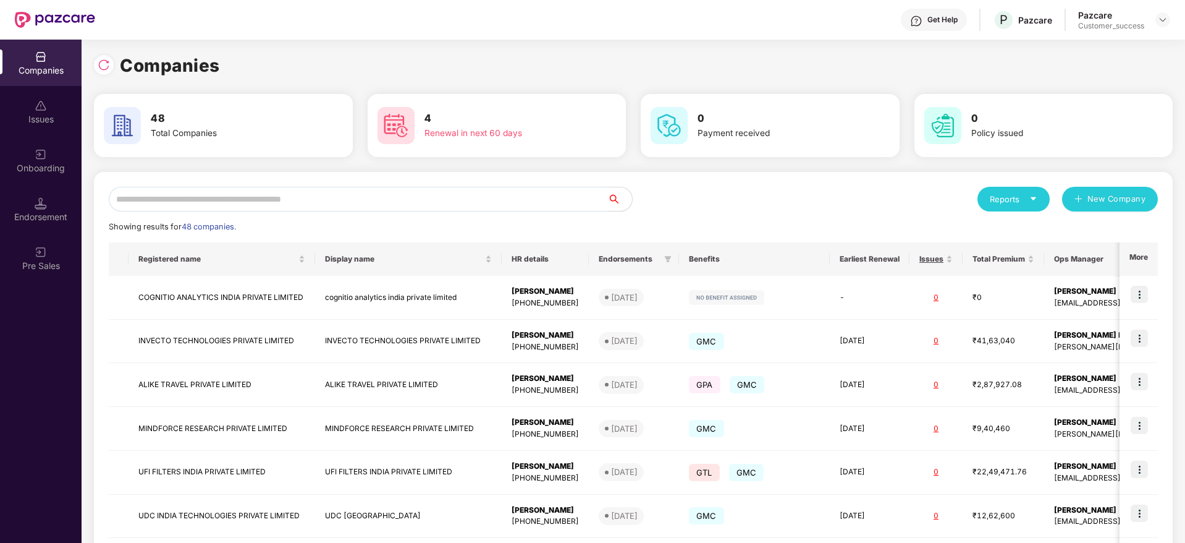
click at [290, 203] on input "text" at bounding box center [358, 199] width 499 height 25
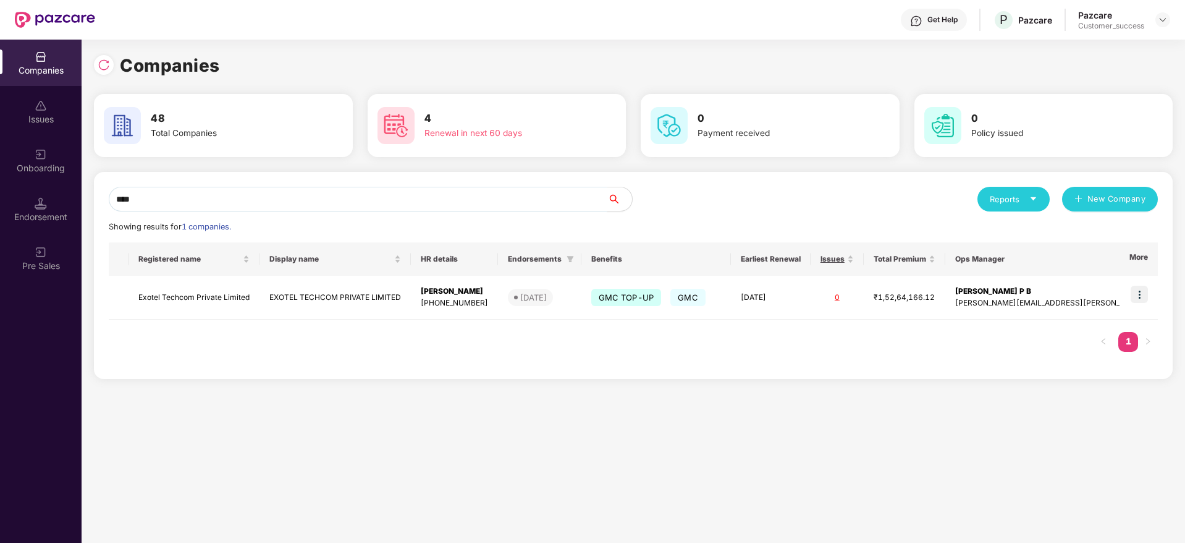
type input "*****"
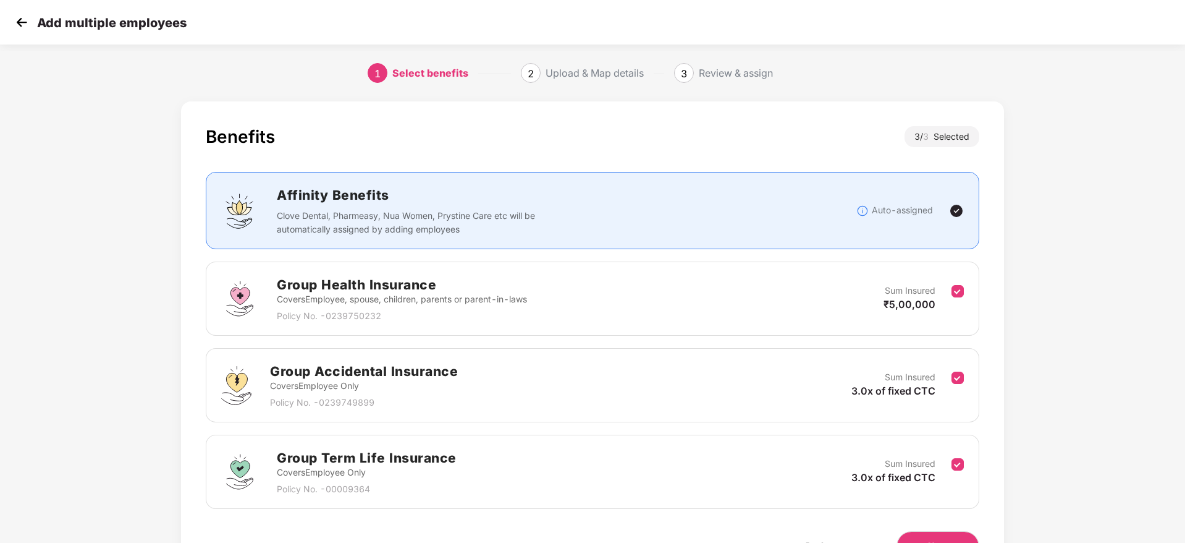
click at [1115, 221] on div "Benefits 3 / 3 Selected Affinity Benefits Clove Dental, Pharmeasy, Nua Women, P…" at bounding box center [592, 355] width 1185 height 521
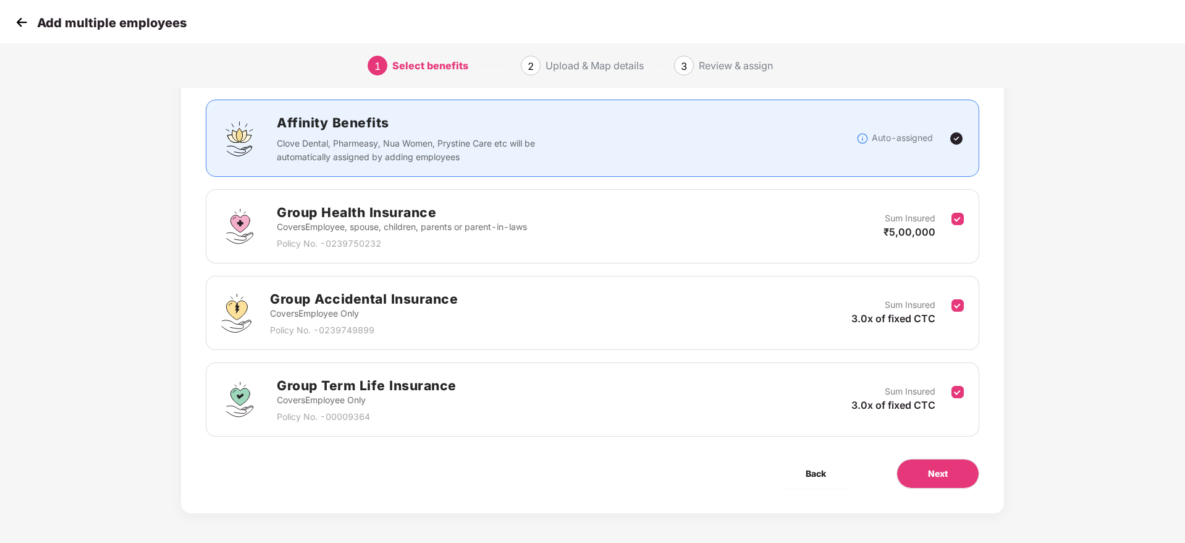
scroll to position [74, 0]
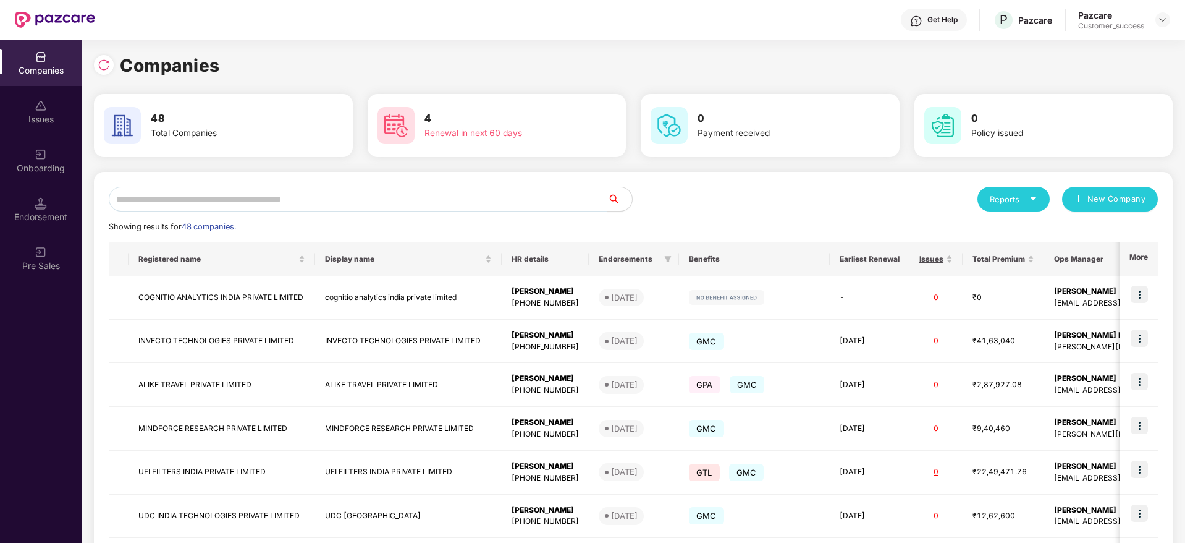
click at [285, 192] on input "text" at bounding box center [358, 199] width 499 height 25
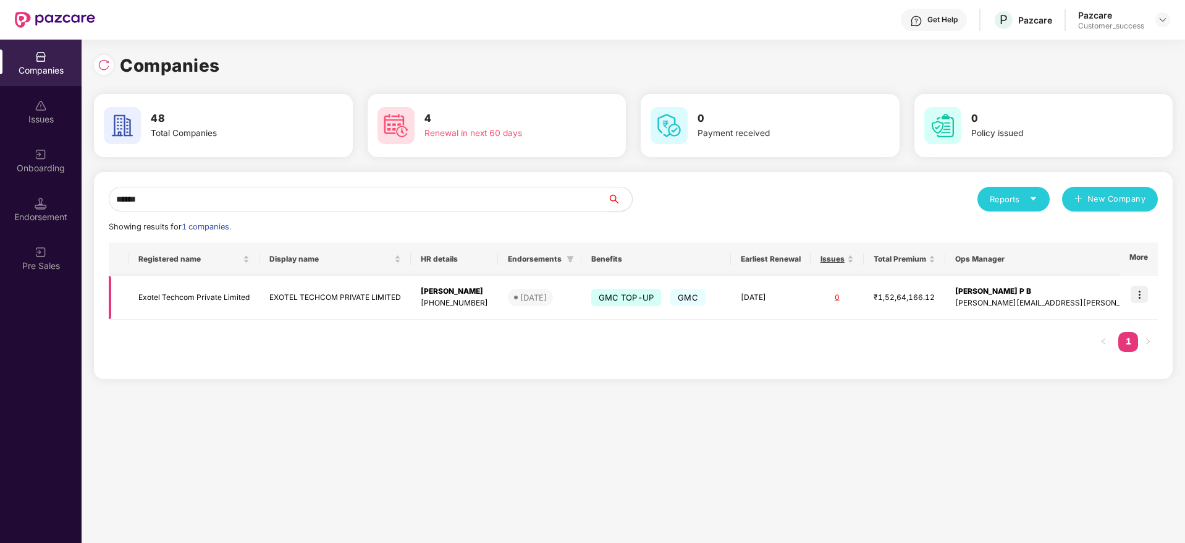
type input "******"
click at [239, 290] on td "Exotel Techcom Private Limited" at bounding box center [194, 298] width 131 height 44
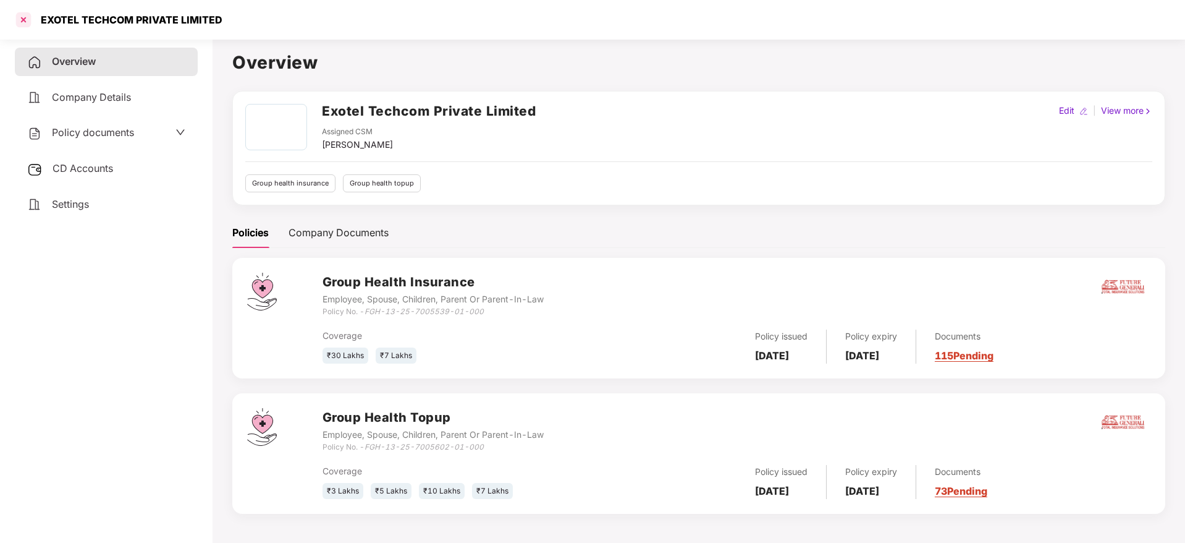
click at [28, 16] on div at bounding box center [24, 20] width 20 height 20
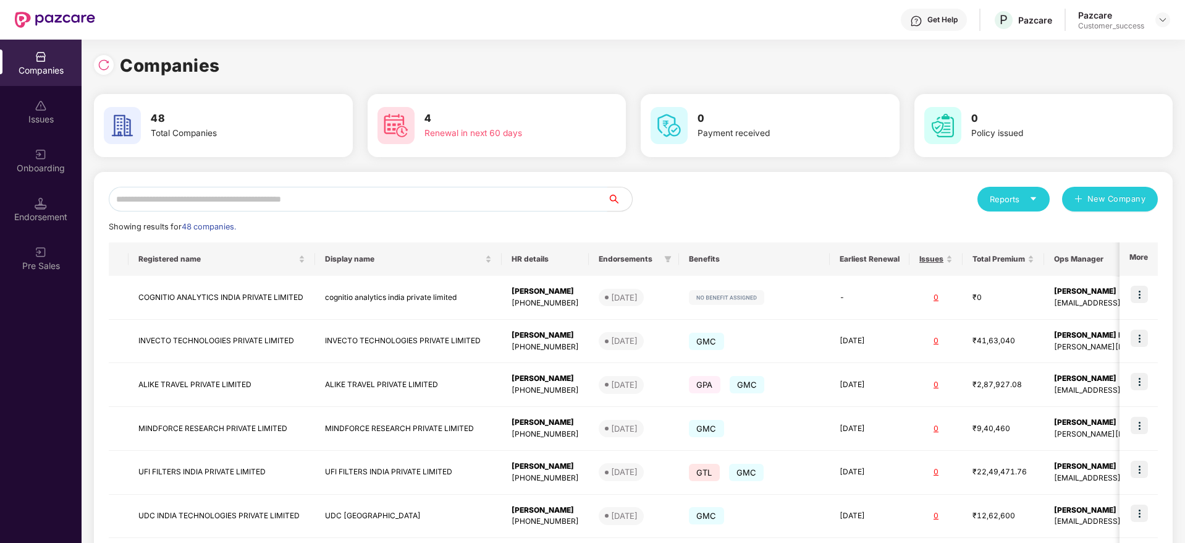
click at [248, 195] on input "text" at bounding box center [358, 199] width 499 height 25
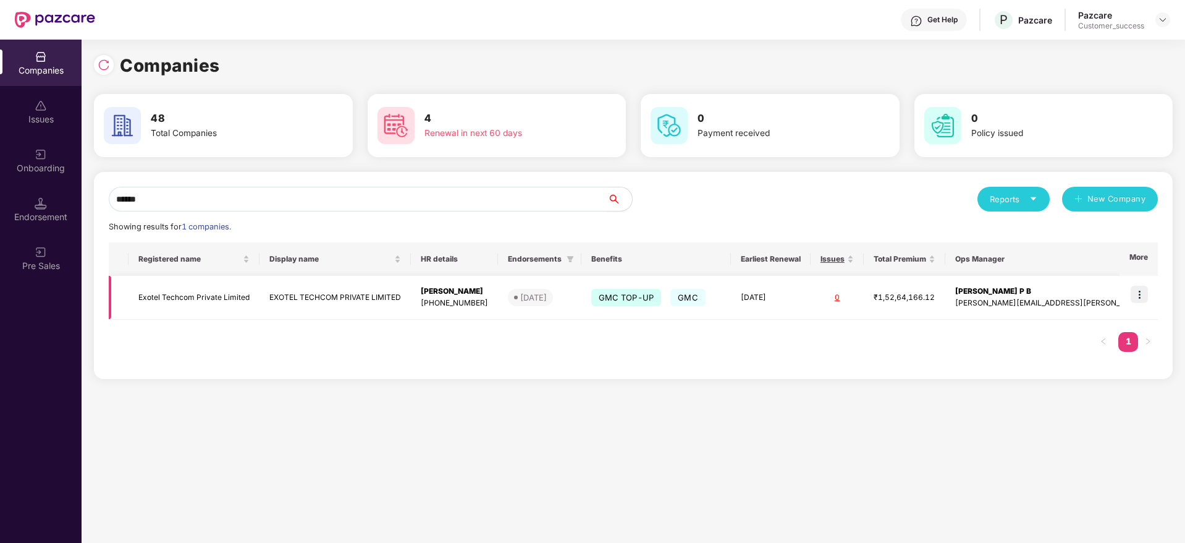
type input "******"
click at [1146, 299] on img at bounding box center [1139, 293] width 17 height 17
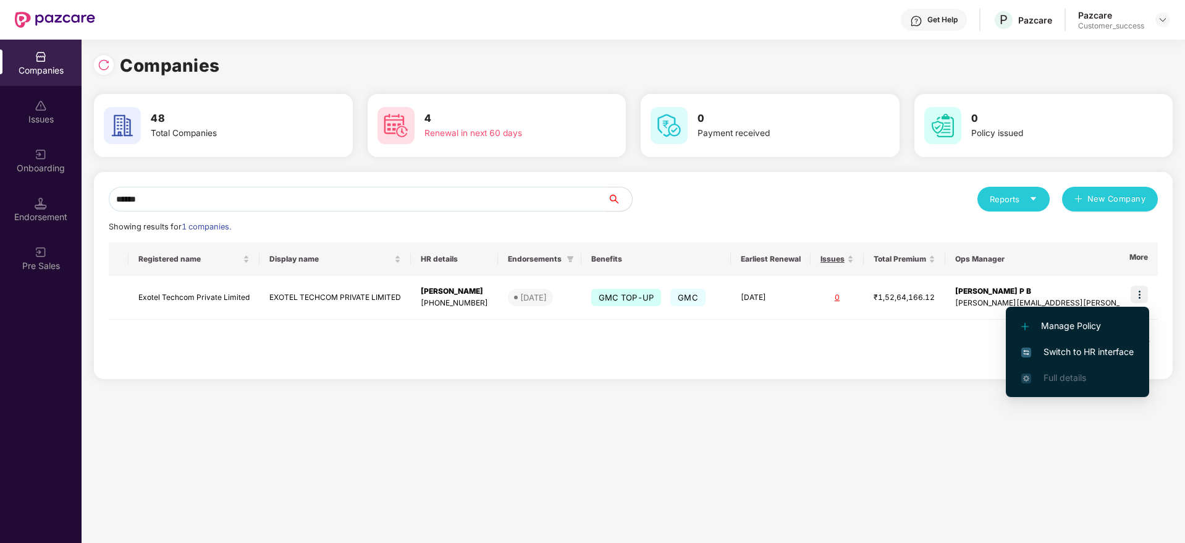
click at [1081, 353] on span "Switch to HR interface" at bounding box center [1077, 352] width 112 height 14
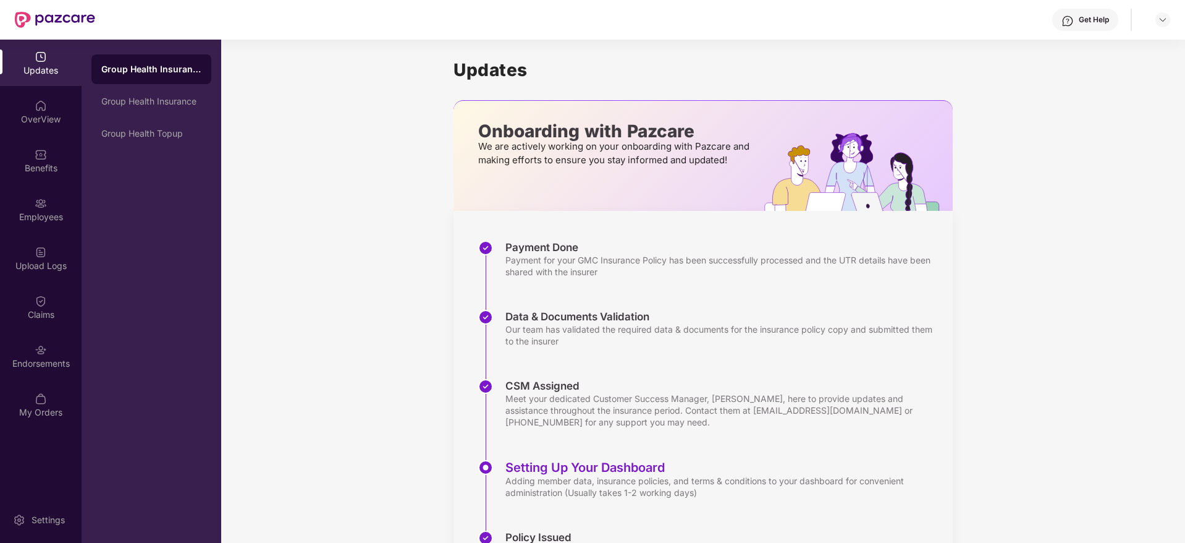
click at [35, 121] on div "OverView" at bounding box center [41, 119] width 82 height 12
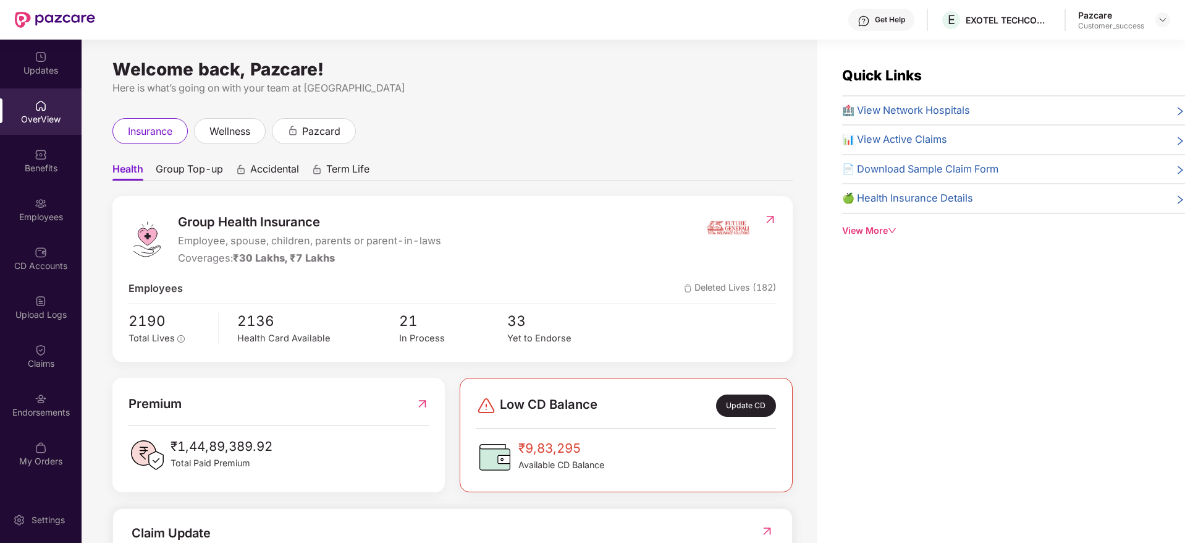
click at [926, 103] on span "🏥 View Network Hospitals" at bounding box center [906, 111] width 128 height 16
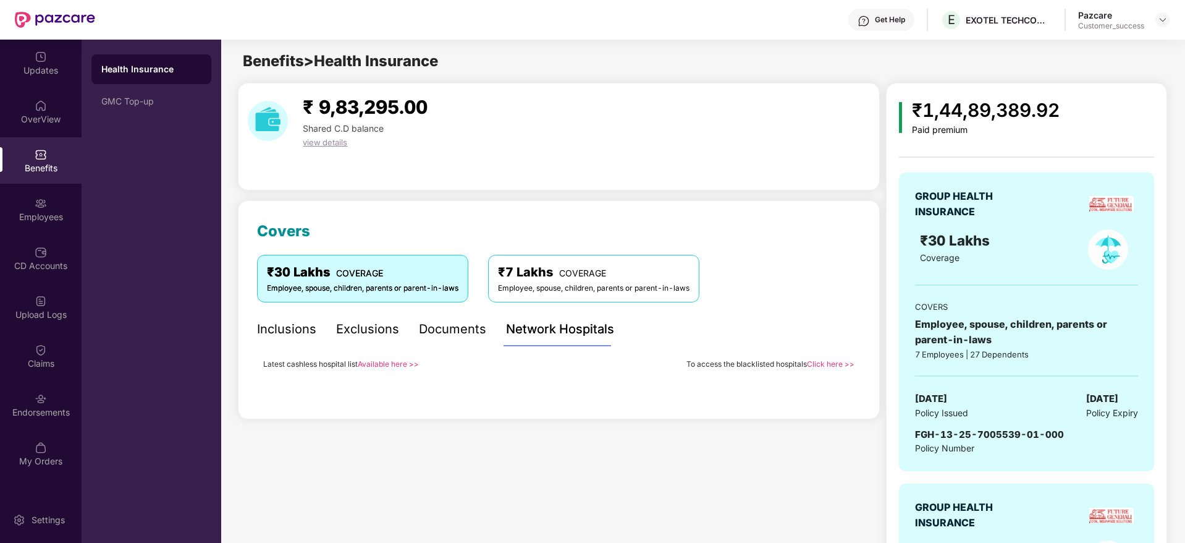
click at [383, 363] on link "Available here >>" at bounding box center [388, 363] width 61 height 9
click at [31, 209] on div "Employees" at bounding box center [41, 209] width 82 height 46
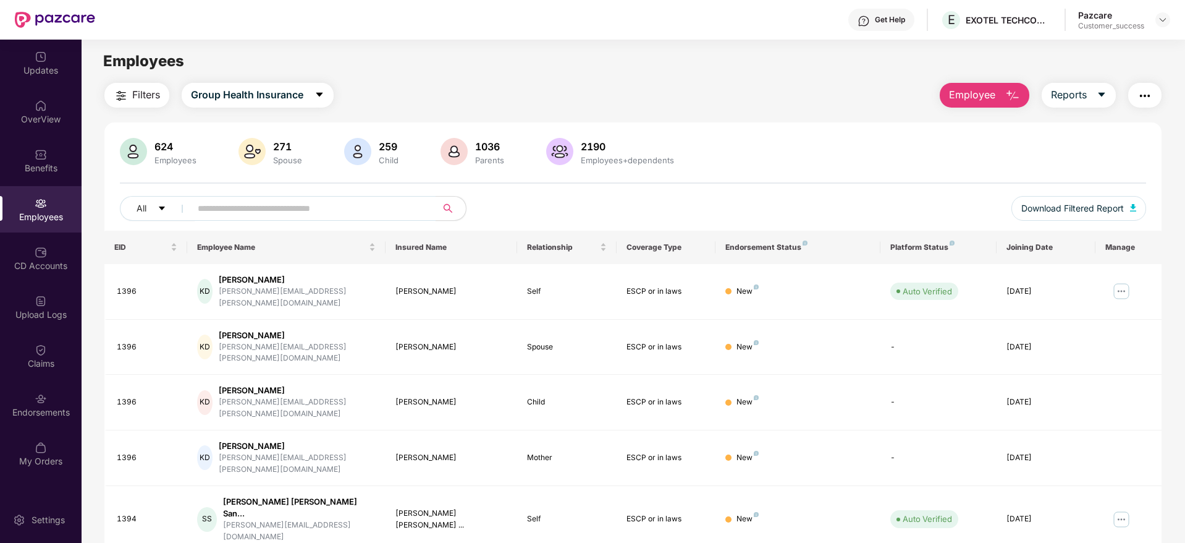
click at [1146, 90] on img "button" at bounding box center [1145, 95] width 15 height 15
click at [1117, 282] on img at bounding box center [1122, 291] width 20 height 20
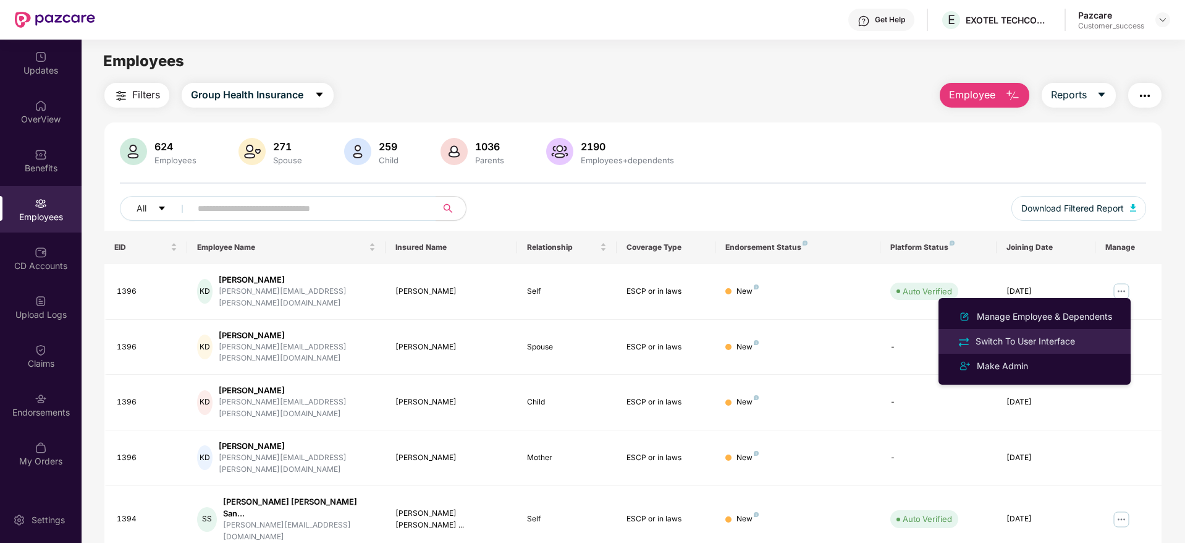
click at [1026, 343] on div "Switch To User Interface" at bounding box center [1025, 341] width 104 height 14
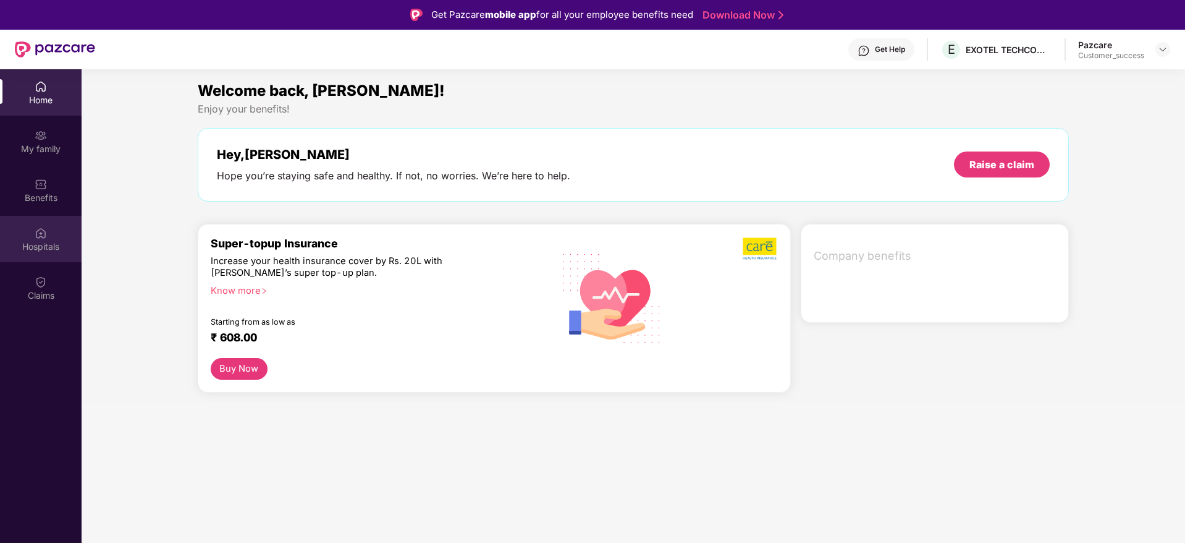
click at [33, 239] on div "Hospitals" at bounding box center [41, 239] width 82 height 46
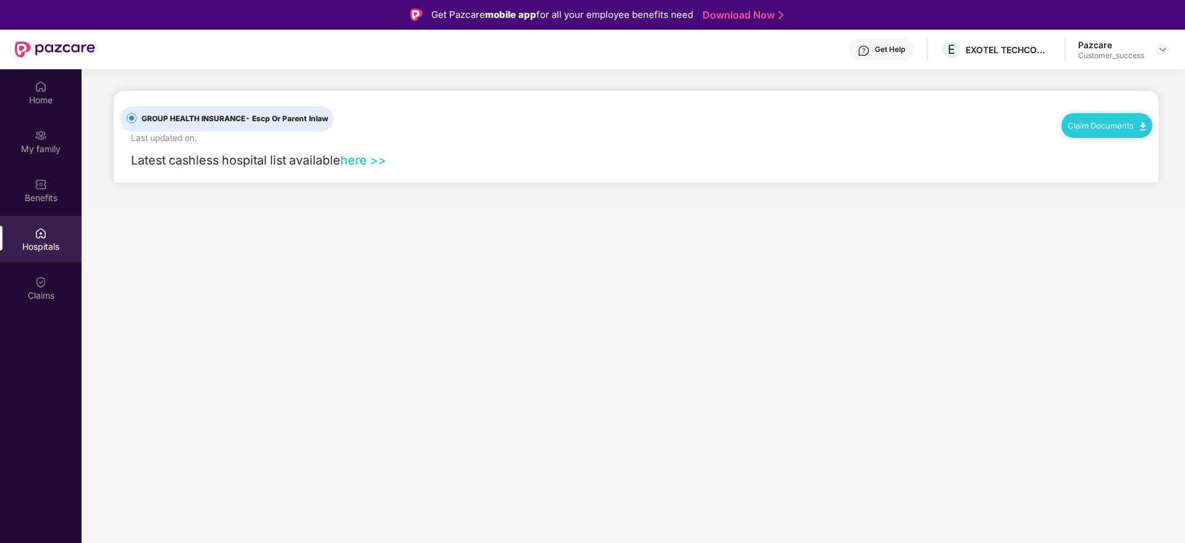
click at [1109, 130] on link "Claim Documents" at bounding box center [1107, 126] width 78 height 10
click at [1124, 147] on link "Claim Form" at bounding box center [1112, 147] width 80 height 27
click at [42, 91] on img at bounding box center [41, 86] width 12 height 12
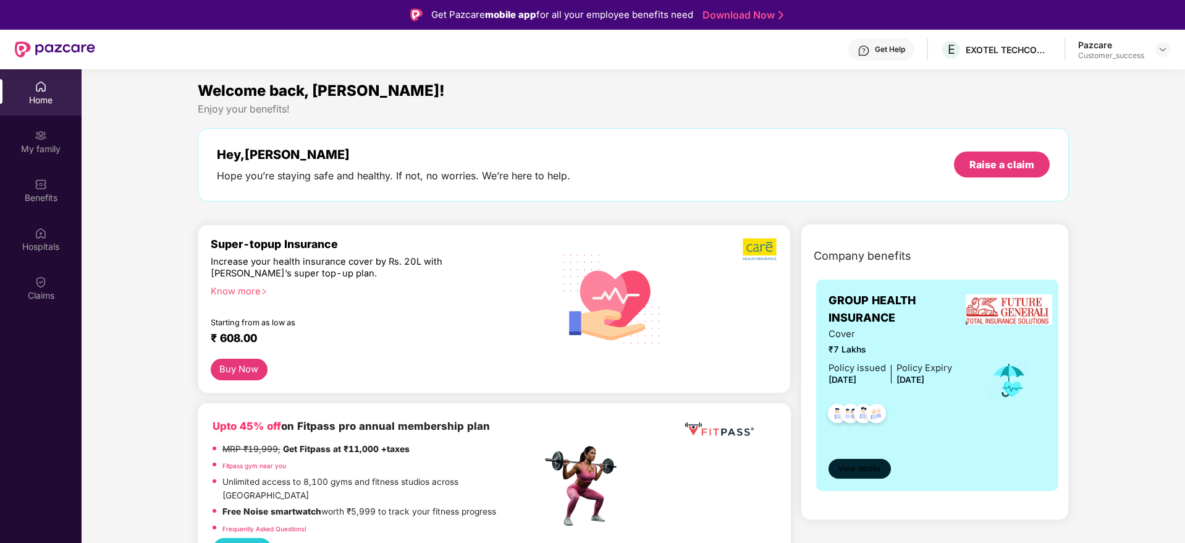
click at [863, 473] on span "View details" at bounding box center [860, 469] width 42 height 12
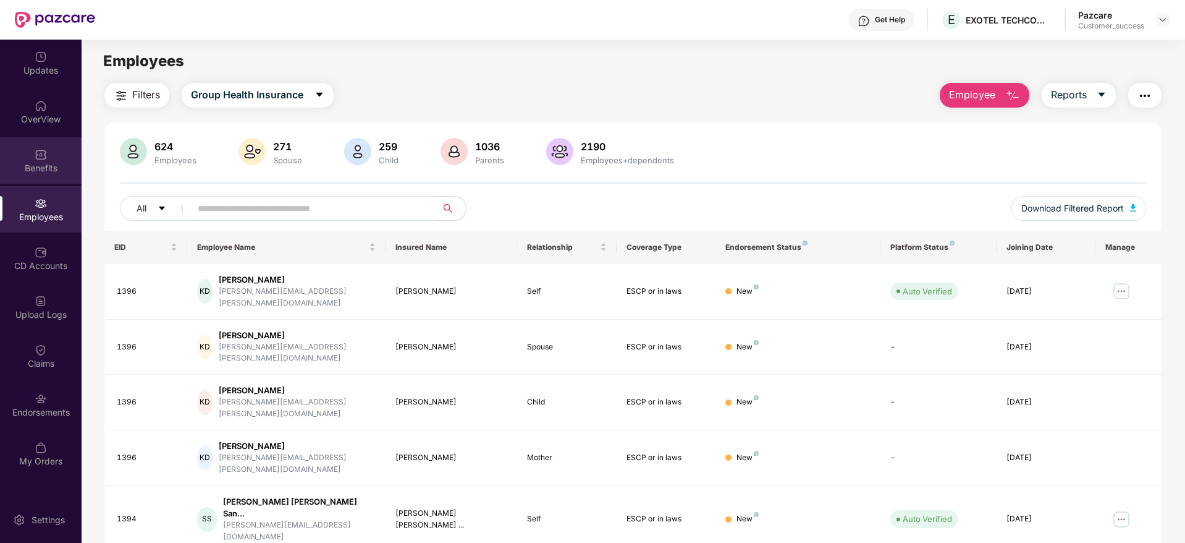
click at [48, 162] on div "Benefits" at bounding box center [41, 168] width 82 height 12
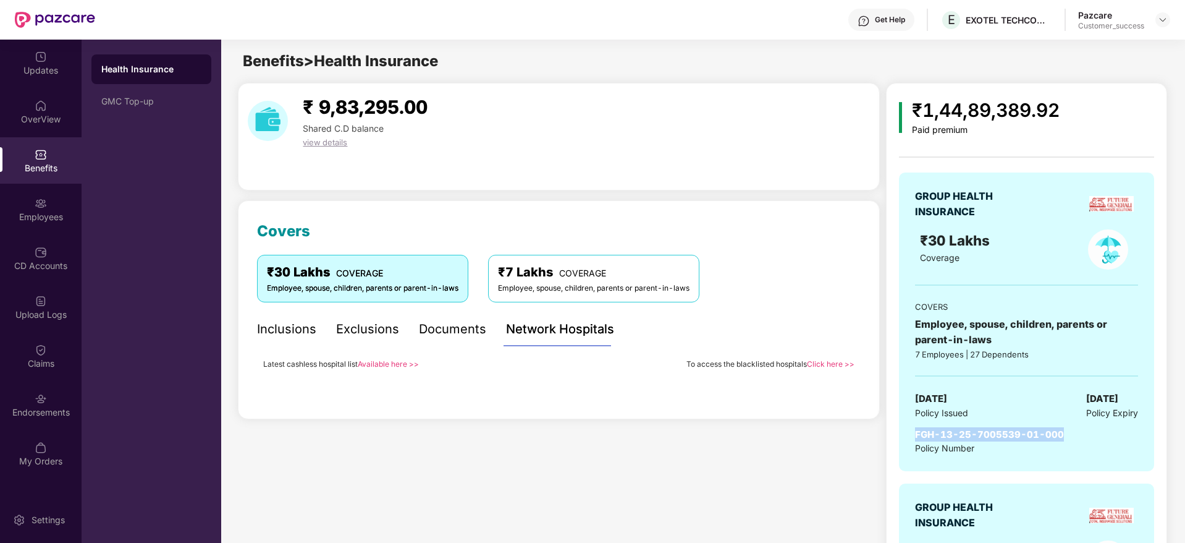
drag, startPoint x: 1066, startPoint y: 433, endPoint x: 908, endPoint y: 431, distance: 158.2
click at [908, 431] on div "GROUP HEALTH INSURANCE ₹30 Lakhs Coverage COVERS Employee, spouse, children, pa…" at bounding box center [1026, 321] width 255 height 299
copy span "FGH-13-25-7005539-01-000"
